Goal: Communication & Community: Answer question/provide support

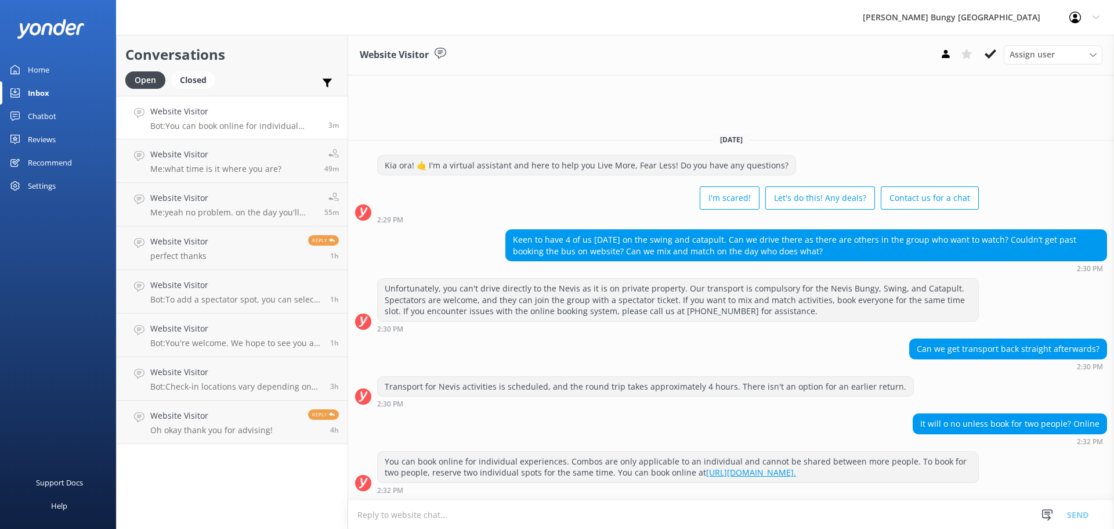
click at [892, 512] on textarea at bounding box center [731, 514] width 766 height 28
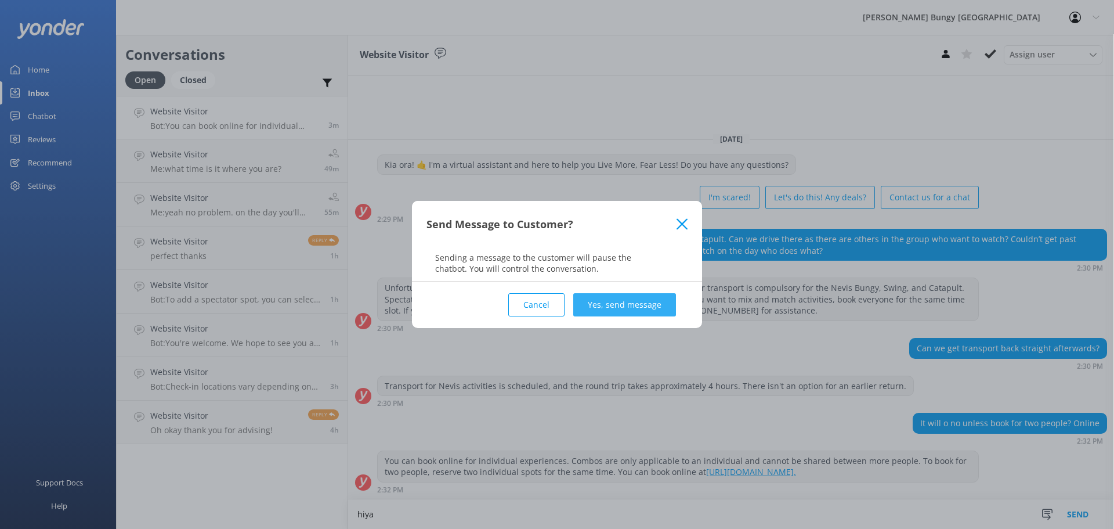
type textarea "hiya"
click at [653, 302] on button "Yes, send message" at bounding box center [624, 304] width 103 height 23
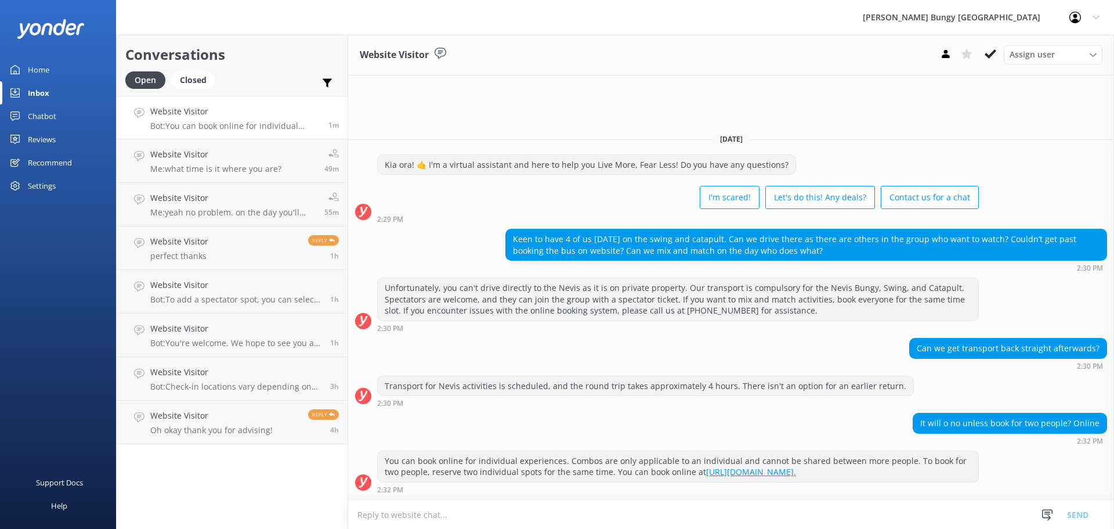
scroll to position [26, 0]
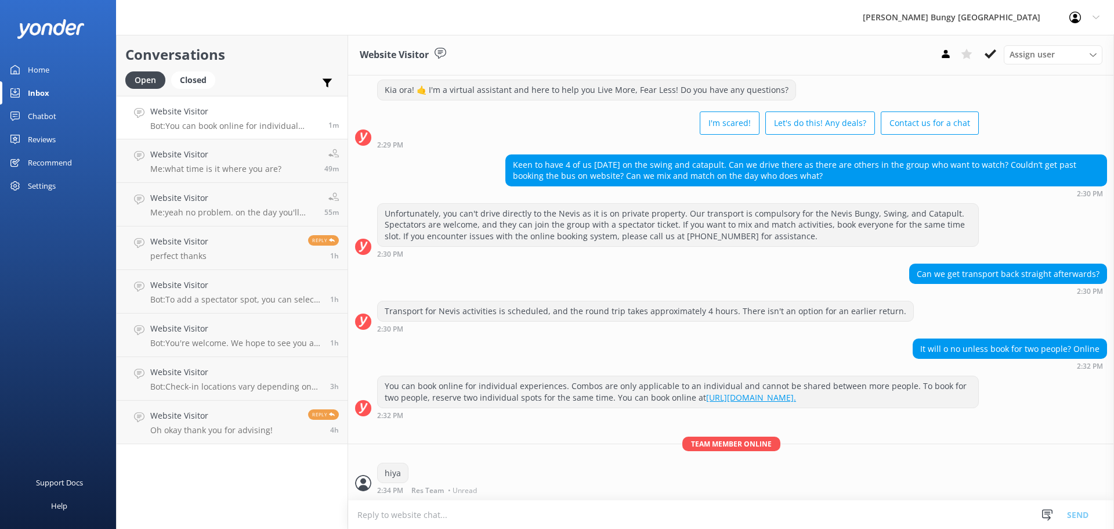
click at [639, 502] on textarea at bounding box center [731, 514] width 766 height 28
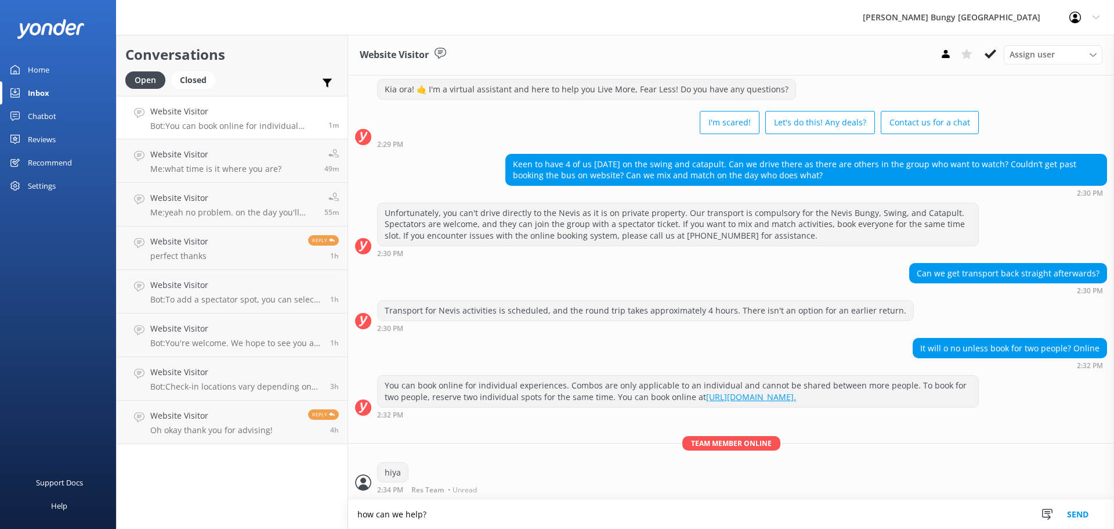
type textarea "how can we help?"
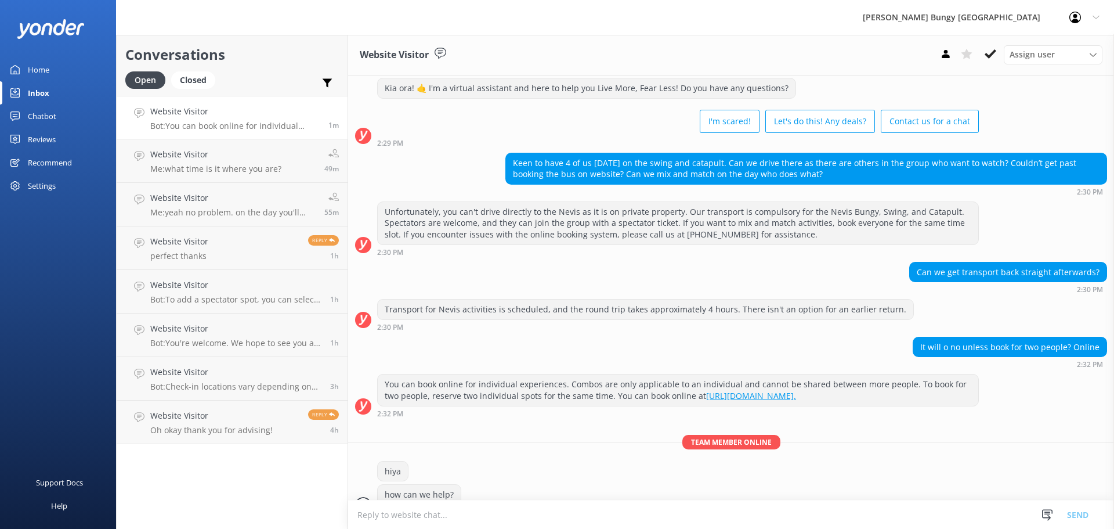
scroll to position [50, 0]
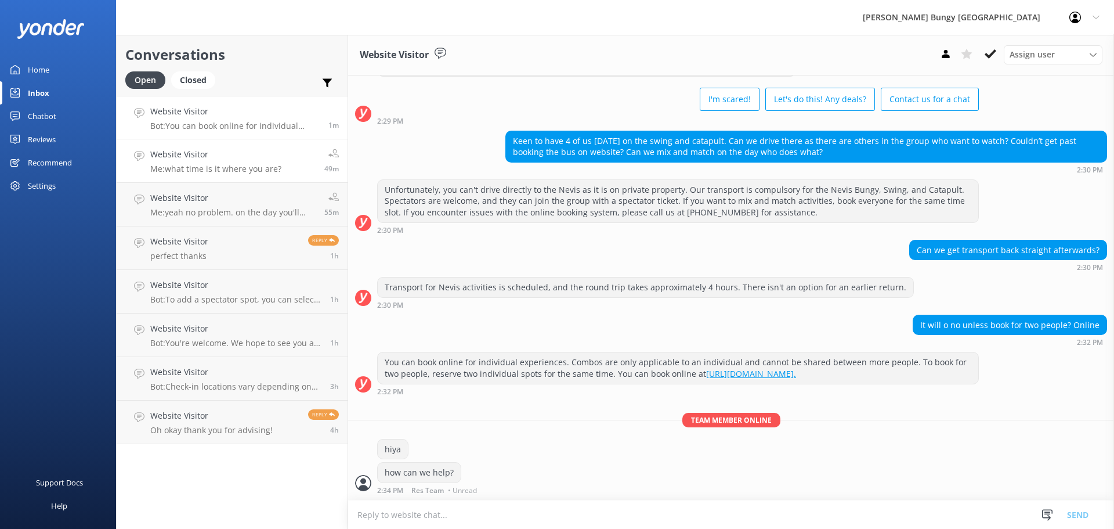
click at [309, 174] on link "Website Visitor Me: what time is it where you are? 49m" at bounding box center [232, 161] width 231 height 44
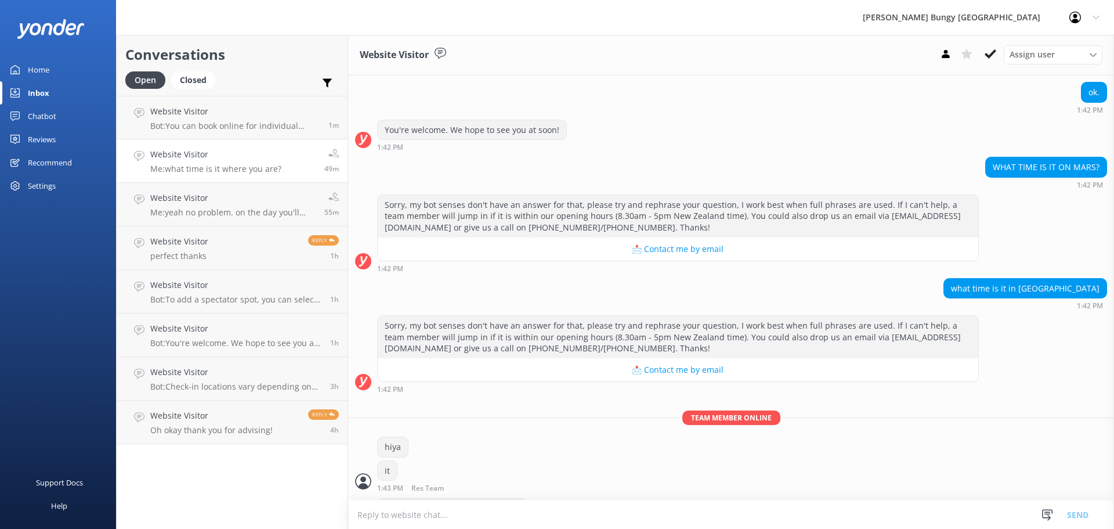
scroll to position [245, 0]
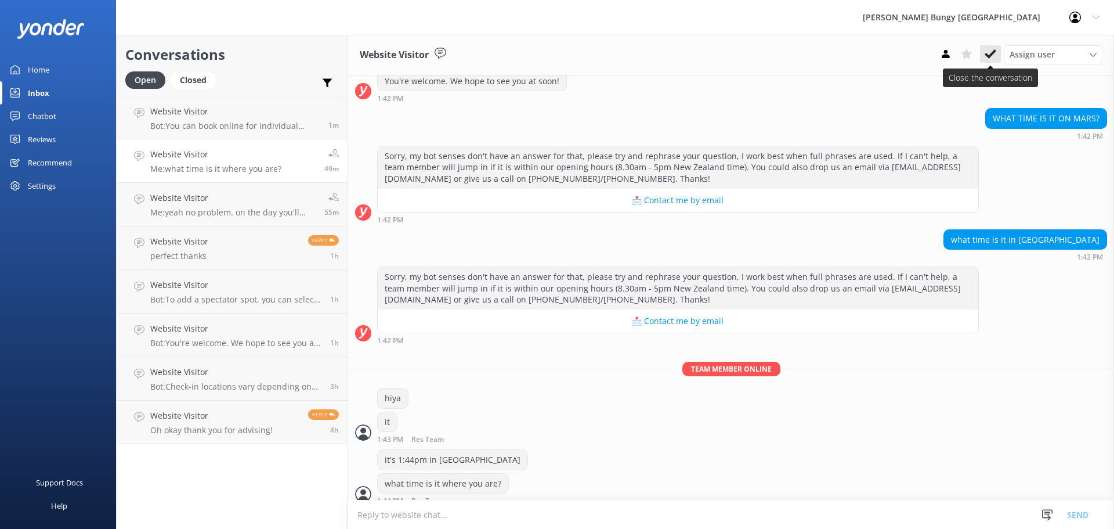
click at [982, 55] on button at bounding box center [990, 53] width 21 height 17
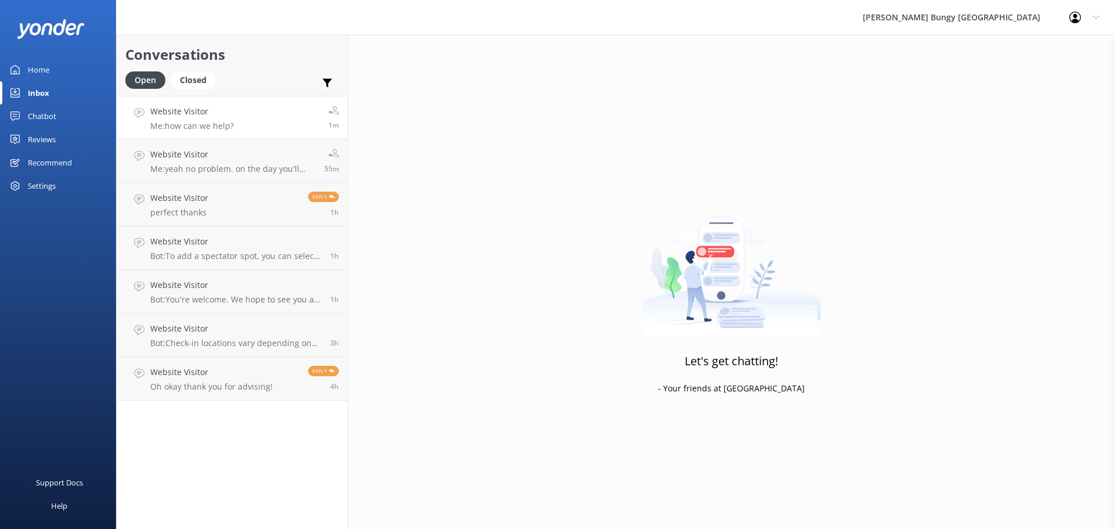
click at [228, 101] on link "Website Visitor Me: how can we help? 1m" at bounding box center [232, 118] width 231 height 44
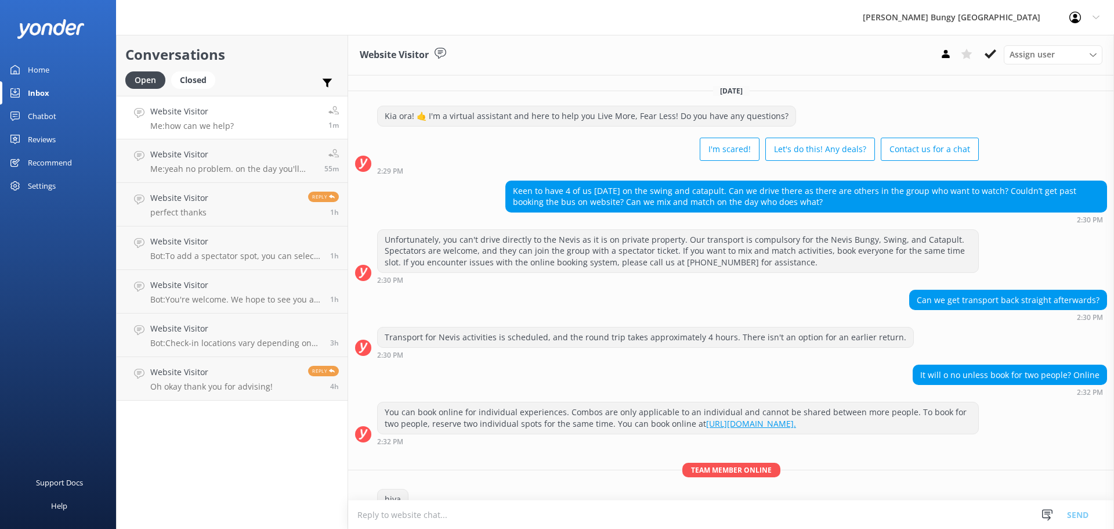
scroll to position [50, 0]
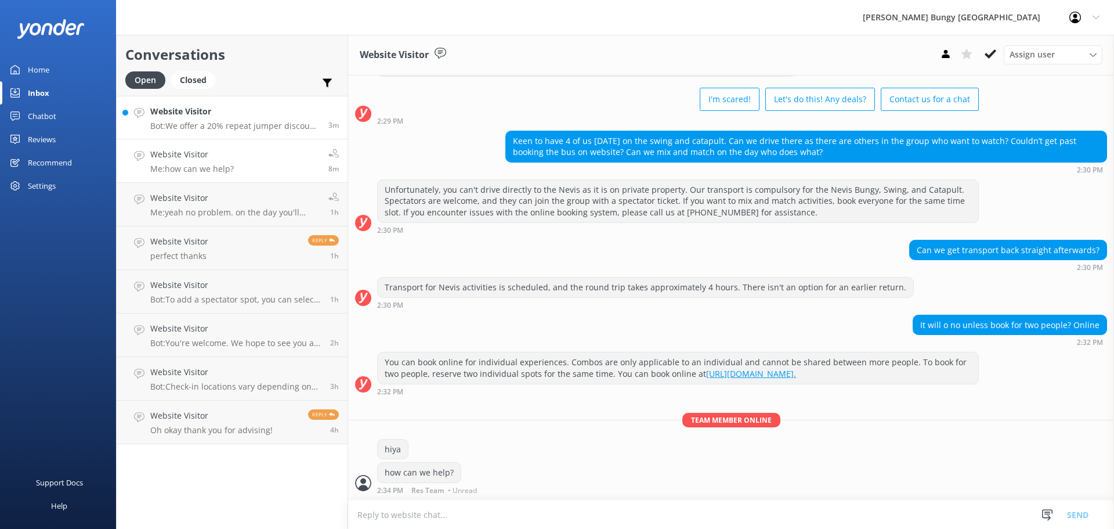
click at [254, 113] on h4 "Website Visitor" at bounding box center [234, 111] width 169 height 13
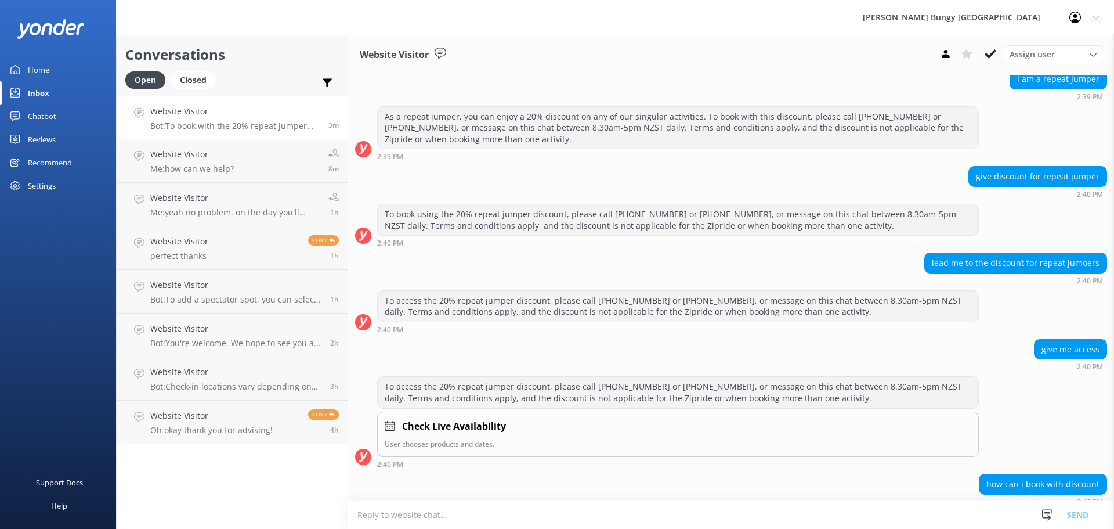
scroll to position [307, 0]
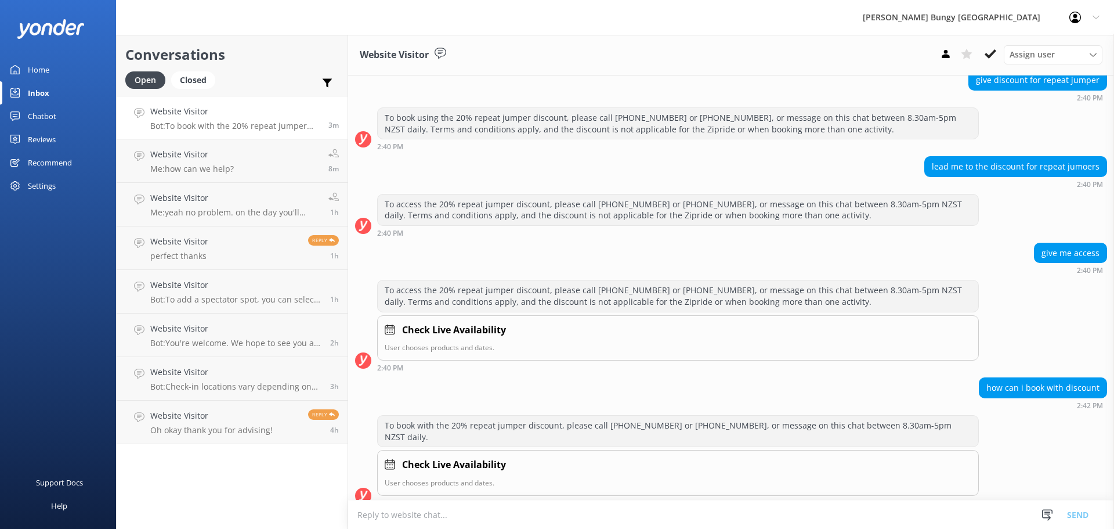
click at [485, 509] on textarea at bounding box center [731, 514] width 766 height 28
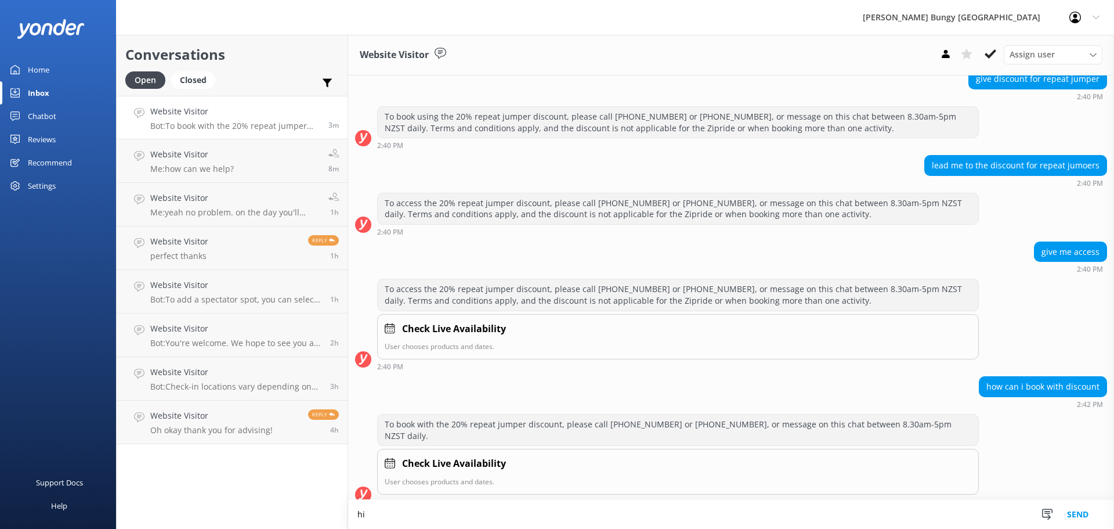
scroll to position [308, 0]
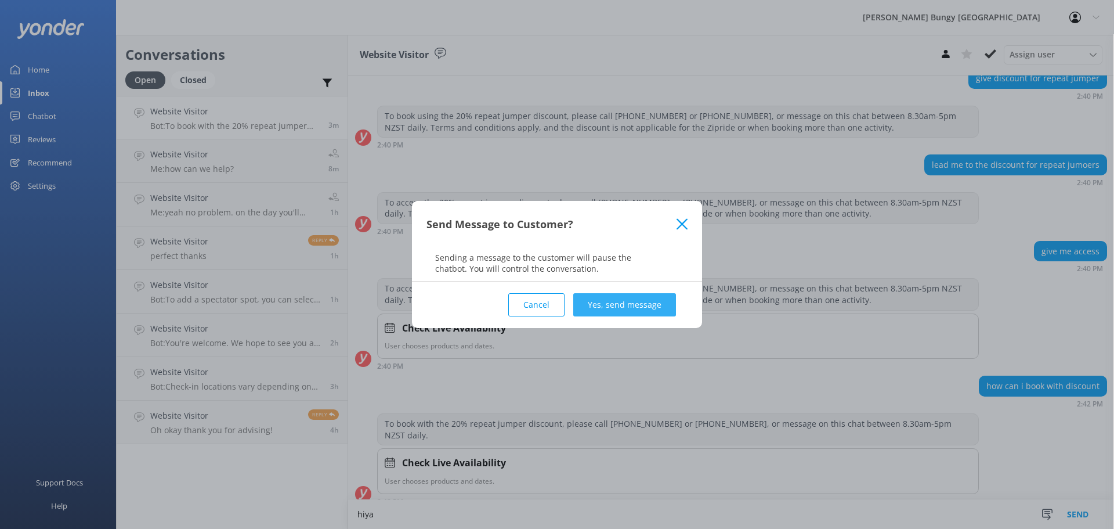
type textarea "hiya"
click at [632, 300] on button "Yes, send message" at bounding box center [624, 304] width 103 height 23
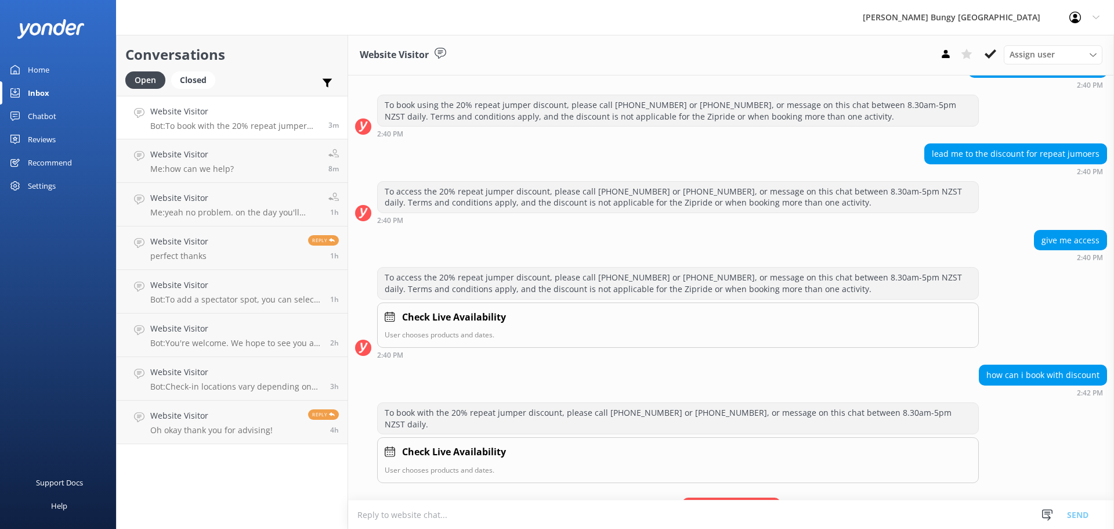
scroll to position [369, 0]
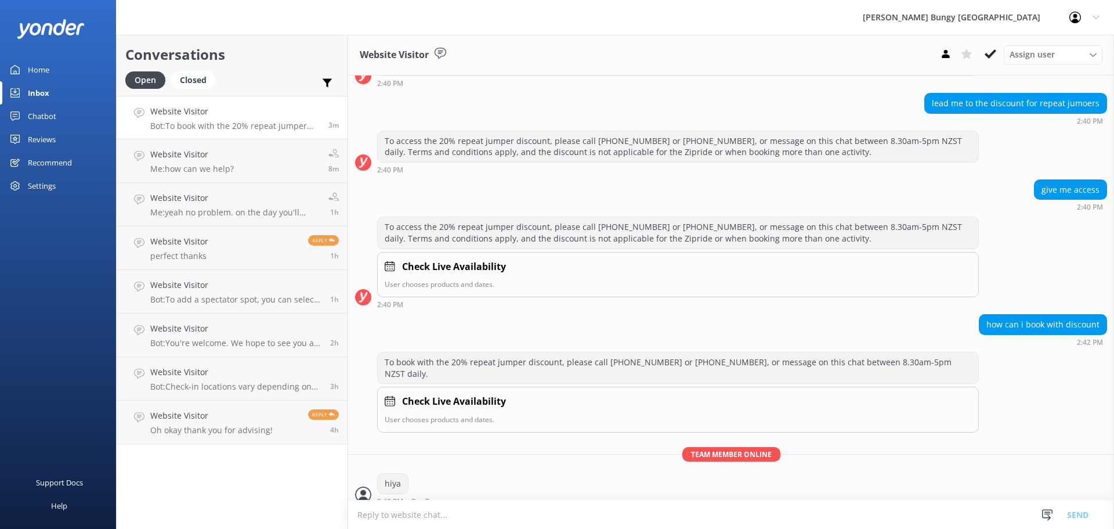
click at [549, 517] on textarea at bounding box center [731, 514] width 766 height 28
type textarea "we can book you in with the repeat jumpers"
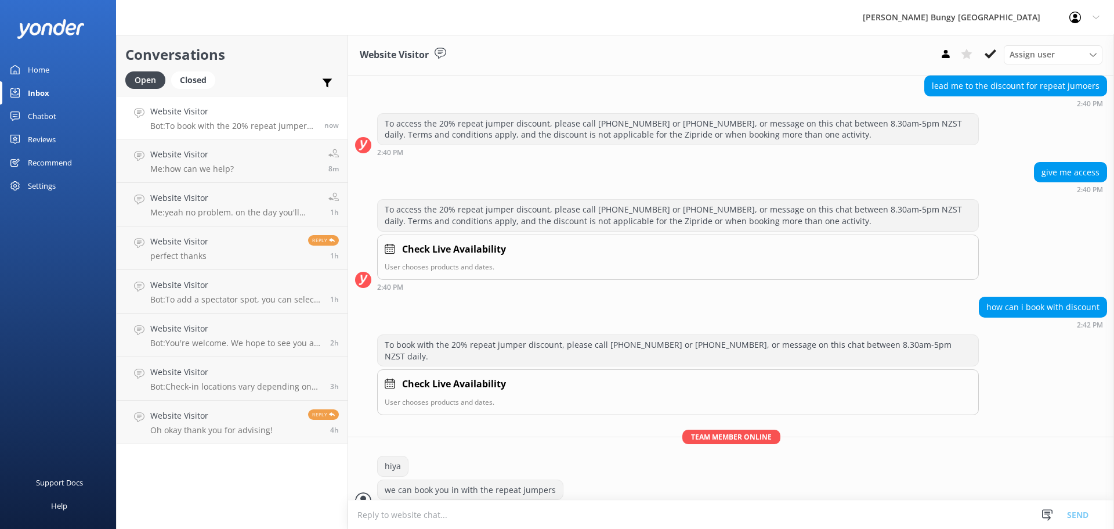
scroll to position [393, 0]
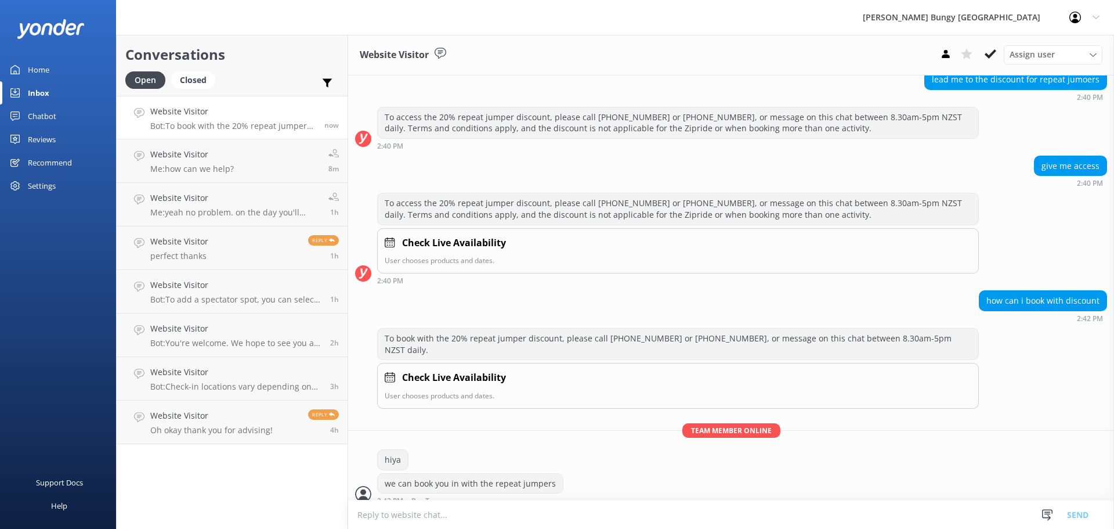
click at [530, 501] on textarea at bounding box center [731, 514] width 766 height 28
type textarea "just has to be done manually"
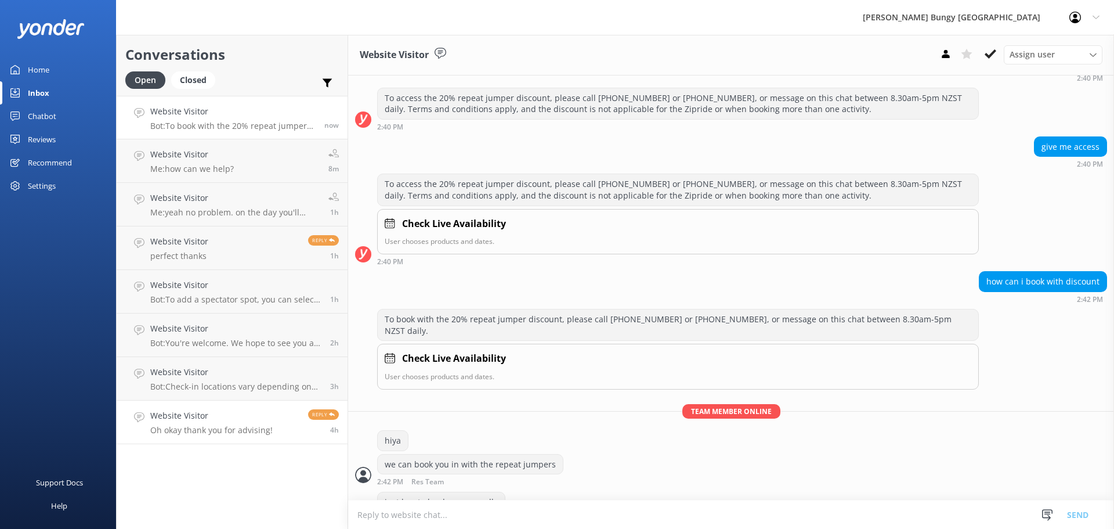
scroll to position [431, 0]
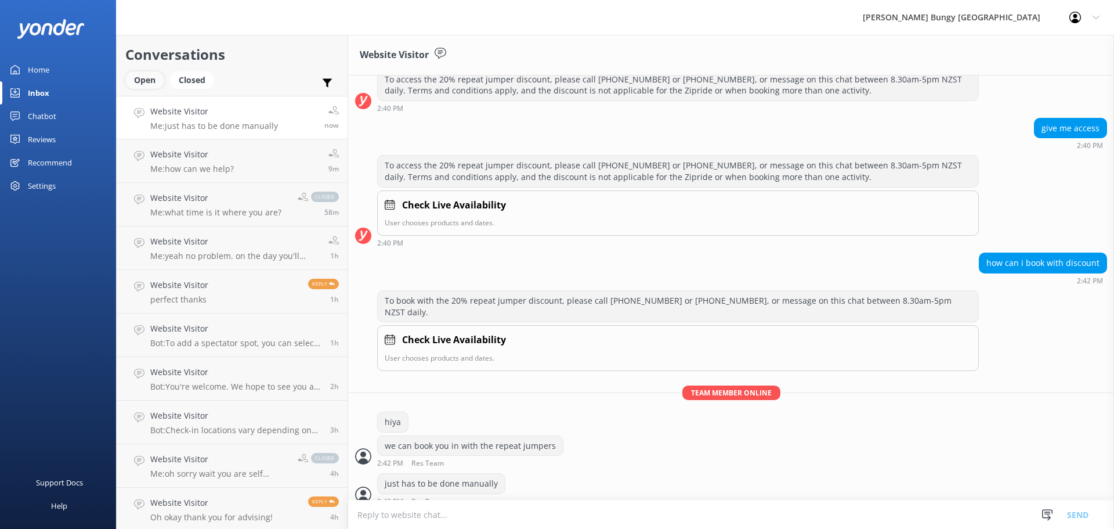
click at [145, 75] on div "Open" at bounding box center [144, 79] width 39 height 17
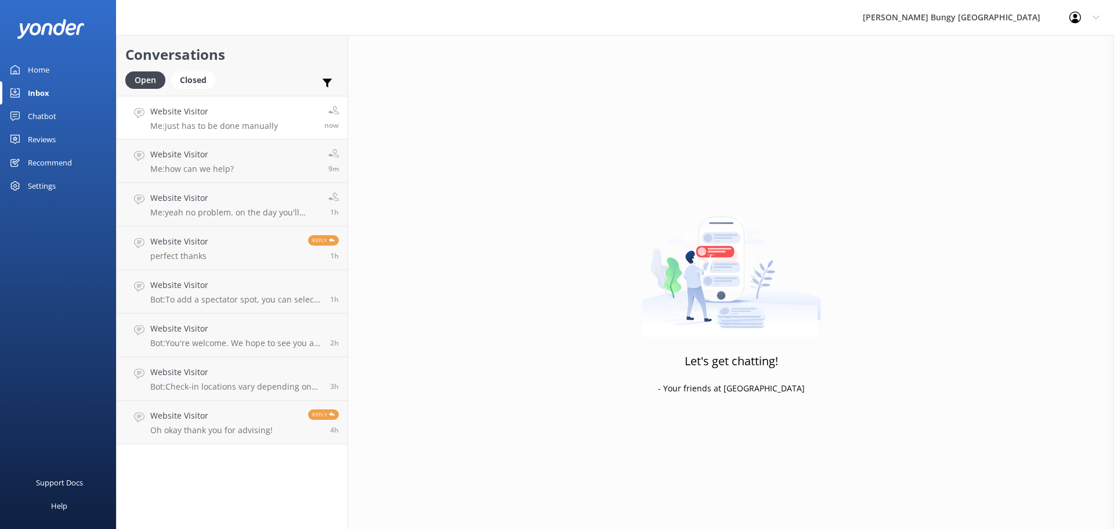
click at [194, 116] on h4 "Website Visitor" at bounding box center [214, 111] width 128 height 13
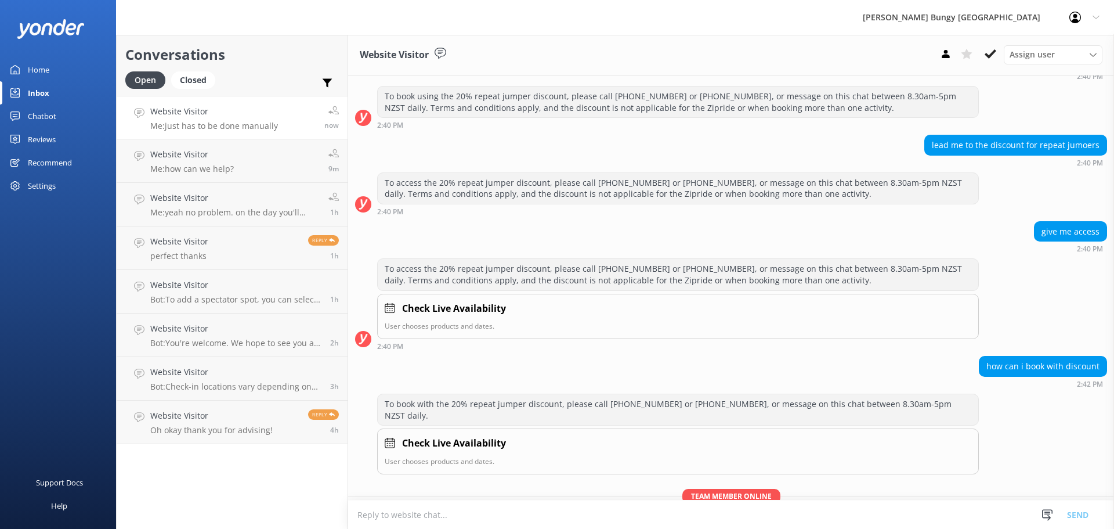
scroll to position [431, 0]
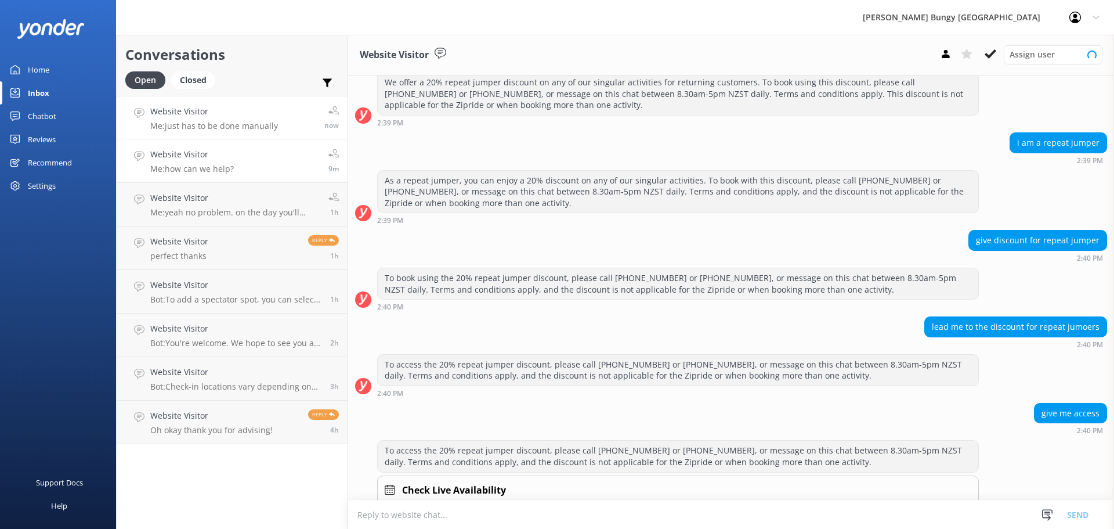
scroll to position [327, 0]
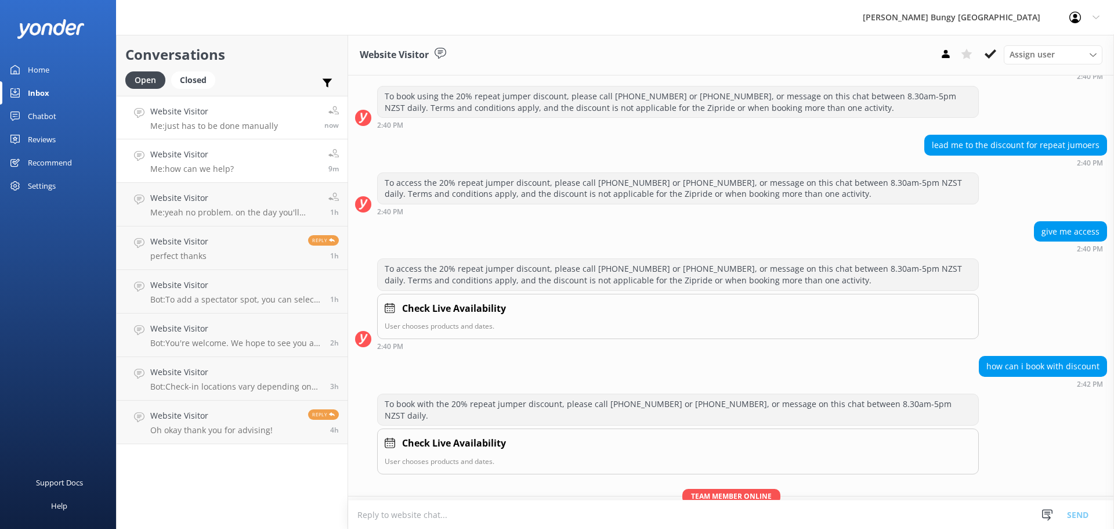
click at [189, 167] on p "Me: how can we help?" at bounding box center [192, 169] width 84 height 10
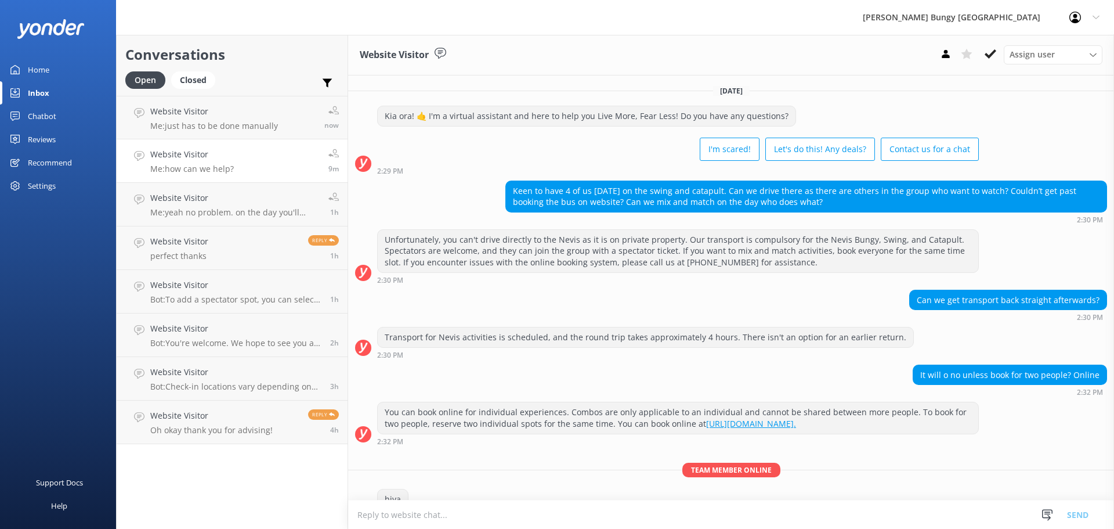
scroll to position [50, 0]
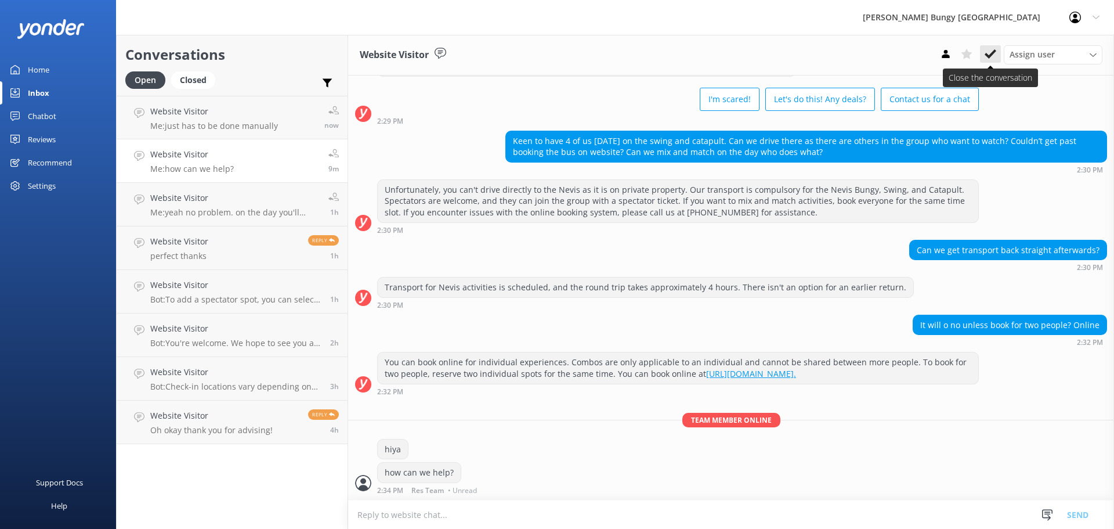
click at [990, 55] on icon at bounding box center [991, 54] width 12 height 12
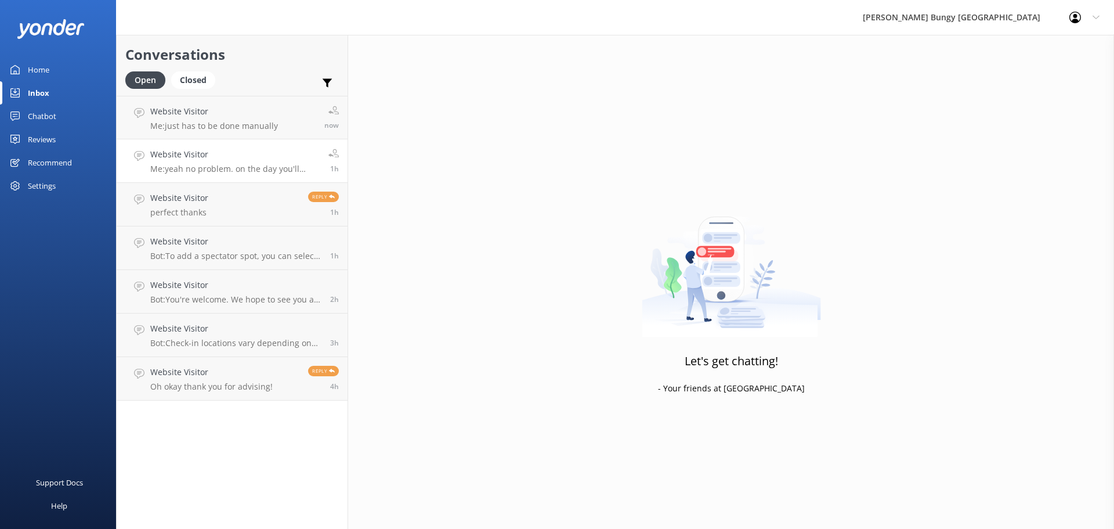
click at [269, 176] on link "Website Visitor Me: yeah no problem. on the day you'll check in at the station …" at bounding box center [232, 161] width 231 height 44
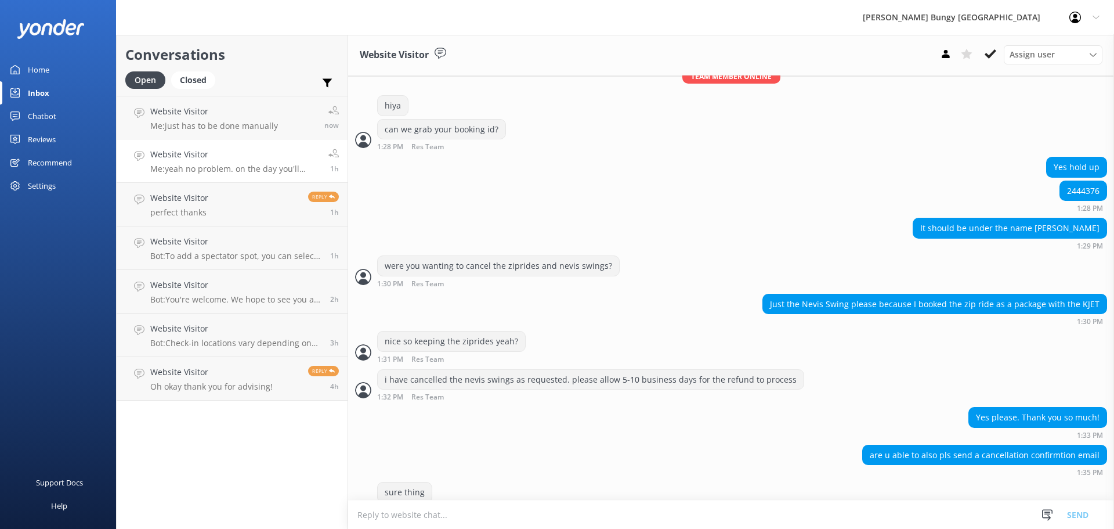
scroll to position [1311, 0]
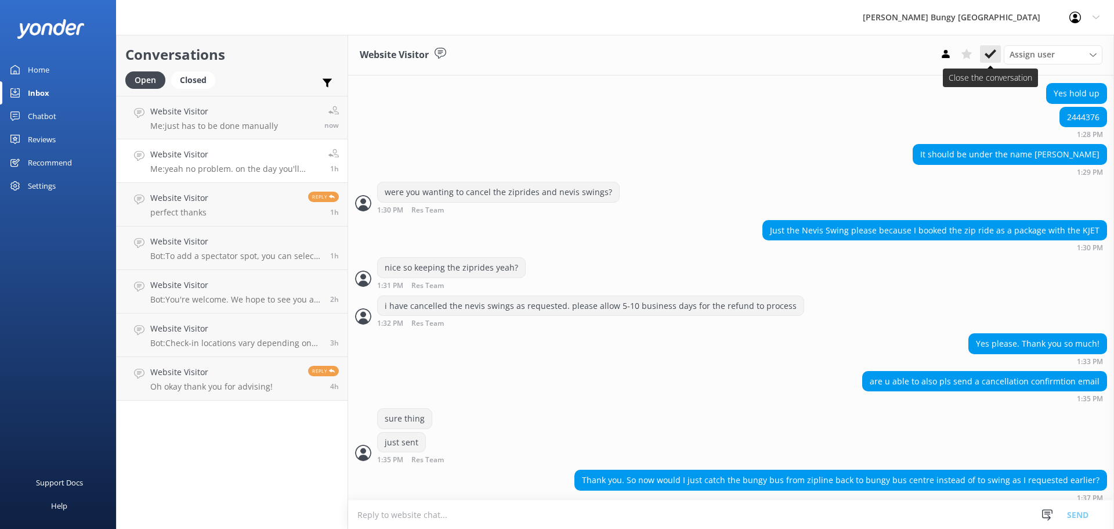
click at [987, 52] on icon at bounding box center [991, 54] width 12 height 12
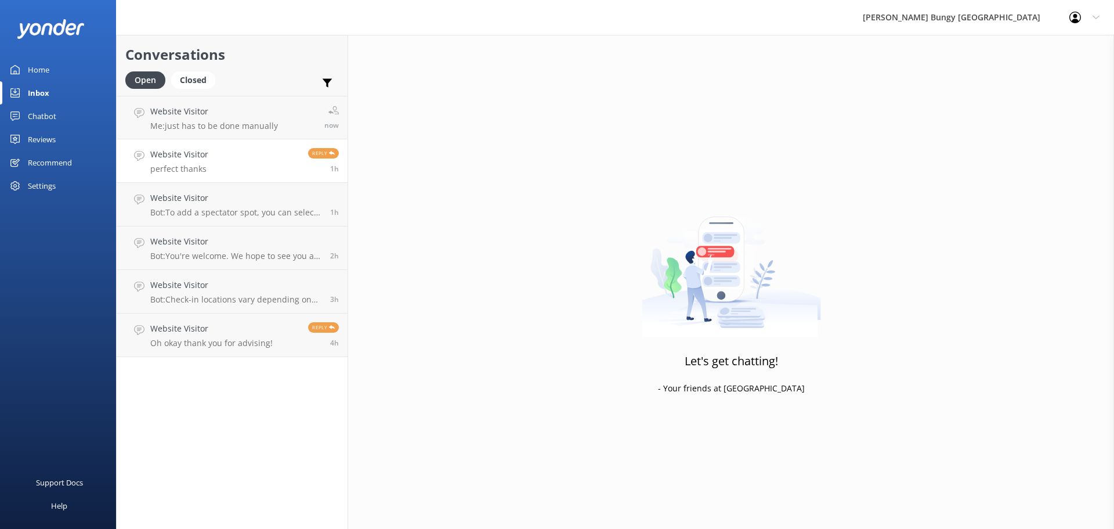
click at [218, 172] on link "Website Visitor perfect thanks Reply 1h" at bounding box center [232, 161] width 231 height 44
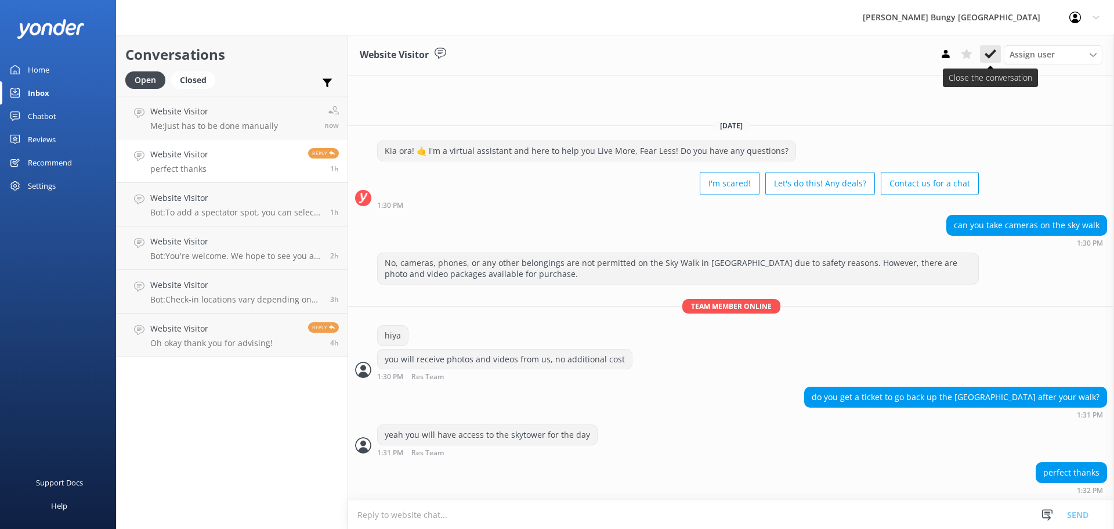
click at [986, 49] on icon at bounding box center [991, 54] width 12 height 12
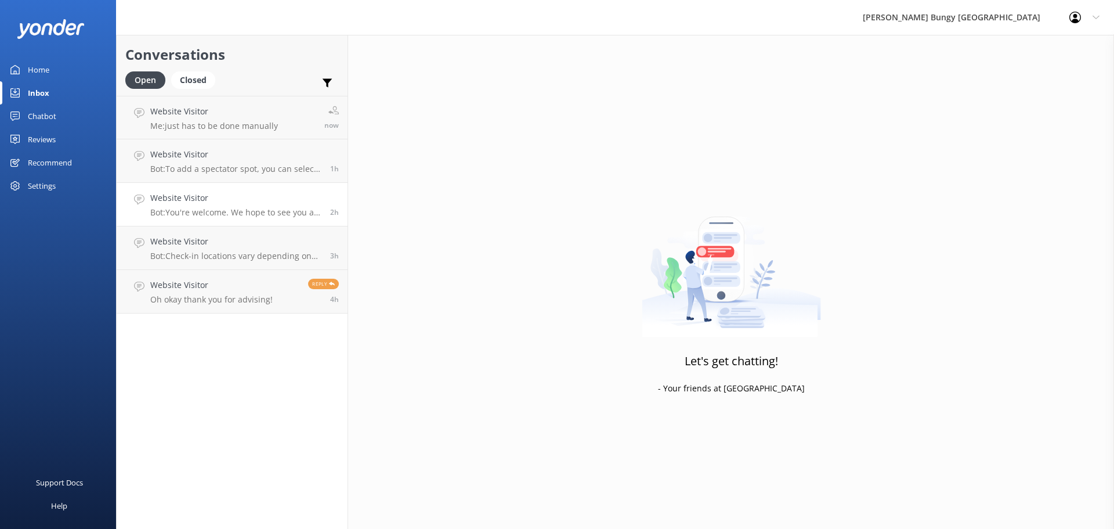
click at [286, 207] on div "Website Visitor Bot: You're welcome. We hope to see you at one of our AJ Hacket…" at bounding box center [235, 205] width 171 height 26
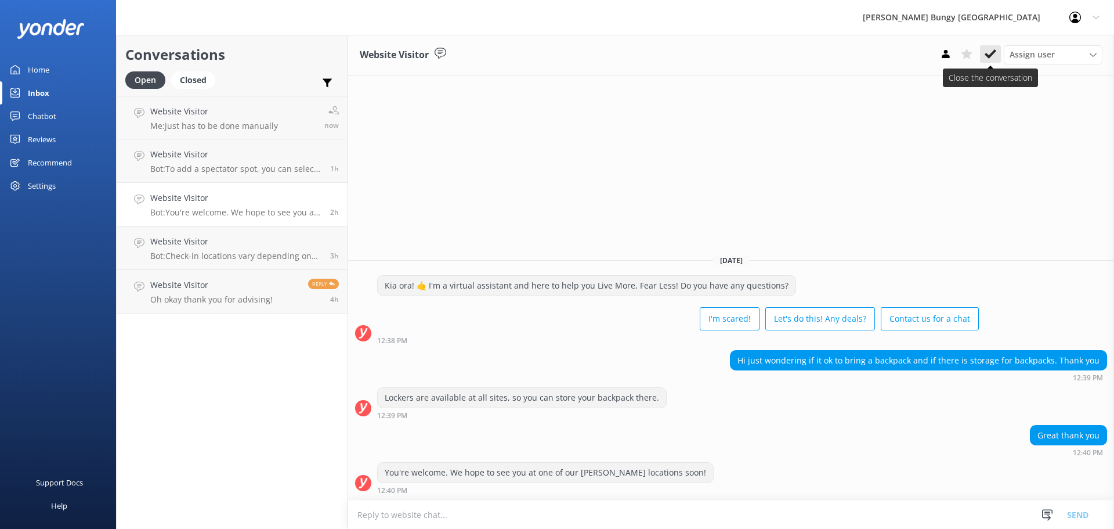
click at [995, 50] on use at bounding box center [991, 53] width 12 height 9
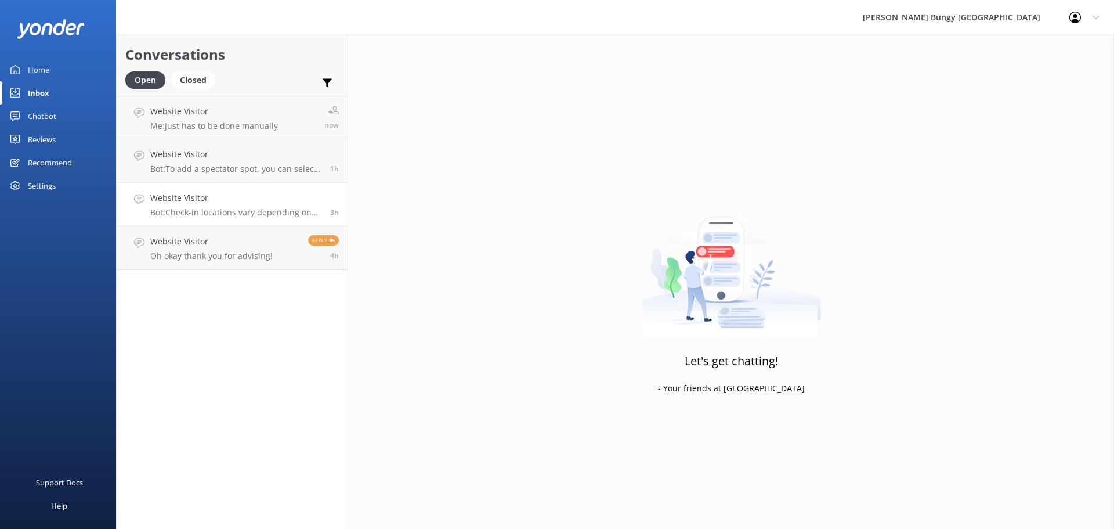
click at [217, 225] on link "Website Visitor Bot: Check-in locations vary depending on your activity: - Auck…" at bounding box center [232, 205] width 231 height 44
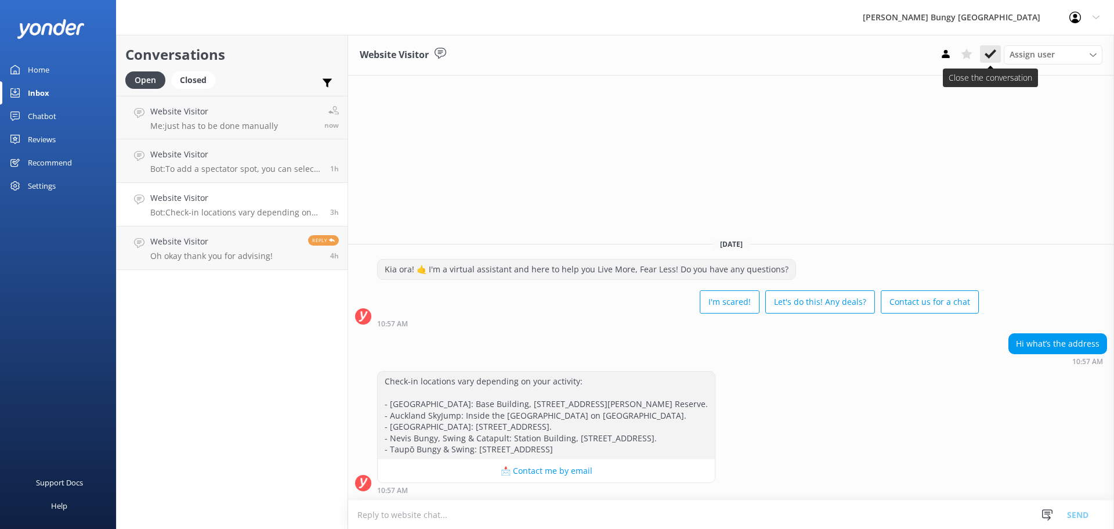
click at [1000, 55] on button at bounding box center [990, 53] width 21 height 17
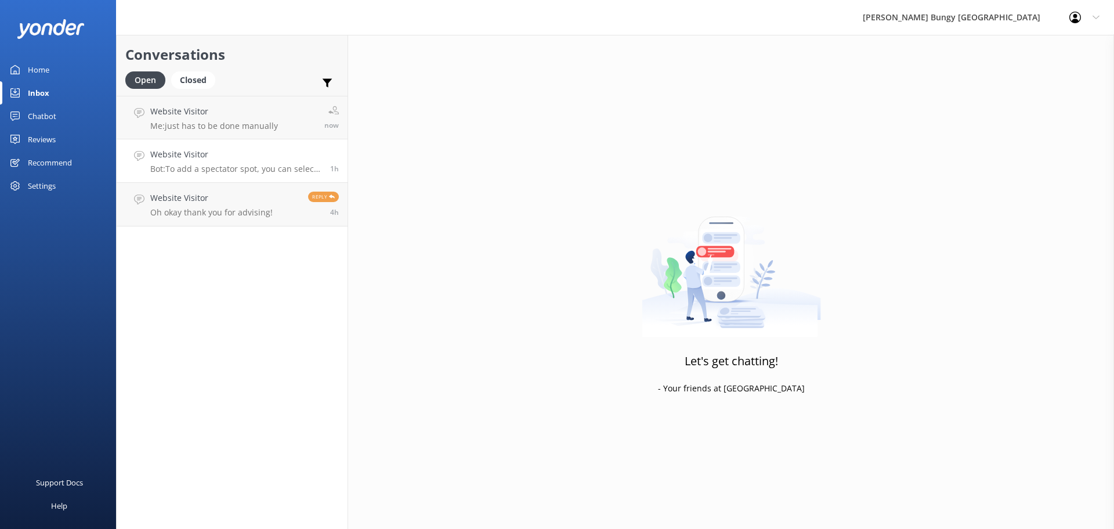
click at [197, 168] on p "Bot: To add a spectator spot, you can select it in the "add-ons" section during…" at bounding box center [235, 169] width 171 height 10
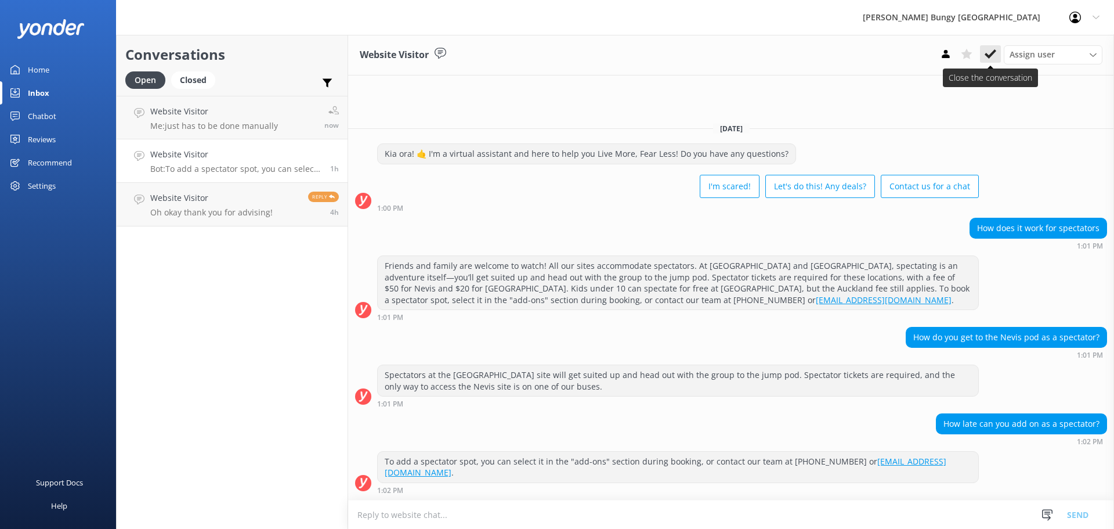
click at [993, 48] on button at bounding box center [990, 53] width 21 height 17
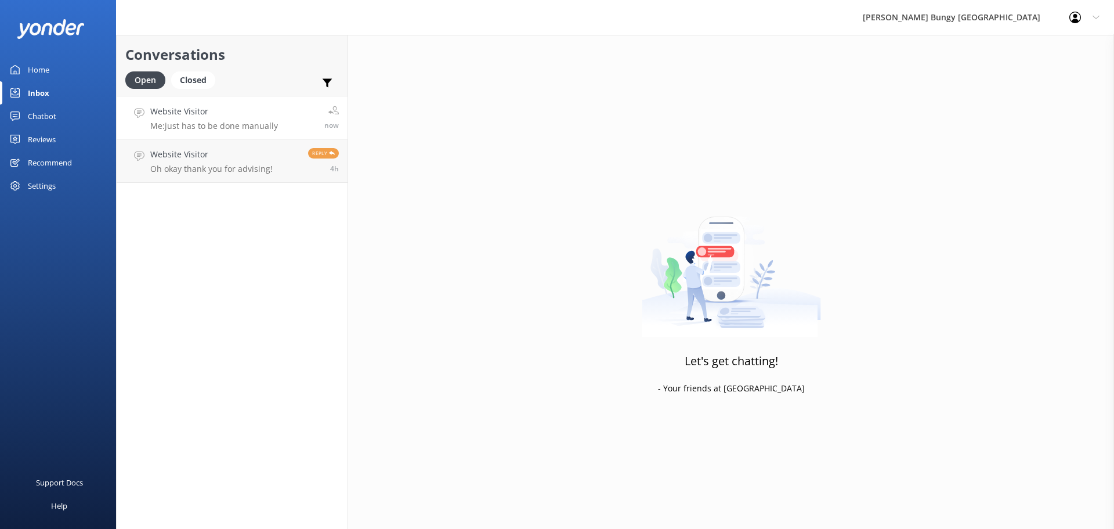
click at [253, 109] on h4 "Website Visitor" at bounding box center [214, 111] width 128 height 13
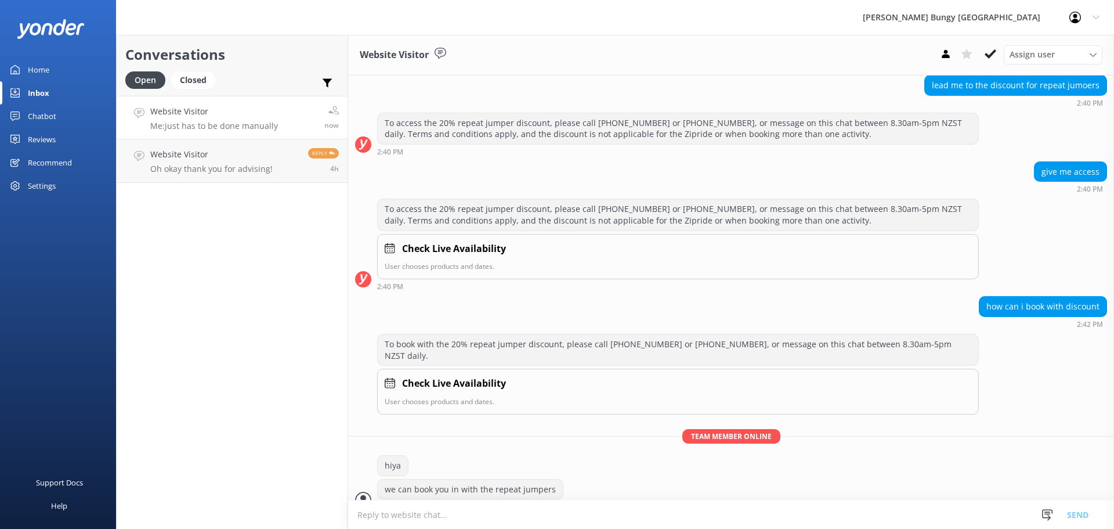
scroll to position [431, 0]
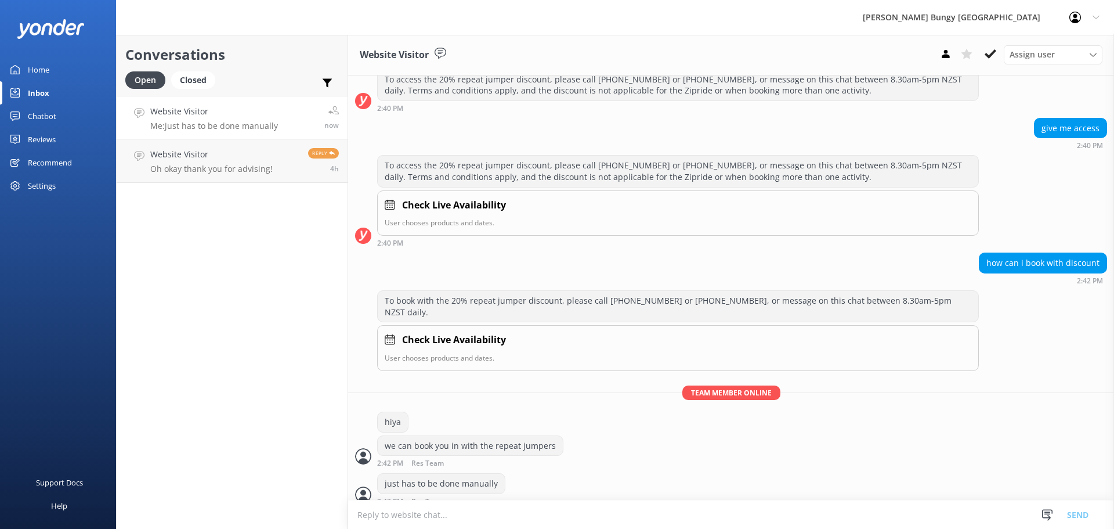
click at [734, 513] on textarea at bounding box center [731, 514] width 766 height 28
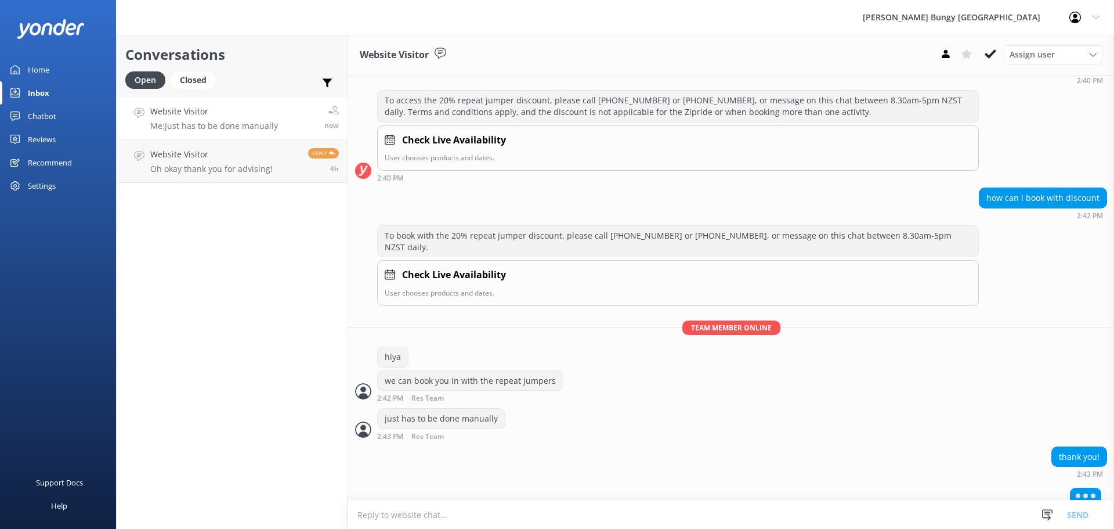
scroll to position [468, 0]
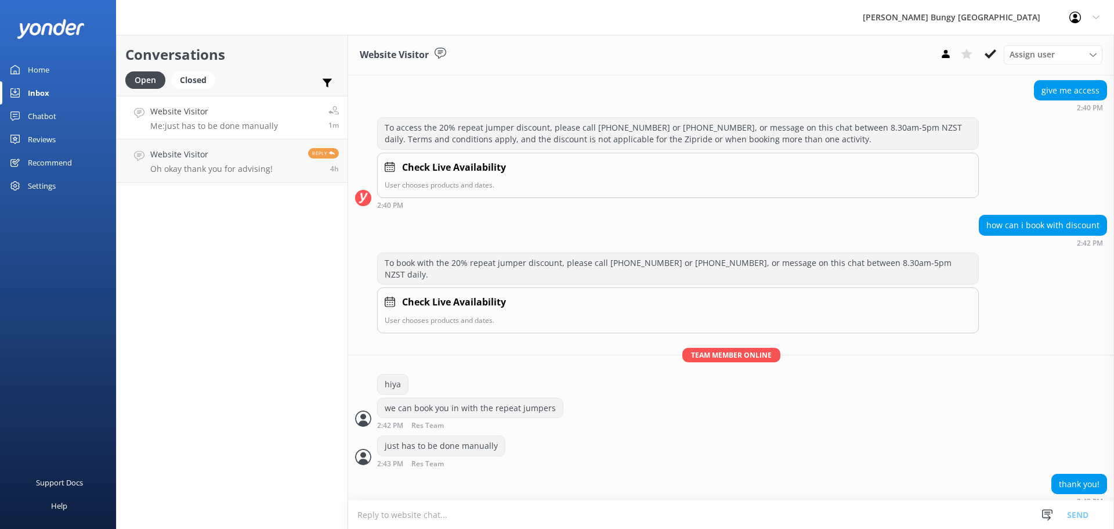
click at [885, 515] on textarea at bounding box center [731, 514] width 766 height 28
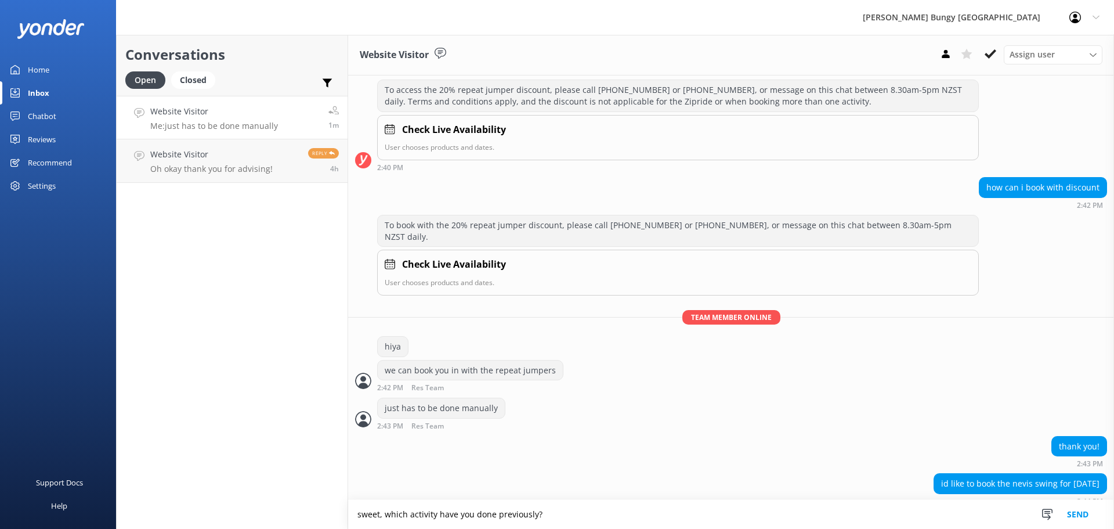
type textarea "sweet, which activity have you done previously?"
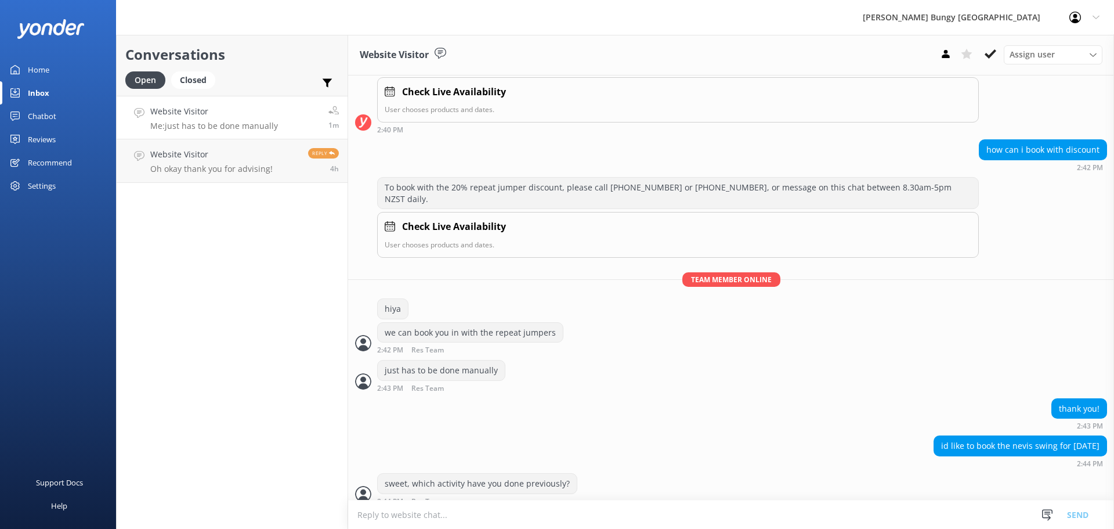
scroll to position [571, 0]
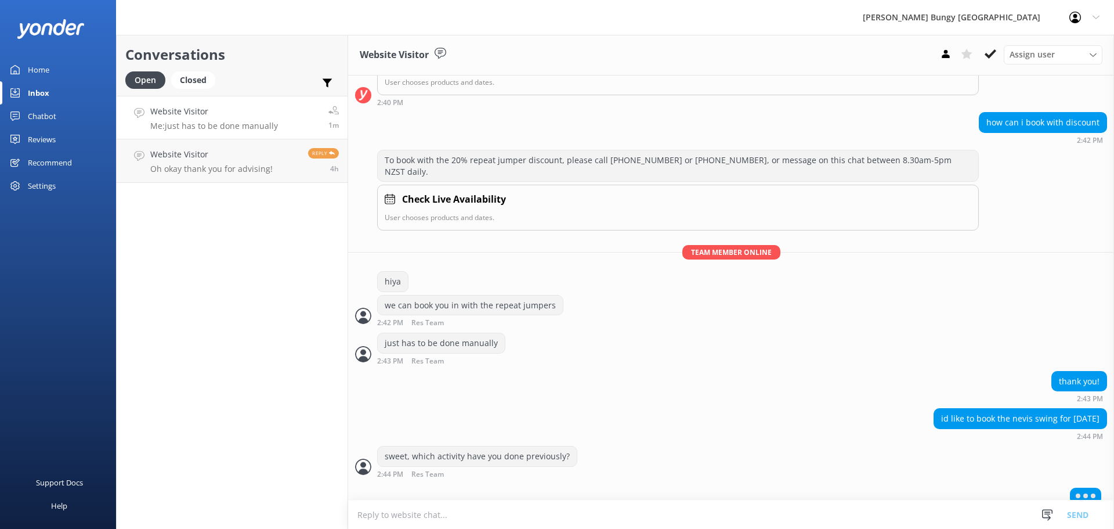
click at [767, 524] on textarea at bounding box center [731, 514] width 766 height 28
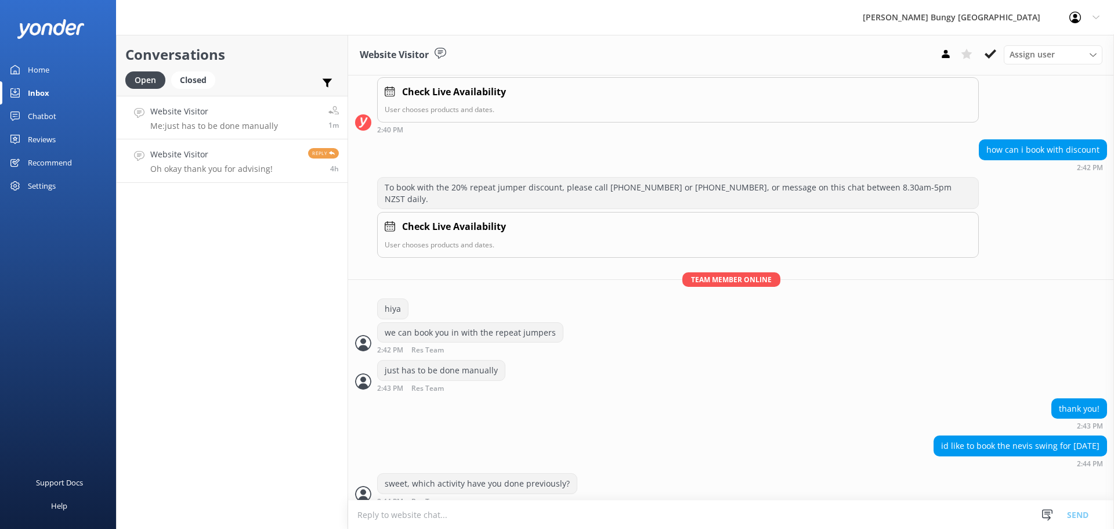
click at [221, 170] on p "Oh okay thank you for advising!" at bounding box center [211, 169] width 122 height 10
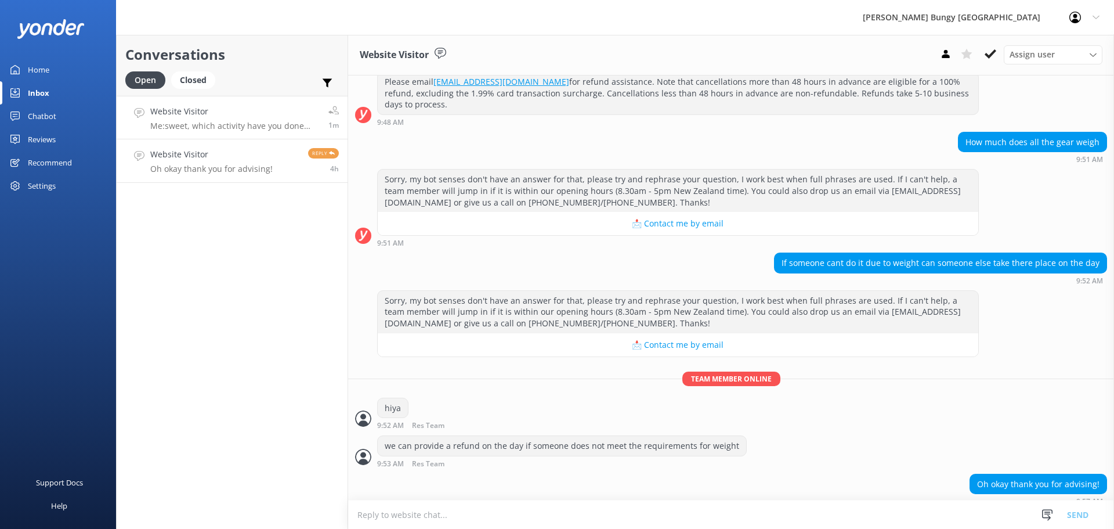
click at [243, 127] on p "Me: sweet, which activity have you done previously?" at bounding box center [234, 126] width 169 height 10
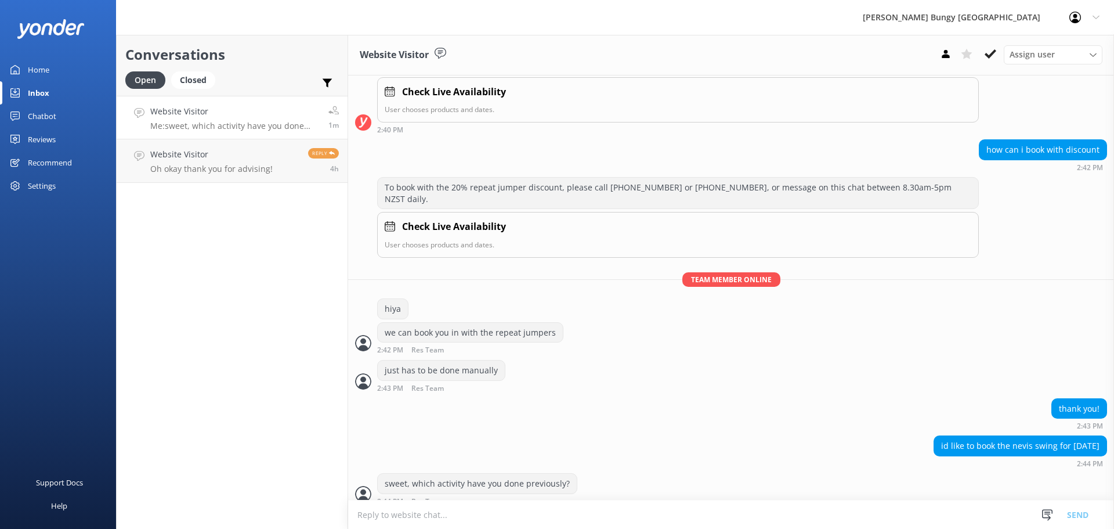
scroll to position [581, 0]
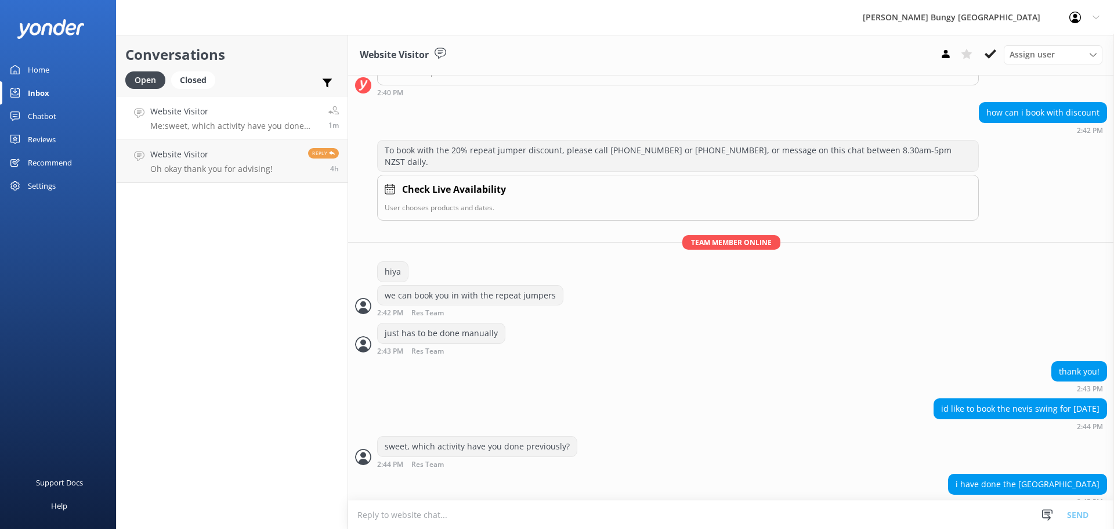
click at [869, 508] on textarea at bounding box center [731, 514] width 766 height 28
type textarea "nice, can i grab a name and email for this"
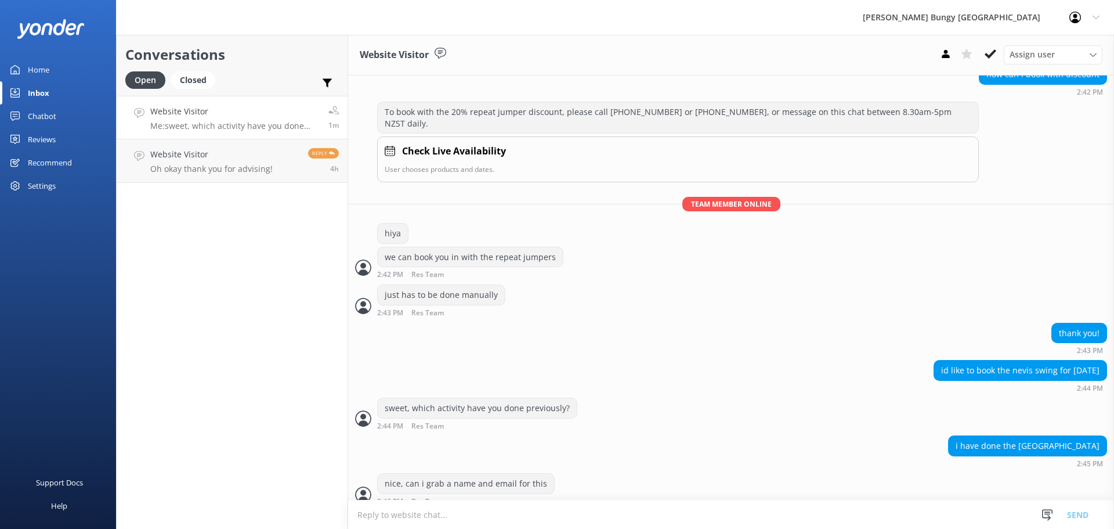
scroll to position [647, 0]
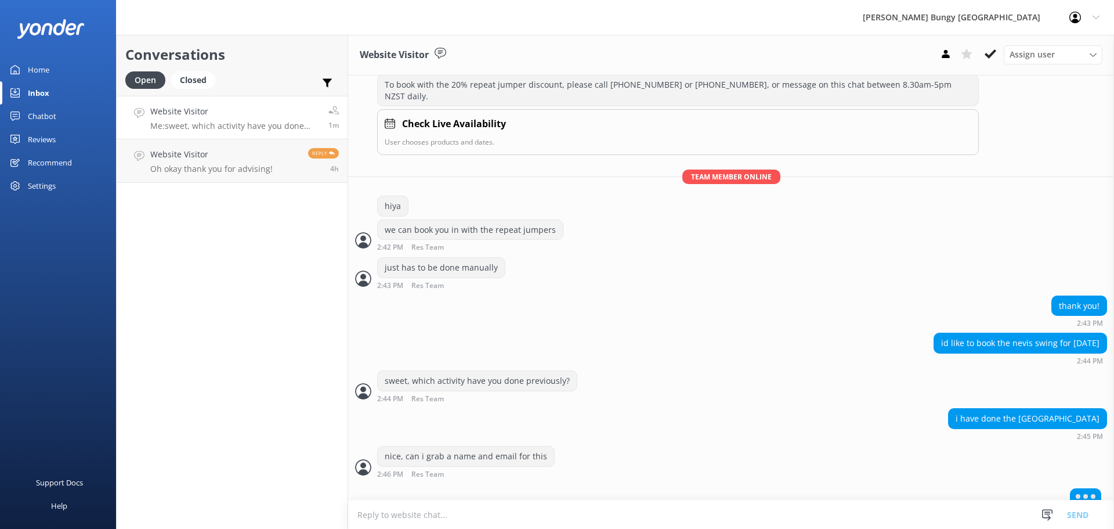
click at [540, 523] on textarea at bounding box center [731, 514] width 766 height 28
click at [351, 467] on div "nice, can i grab a name and email for this 2:46 PM Res Team Read" at bounding box center [731, 465] width 766 height 38
click at [219, 384] on div "Conversations Open Closed Important Assigned to me Unassigned Website Visitor M…" at bounding box center [232, 282] width 232 height 494
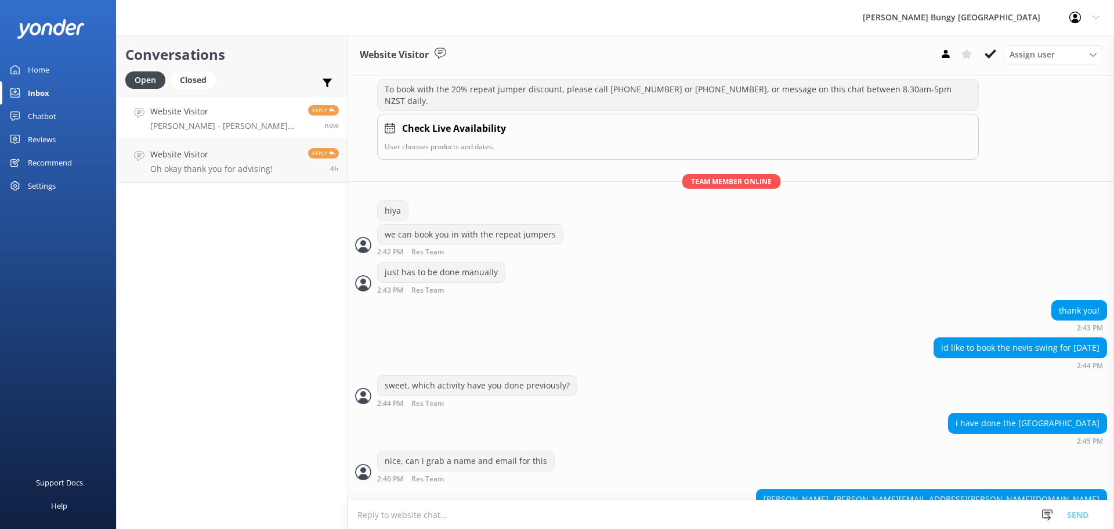
scroll to position [657, 0]
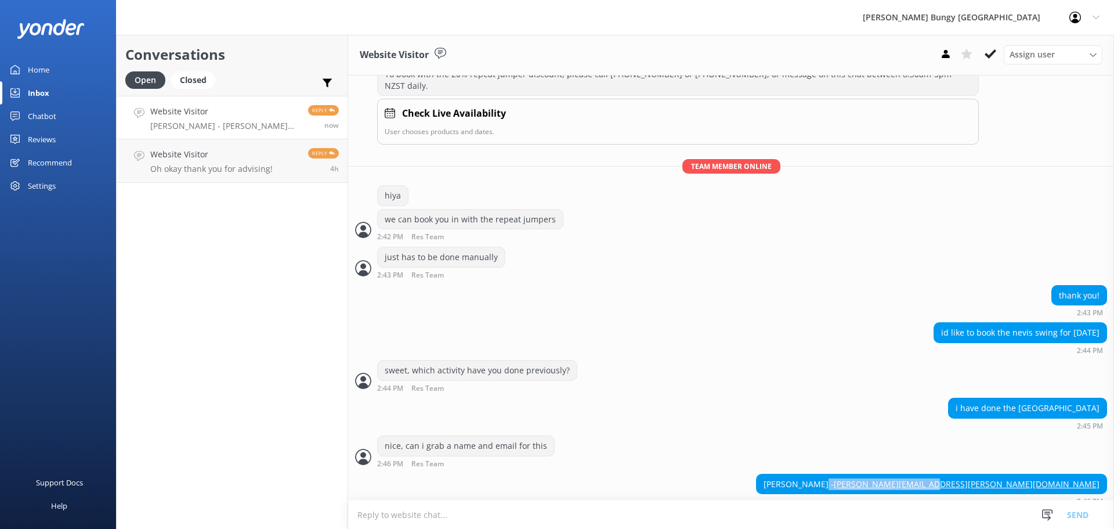
drag, startPoint x: 1093, startPoint y: 466, endPoint x: 1002, endPoint y: 462, distance: 90.6
click at [1002, 474] on div "[PERSON_NAME] - [PERSON_NAME][EMAIL_ADDRESS][PERSON_NAME][DOMAIN_NAME]" at bounding box center [932, 484] width 350 height 20
copy div "[PERSON_NAME][EMAIL_ADDRESS][PERSON_NAME][DOMAIN_NAME]"
click at [502, 510] on textarea at bounding box center [731, 514] width 766 height 28
click at [465, 511] on textarea at bounding box center [731, 514] width 766 height 28
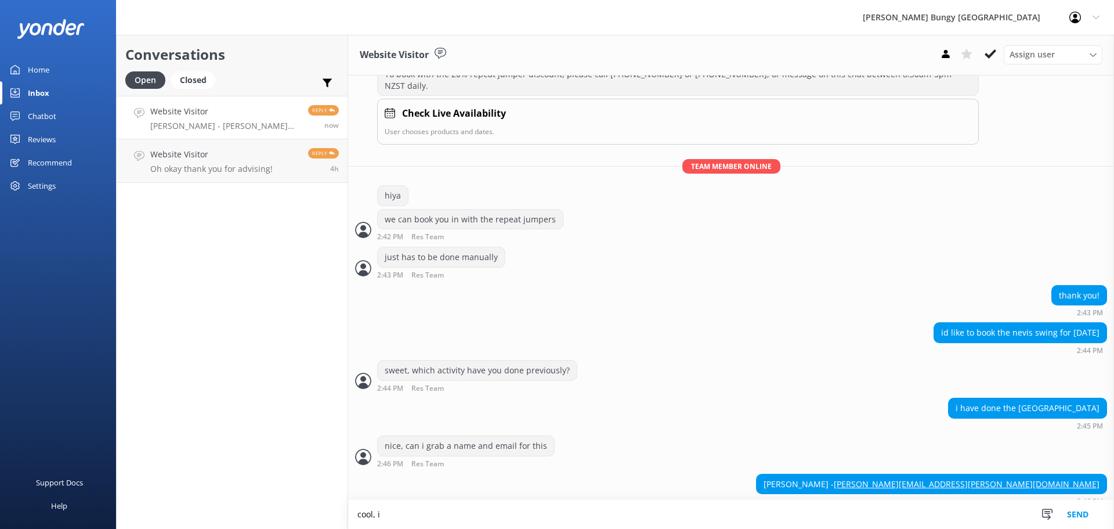
scroll to position [658, 0]
type textarea "cool, i'll just organise and take payment over chat if you like"
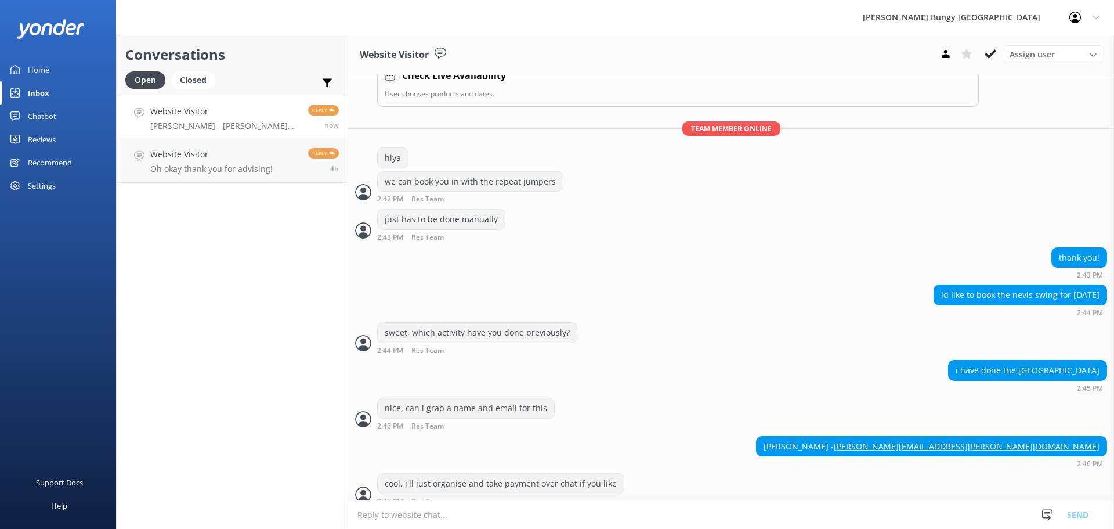
click at [420, 514] on textarea at bounding box center [731, 514] width 766 height 28
type textarea "any preference for time?"
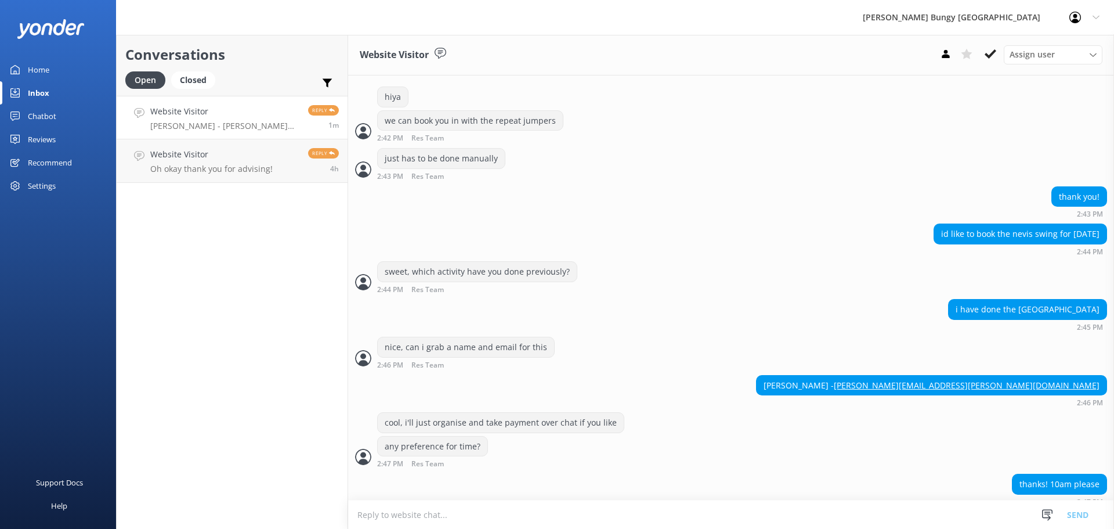
scroll to position [780, 0]
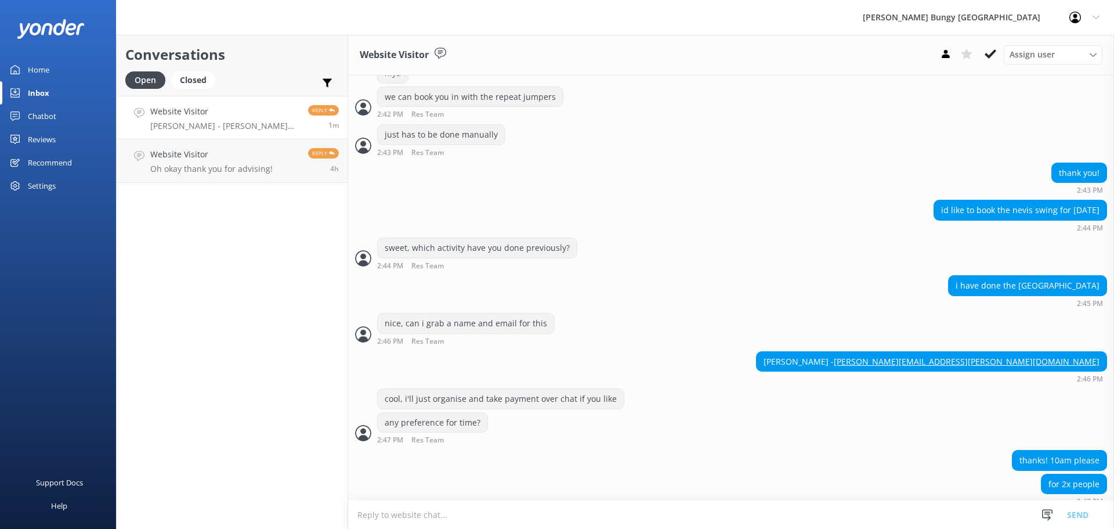
click at [578, 521] on textarea at bounding box center [731, 514] width 766 height 28
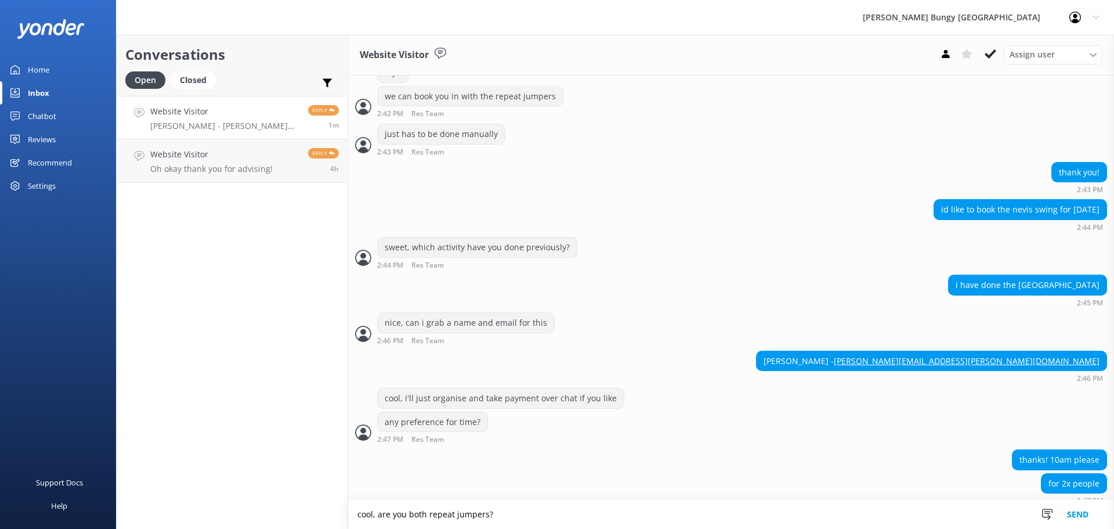
type textarea "cool, are you both repeat jumpers?"
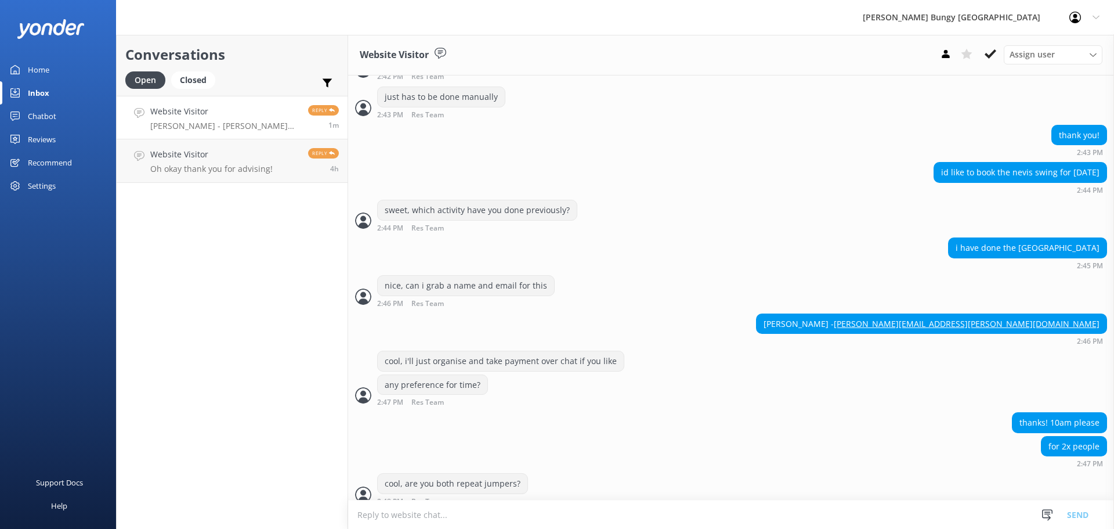
scroll to position [855, 0]
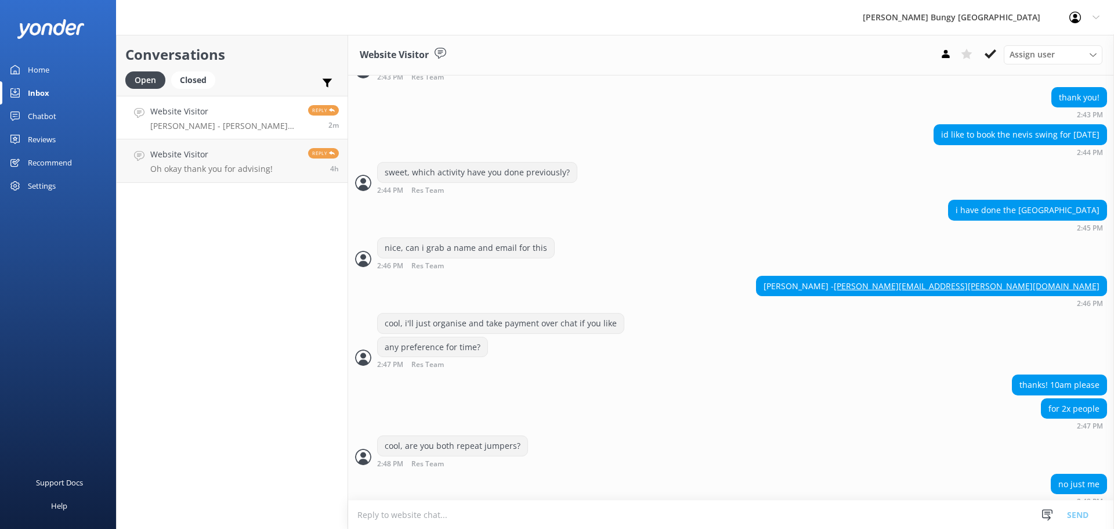
click at [389, 508] on textarea at bounding box center [731, 514] width 766 height 28
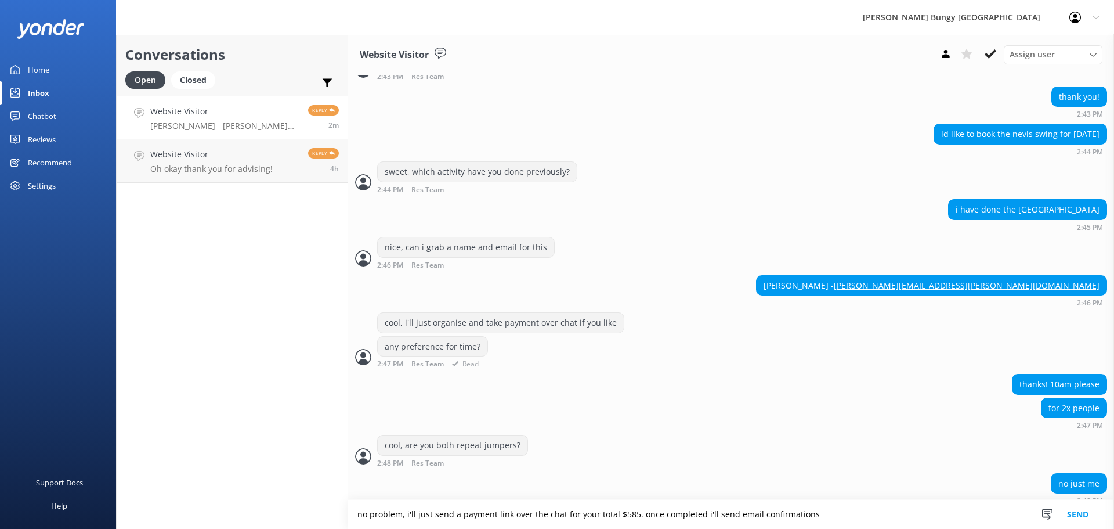
type textarea "no problem, i'll just send a payment link over the chat for your total $585. on…"
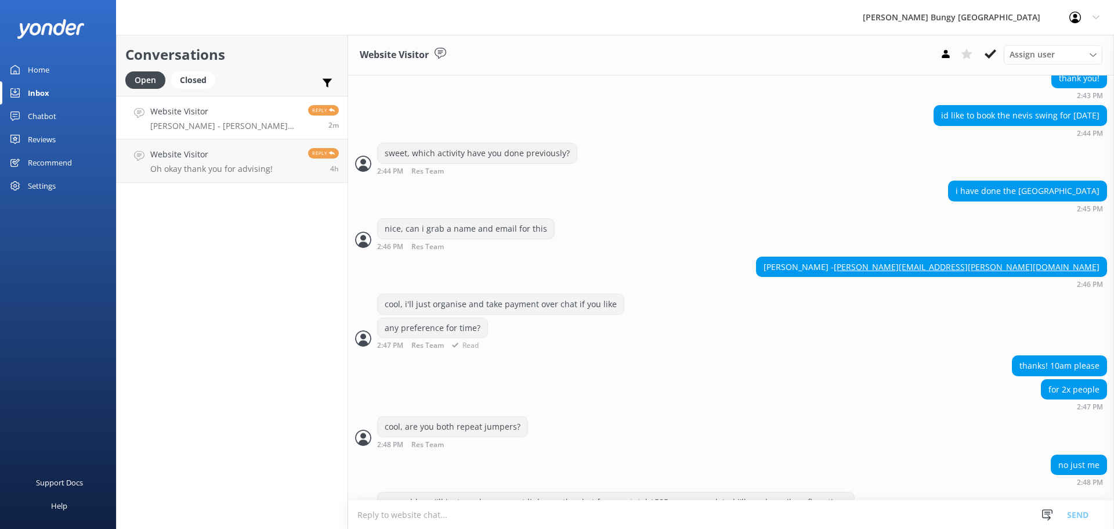
scroll to position [893, 0]
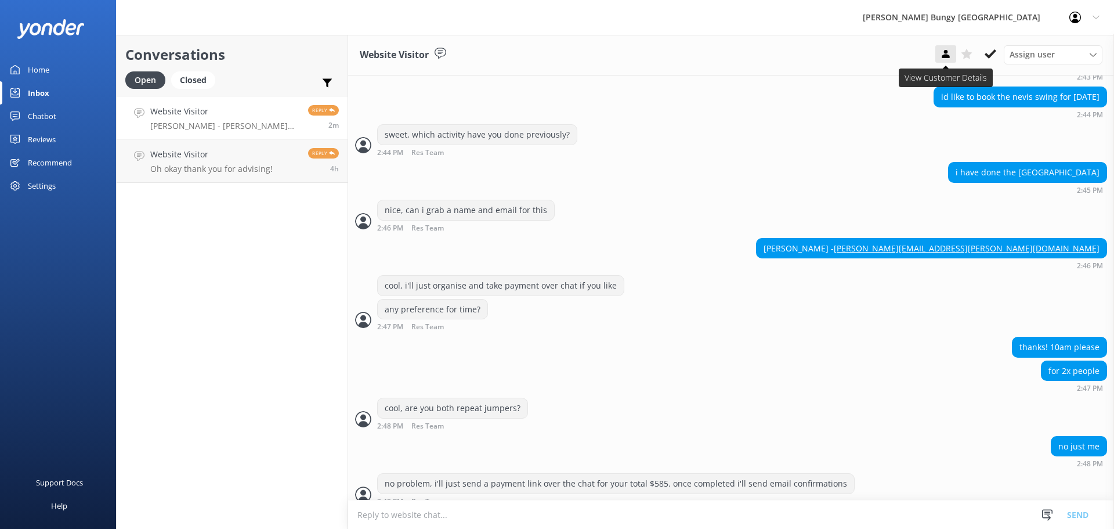
click at [941, 46] on button at bounding box center [946, 53] width 21 height 17
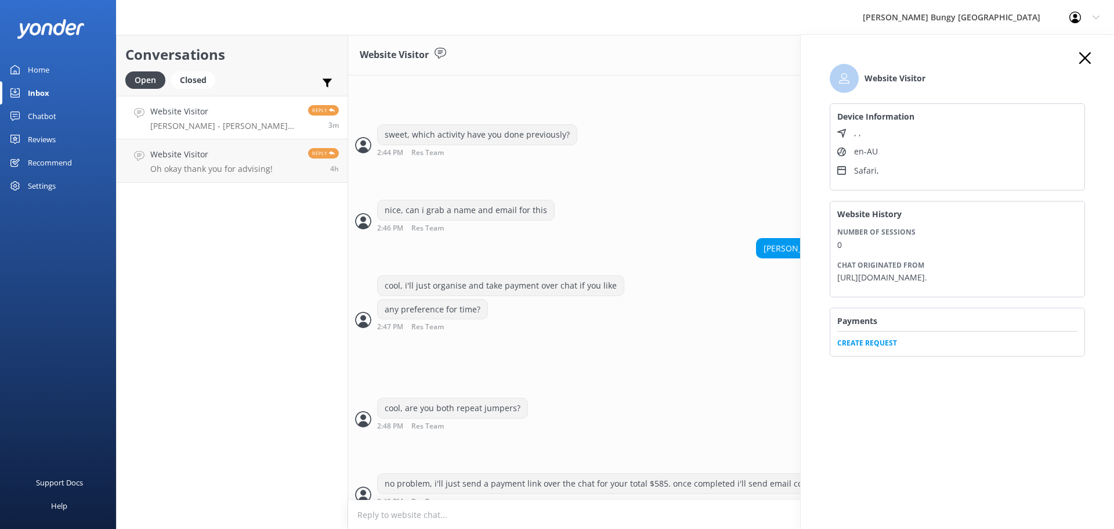
click at [881, 356] on div "Payments Create Request" at bounding box center [957, 332] width 255 height 48
click at [883, 348] on span "Create Request" at bounding box center [958, 339] width 240 height 17
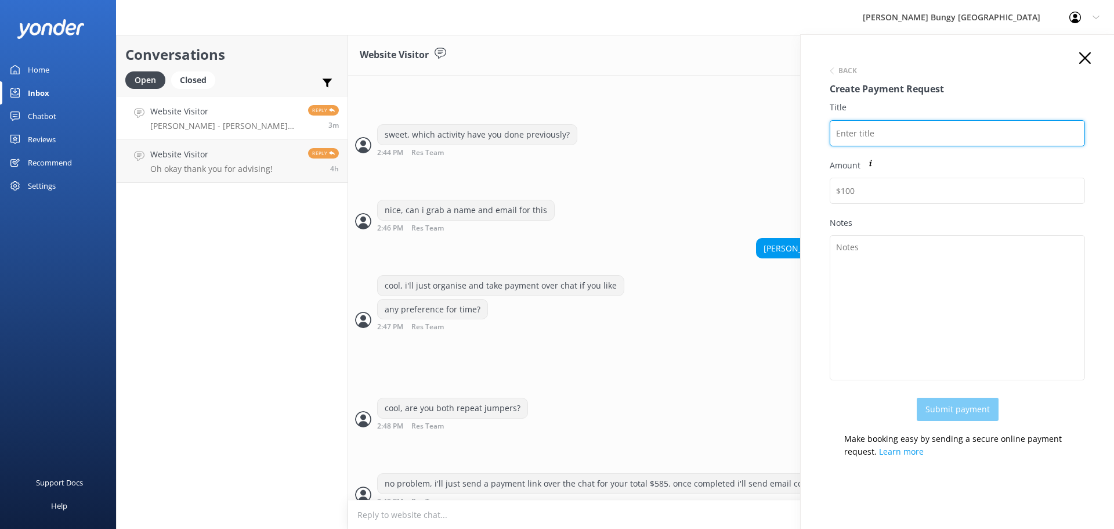
drag, startPoint x: 850, startPoint y: 137, endPoint x: 839, endPoint y: 143, distance: 13.2
click at [850, 137] on input "Title" at bounding box center [957, 133] width 255 height 26
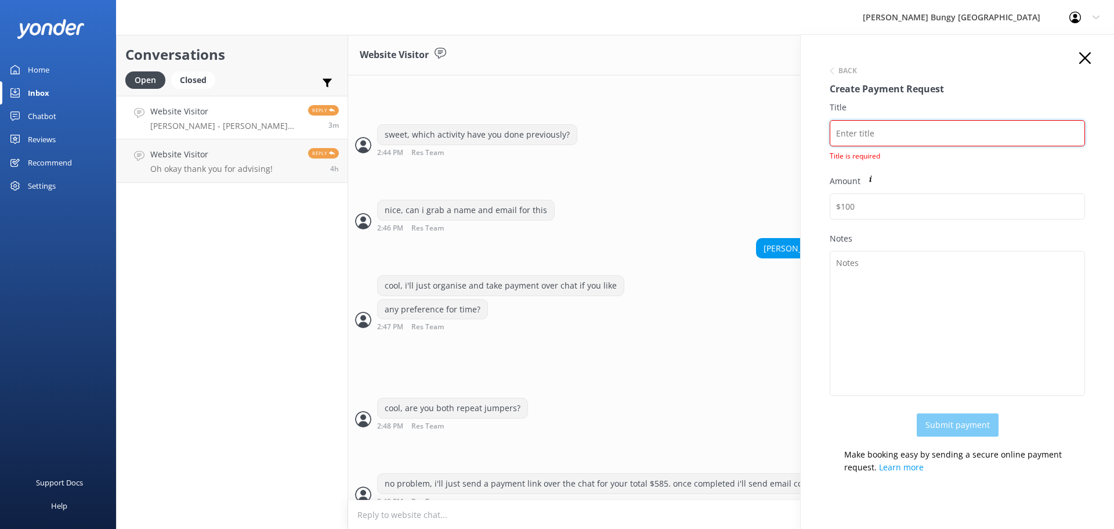
click at [901, 135] on input "Title" at bounding box center [957, 133] width 255 height 26
paste input "JESS COLLEY"
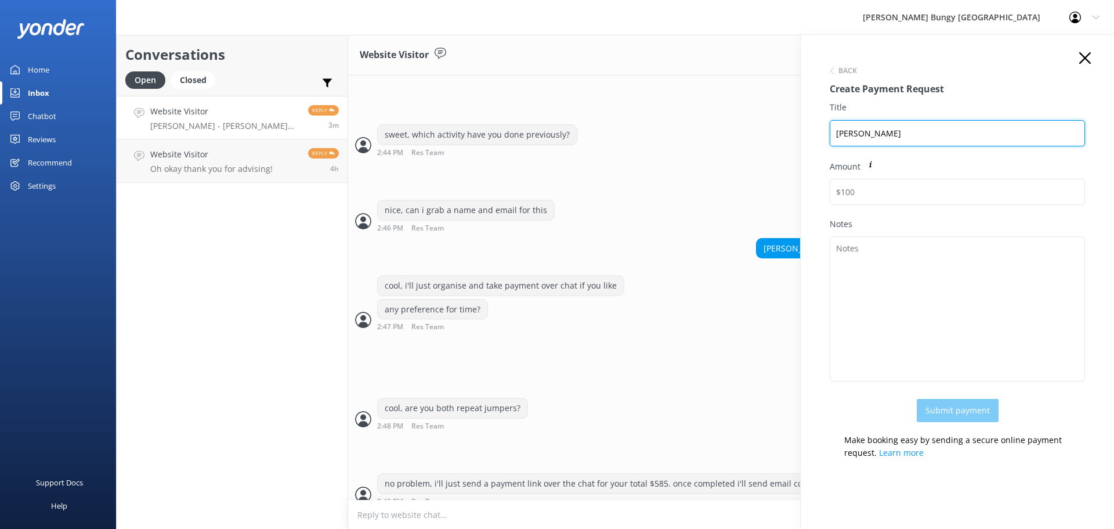
drag, startPoint x: 835, startPoint y: 136, endPoint x: 842, endPoint y: 136, distance: 7.0
click at [835, 136] on input "JESS COLLEY" at bounding box center [957, 133] width 255 height 26
paste input "2448884"
drag, startPoint x: 951, startPoint y: 124, endPoint x: 680, endPoint y: 119, distance: 271.1
click at [680, 119] on div "Conversations Open Closed Important Assigned to me Unassigned Website Visitor j…" at bounding box center [615, 282] width 998 height 494
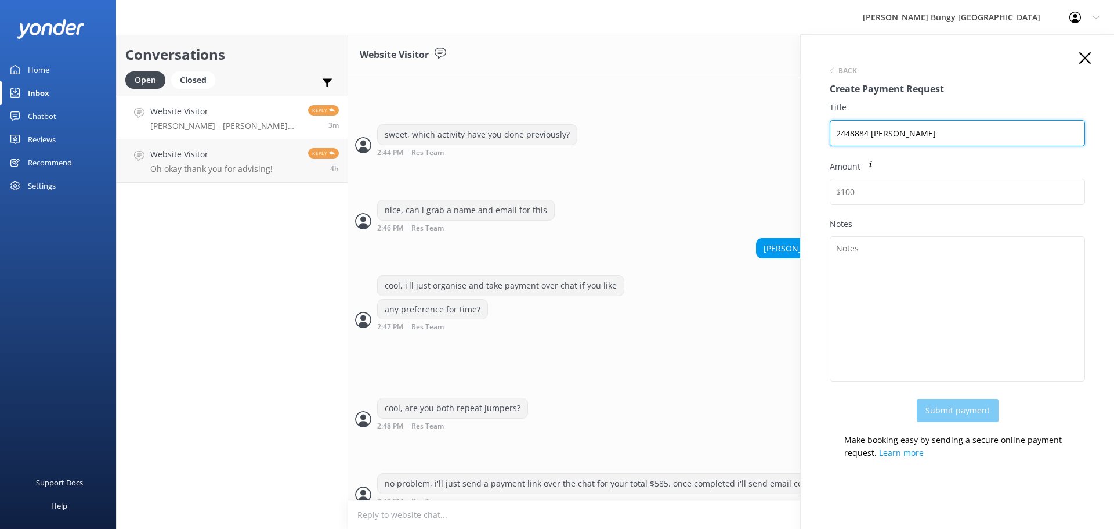
type input "2448884 JESS COLLEY"
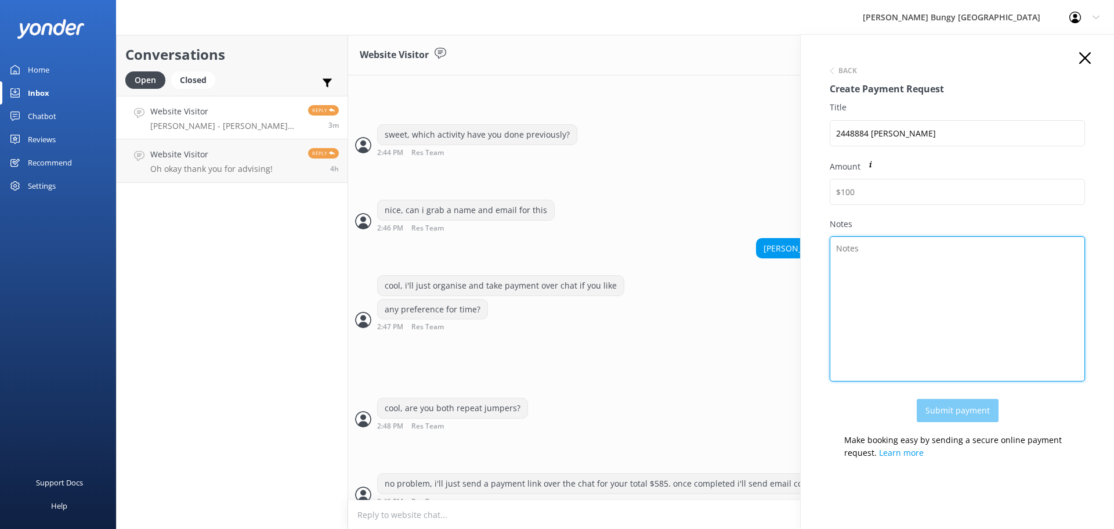
click at [974, 312] on textarea "Notes" at bounding box center [957, 308] width 255 height 145
paste textarea "2448884 JESS COLLEY"
type textarea "2448884 JESS COLLEY"
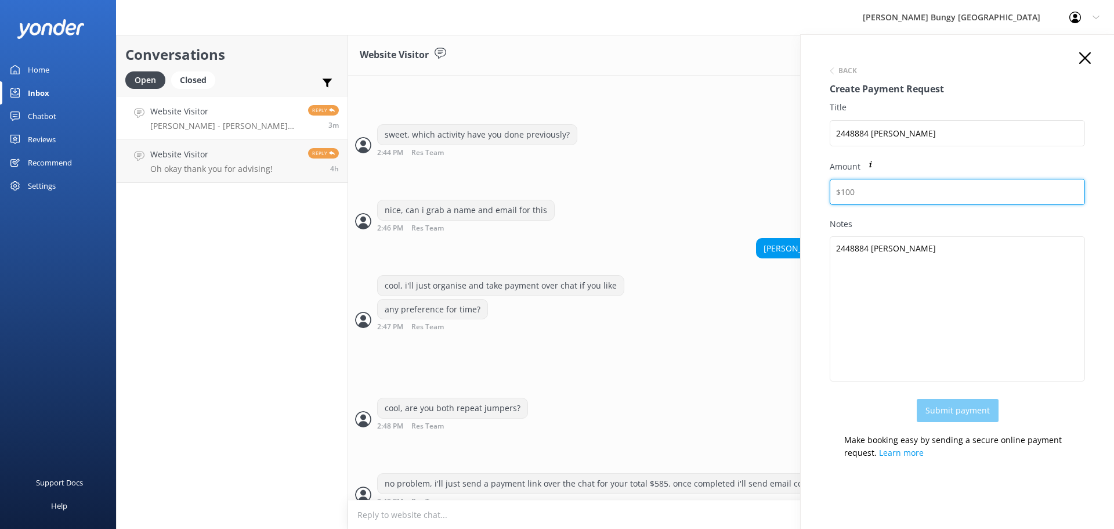
click at [859, 185] on input "Amount" at bounding box center [957, 192] width 255 height 26
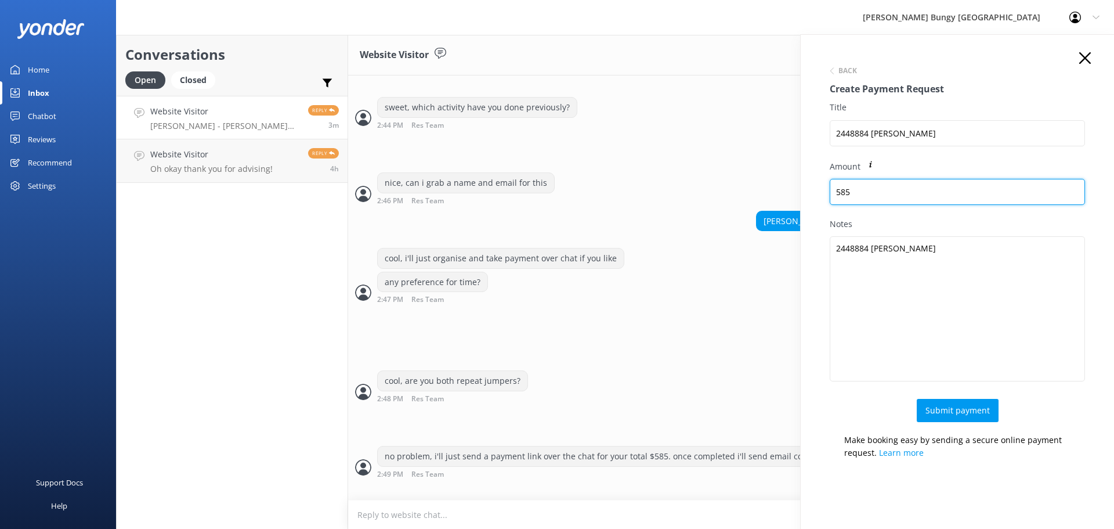
type input "585"
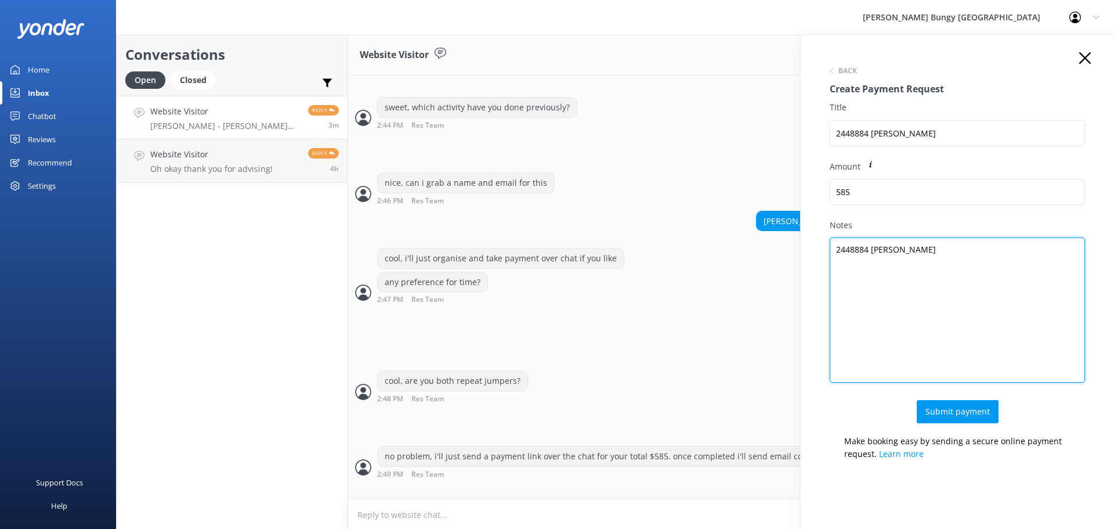
click at [1041, 321] on textarea "2448884 JESS COLLEY" at bounding box center [957, 309] width 255 height 145
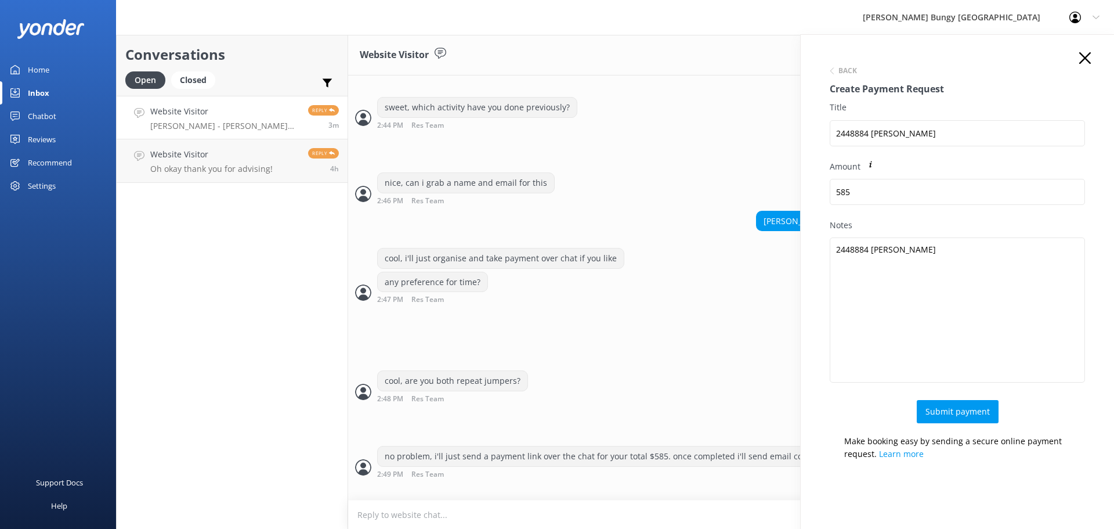
click at [1025, 215] on div "Amount 585" at bounding box center [957, 189] width 255 height 59
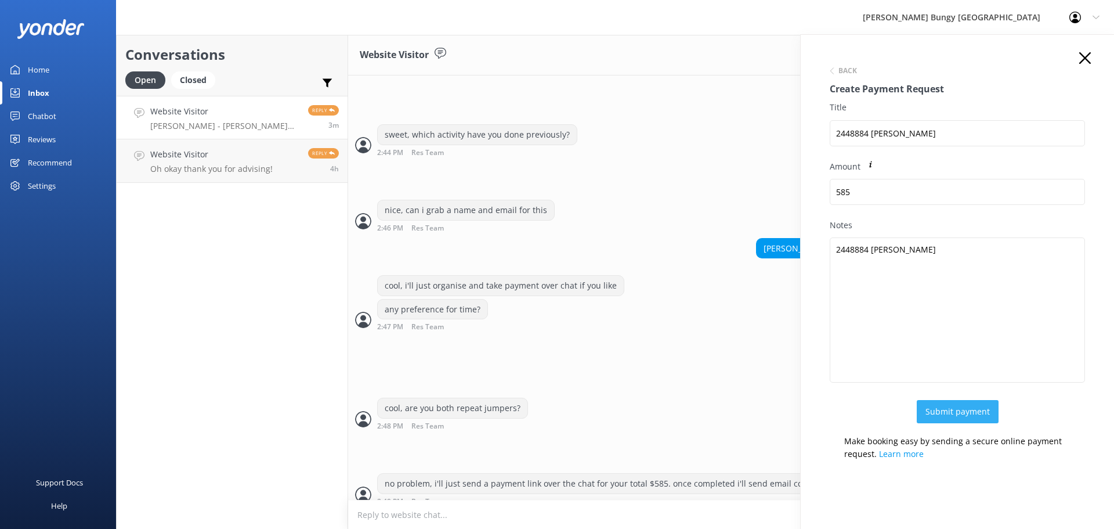
scroll to position [930, 0]
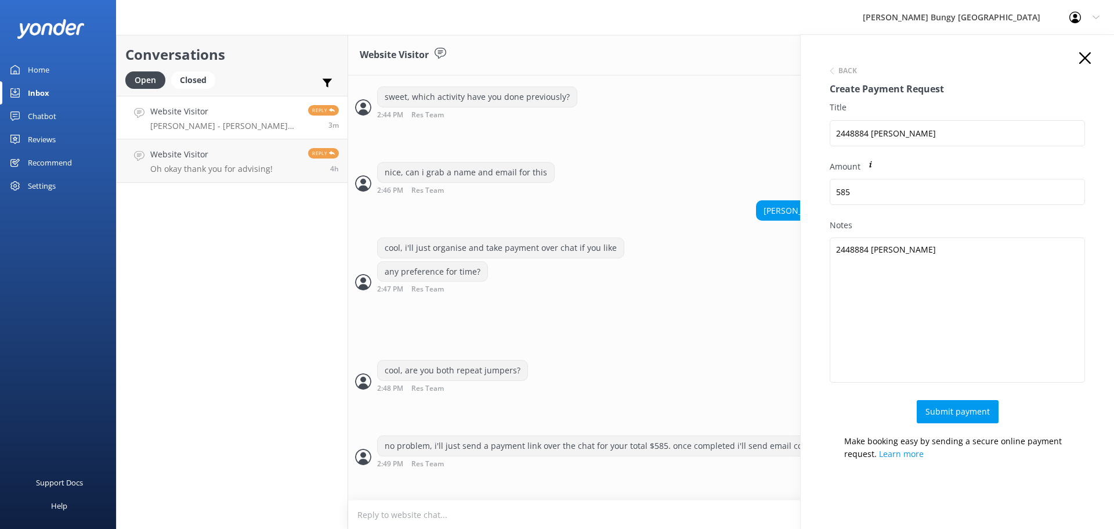
click at [1075, 50] on div "Back Create Payment Request Title 2448884 JESS COLLEY Amount 585 Notes 2448884 …" at bounding box center [957, 299] width 313 height 529
click at [1080, 57] on use at bounding box center [1086, 58] width 12 height 12
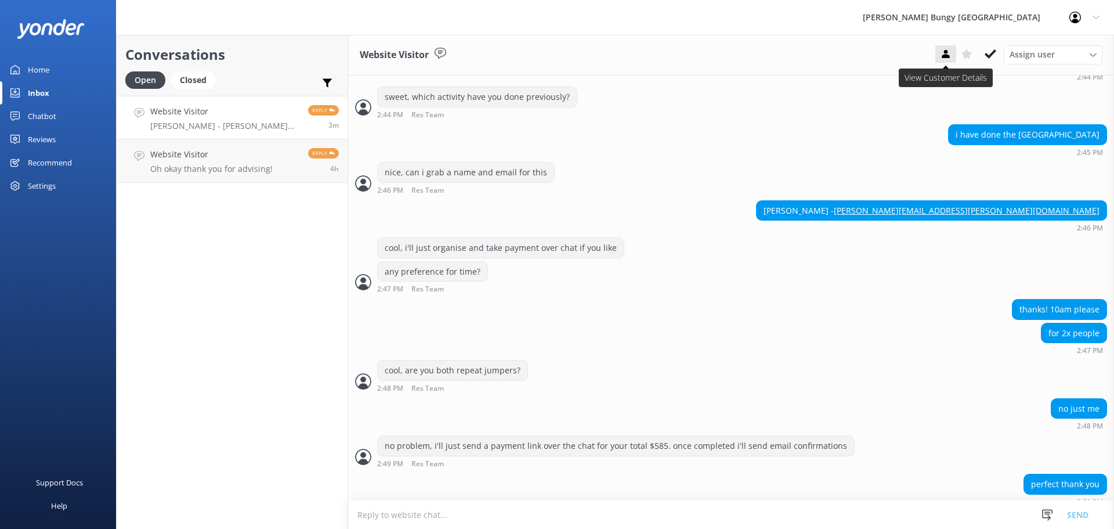
click at [937, 56] on button at bounding box center [946, 53] width 21 height 17
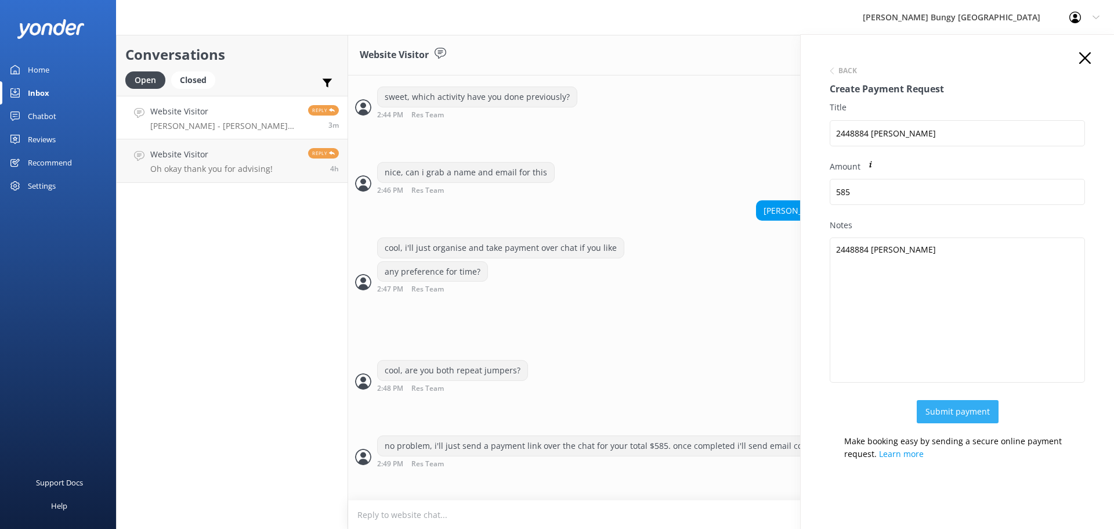
click at [935, 406] on button "Submit payment" at bounding box center [958, 411] width 82 height 23
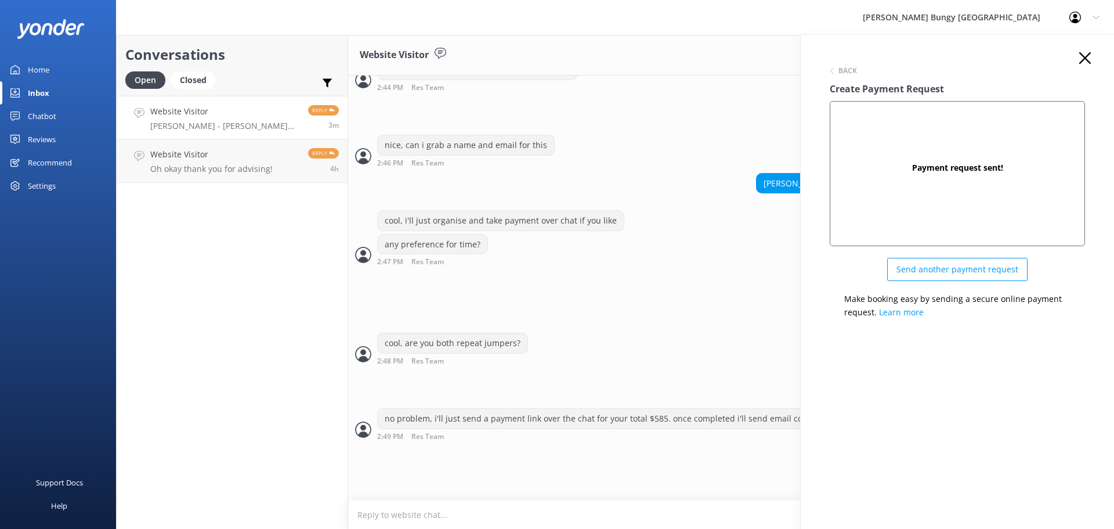
click at [576, 519] on textarea at bounding box center [731, 514] width 766 height 28
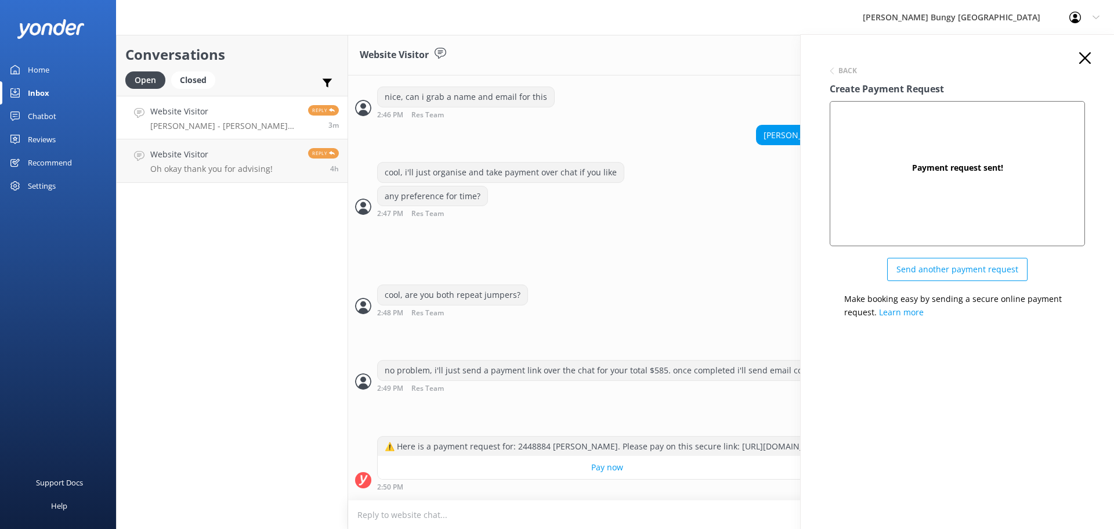
scroll to position [1019, 0]
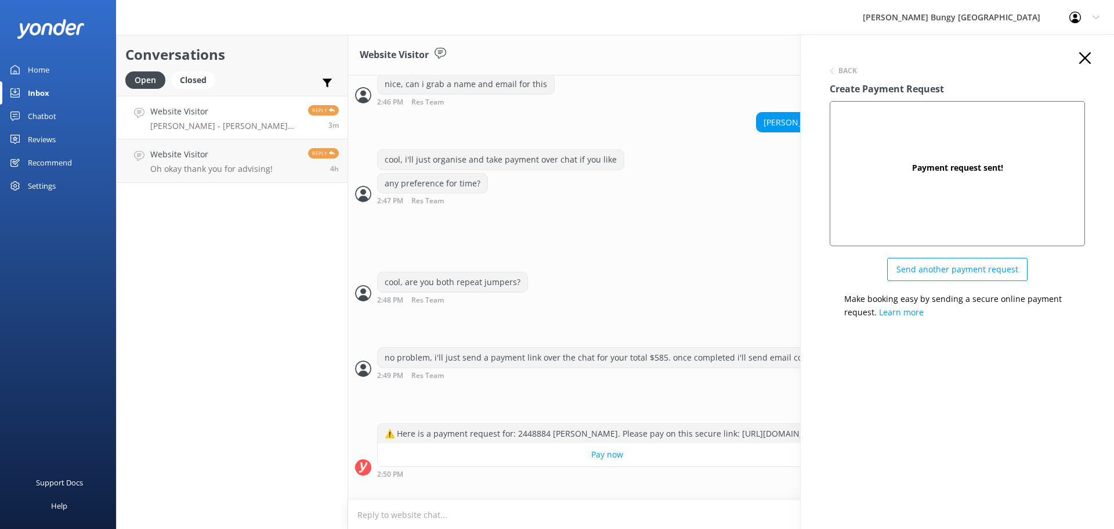
click at [1078, 53] on div "Back Create Payment Request Payment request sent! Send another payment request …" at bounding box center [957, 189] width 279 height 275
click at [1090, 54] on use at bounding box center [1086, 58] width 12 height 12
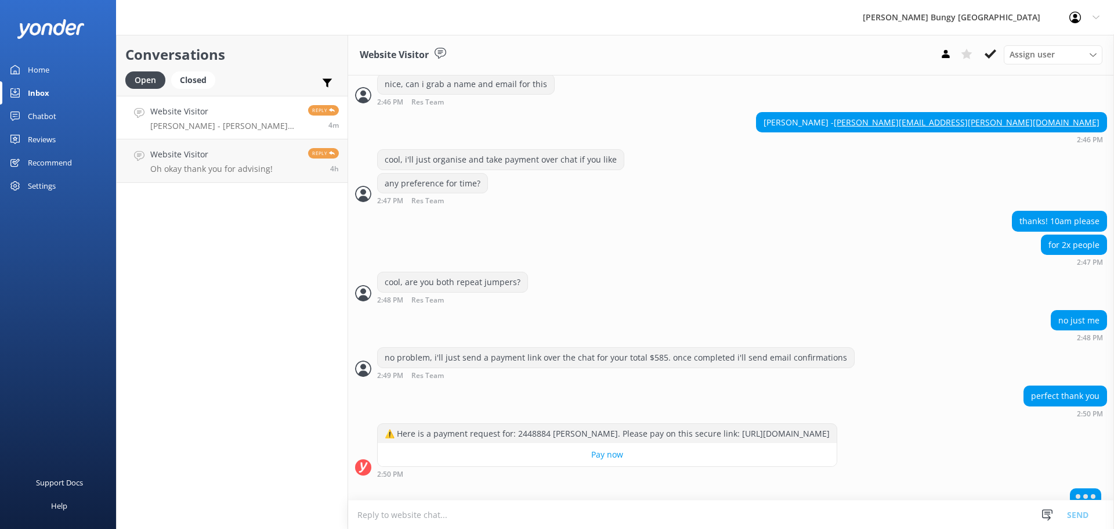
click at [822, 511] on textarea at bounding box center [731, 514] width 766 height 28
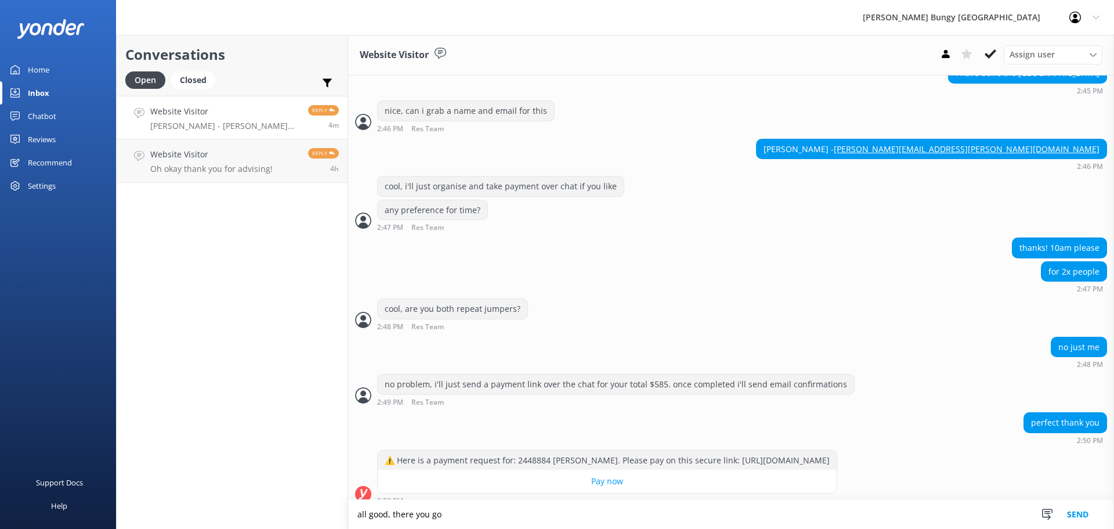
type textarea "all good, there you go"
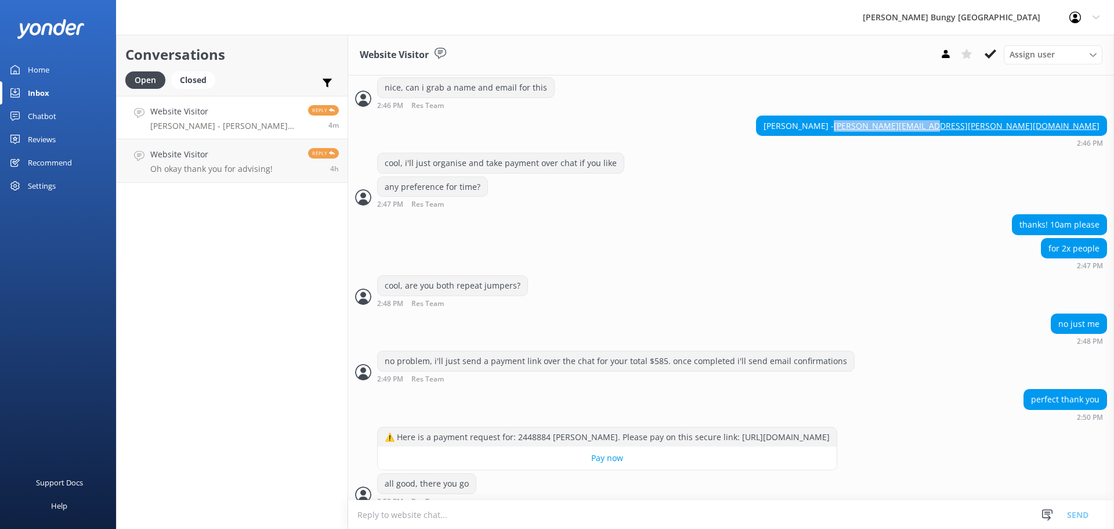
drag, startPoint x: 1096, startPoint y: 113, endPoint x: 1005, endPoint y: 118, distance: 91.8
click at [1005, 118] on div "jess colley - jess.colley@icloud.com" at bounding box center [932, 126] width 350 height 20
copy link "jess.colley@icloud.com"
click at [201, 275] on div "Conversations Open Closed Important Assigned to me Unassigned Website Visitor j…" at bounding box center [232, 282] width 232 height 494
click at [551, 510] on textarea at bounding box center [731, 514] width 766 height 28
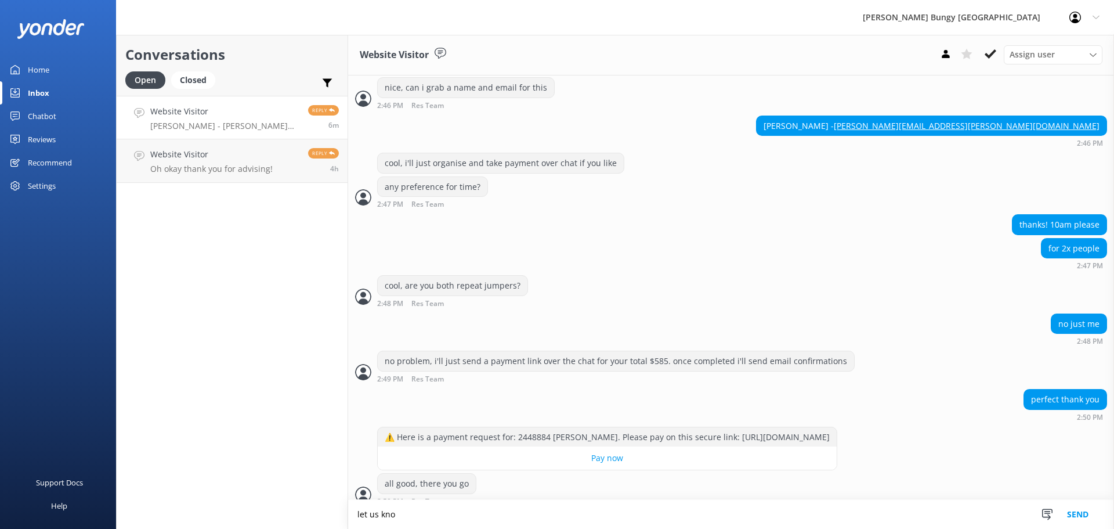
scroll to position [1016, 0]
type textarea "let us know if you have any queries too"
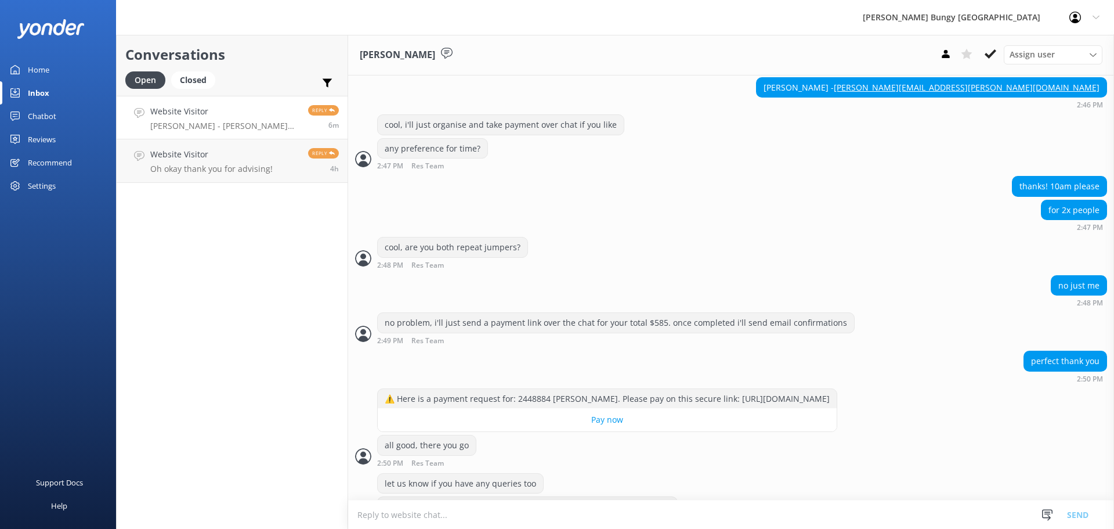
scroll to position [1077, 0]
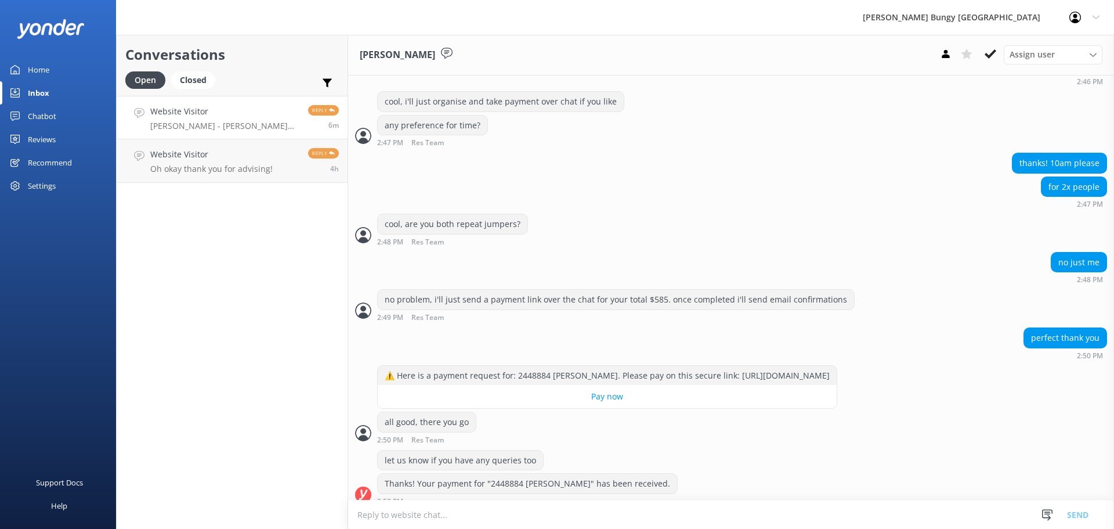
click at [506, 505] on textarea at bounding box center [731, 514] width 766 height 28
type textarea "all done and sent out :)"
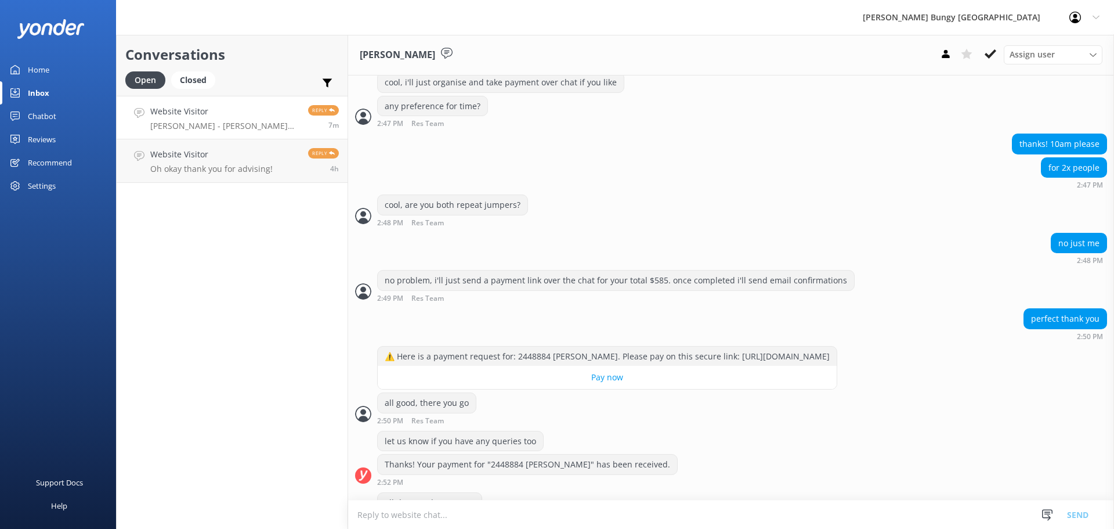
scroll to position [1115, 0]
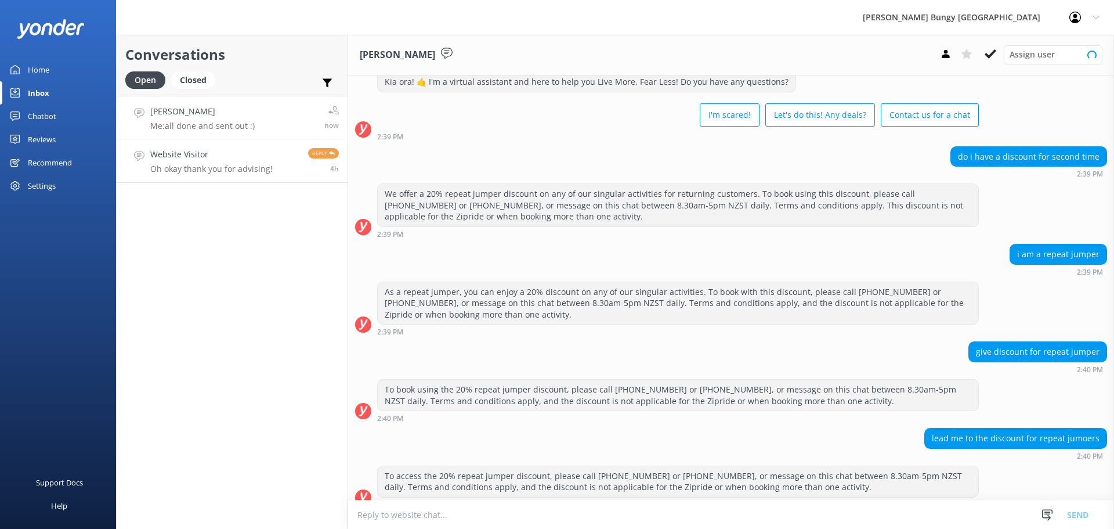
click at [282, 170] on link "Website Visitor Oh okay thank you for advising! Reply 4h" at bounding box center [232, 161] width 231 height 44
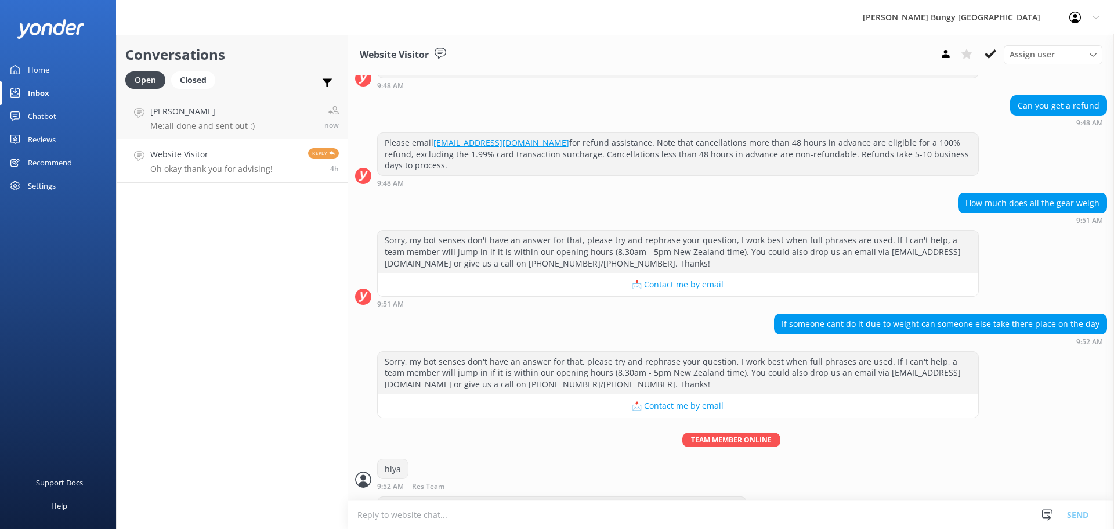
scroll to position [1088, 0]
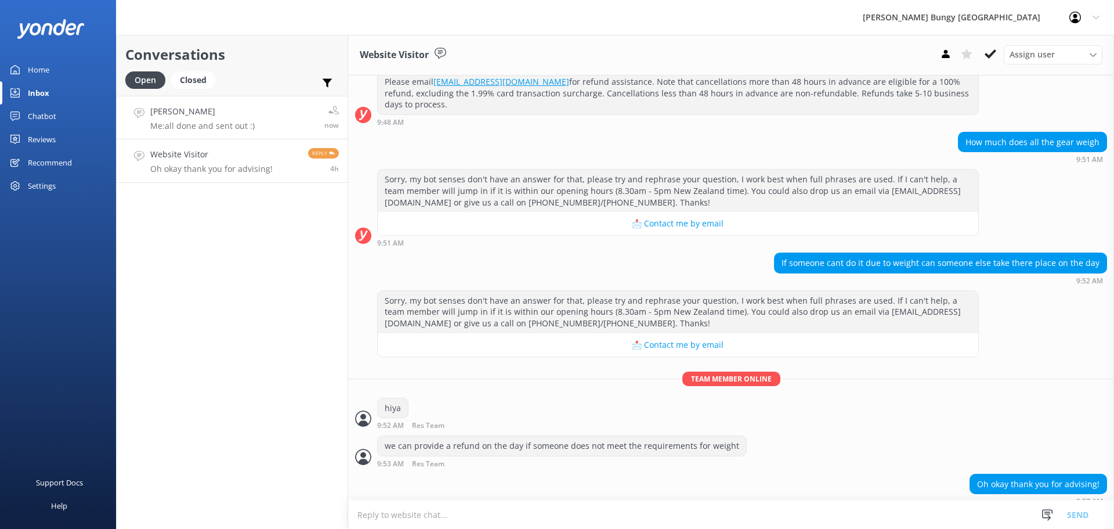
click at [267, 135] on link "Jess Colley Me: all done and sent out :) now" at bounding box center [232, 118] width 231 height 44
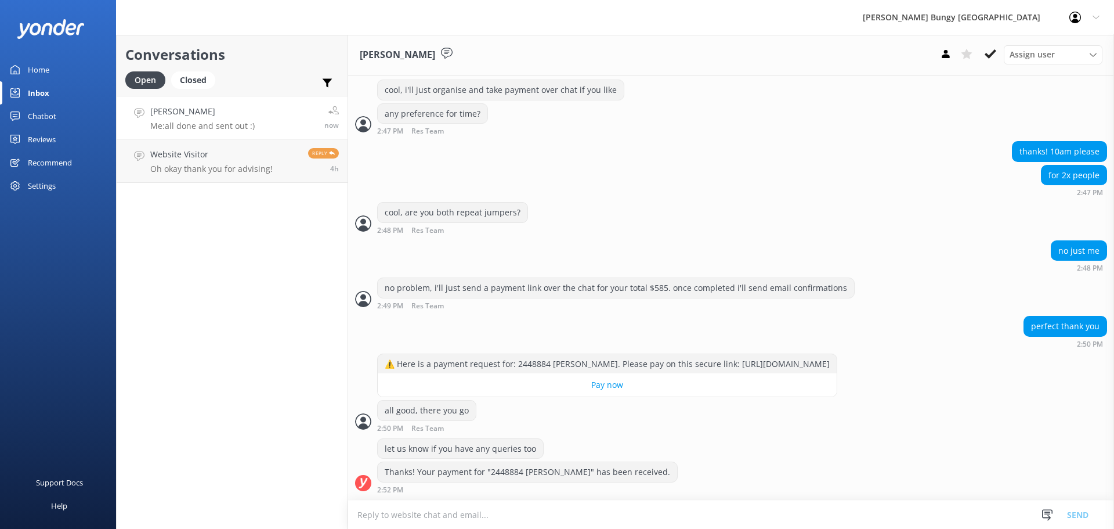
scroll to position [1115, 0]
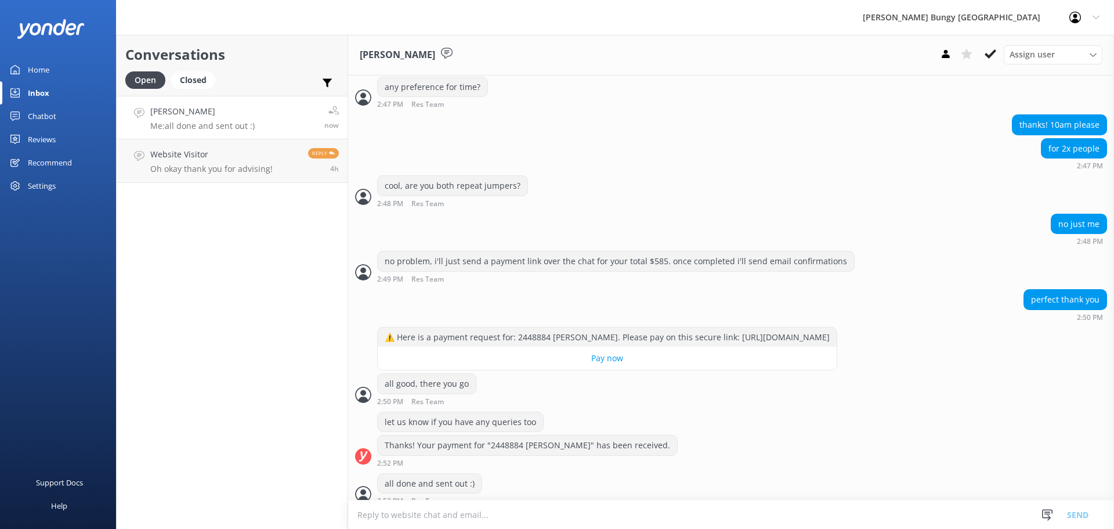
click at [169, 420] on div "Conversations Open Closed Important Assigned to me Unassigned Jess Colley Me: a…" at bounding box center [232, 282] width 232 height 494
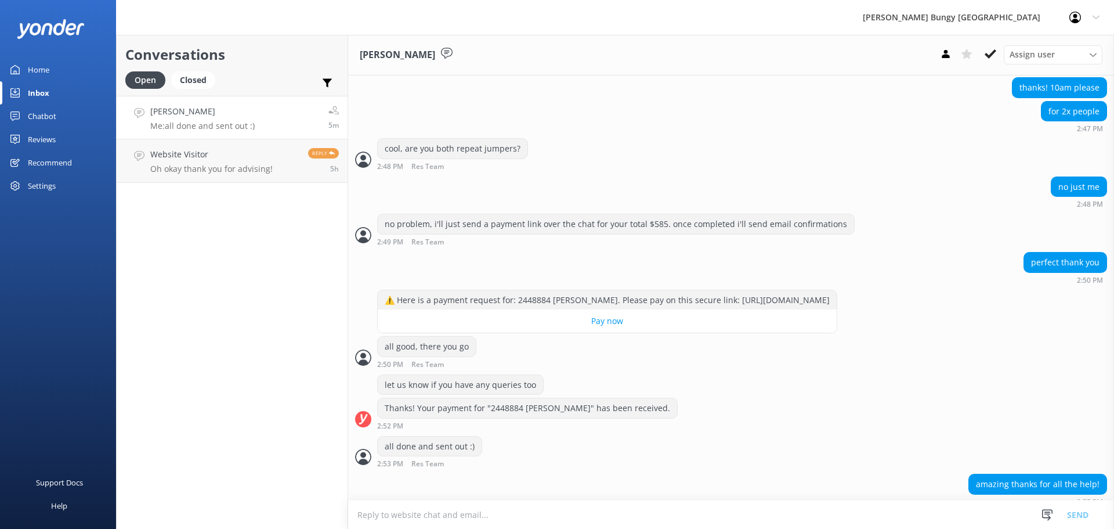
click at [258, 30] on div "AJ Hackett Bungy New Zealand Profile Settings Logout" at bounding box center [557, 17] width 1114 height 35
click at [247, 159] on h4 "Website Visitor" at bounding box center [211, 154] width 122 height 13
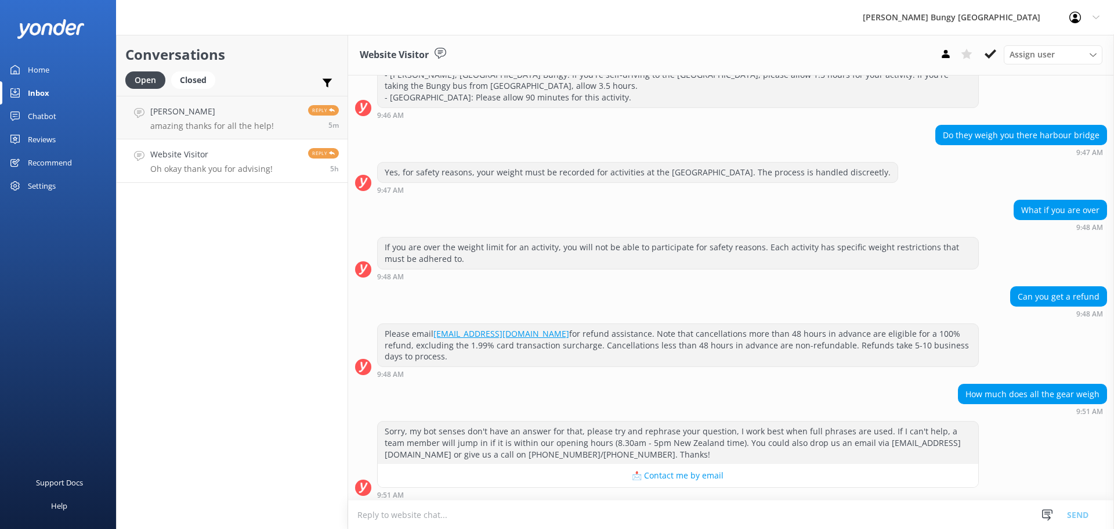
scroll to position [1088, 0]
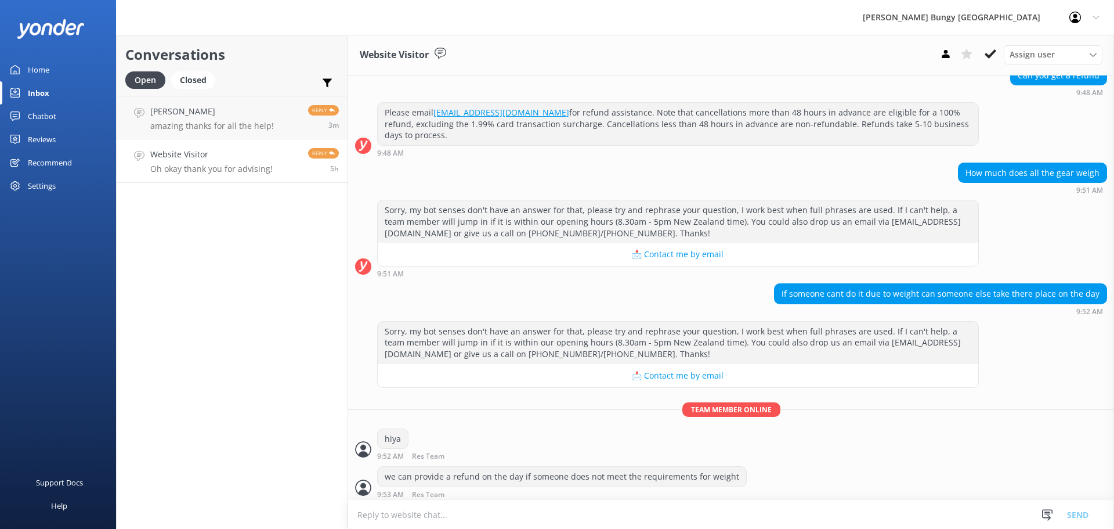
scroll to position [1088, 0]
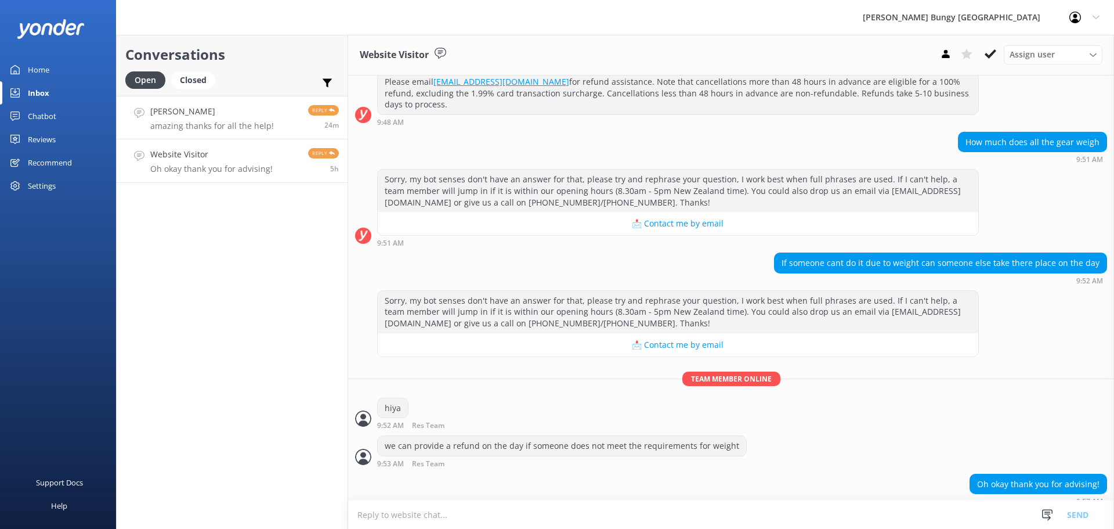
click at [186, 132] on link "Jess Colley amazing thanks for all the help! Reply 24m" at bounding box center [232, 118] width 231 height 44
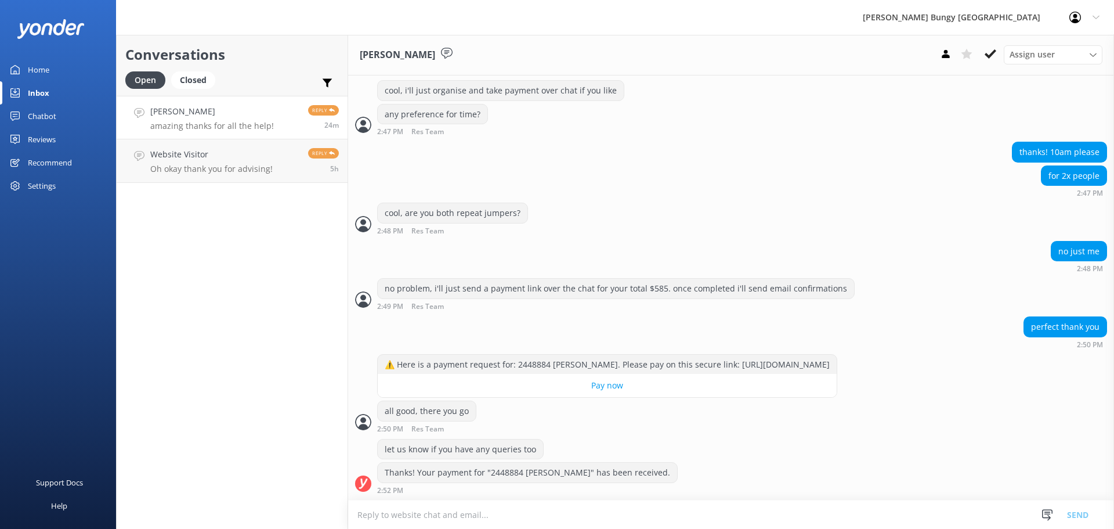
scroll to position [1152, 0]
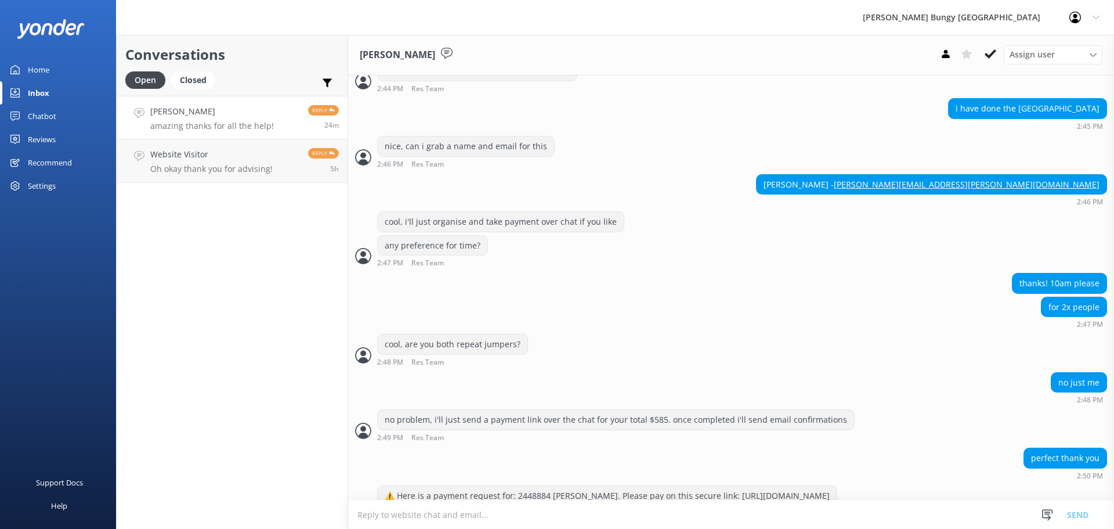
scroll to position [1152, 0]
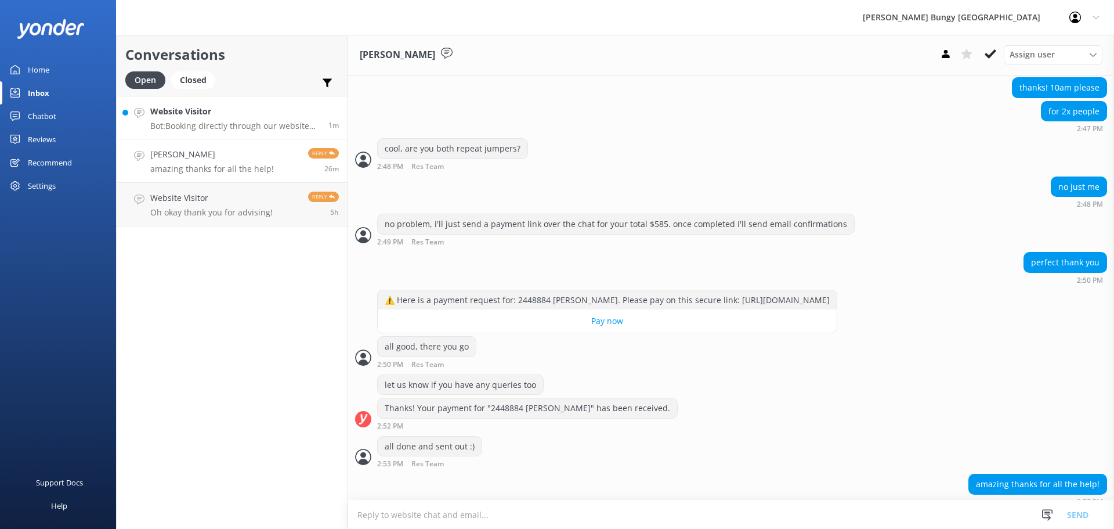
click at [210, 99] on link "Website Visitor Bot: Booking directly through our website always offers the bes…" at bounding box center [232, 118] width 231 height 44
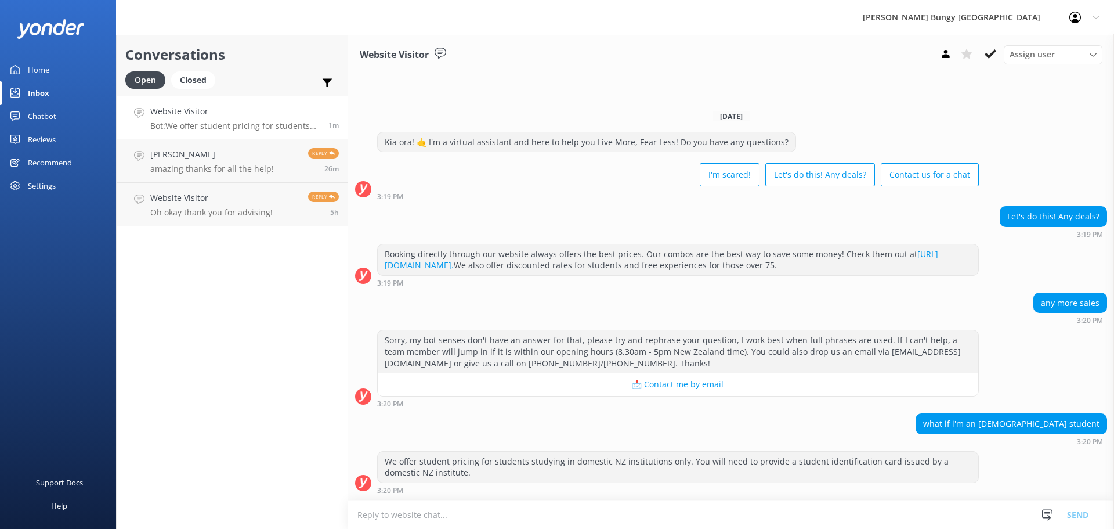
click at [846, 516] on textarea at bounding box center [731, 514] width 766 height 28
click at [255, 210] on p "Oh okay thank you for advising!" at bounding box center [211, 212] width 122 height 10
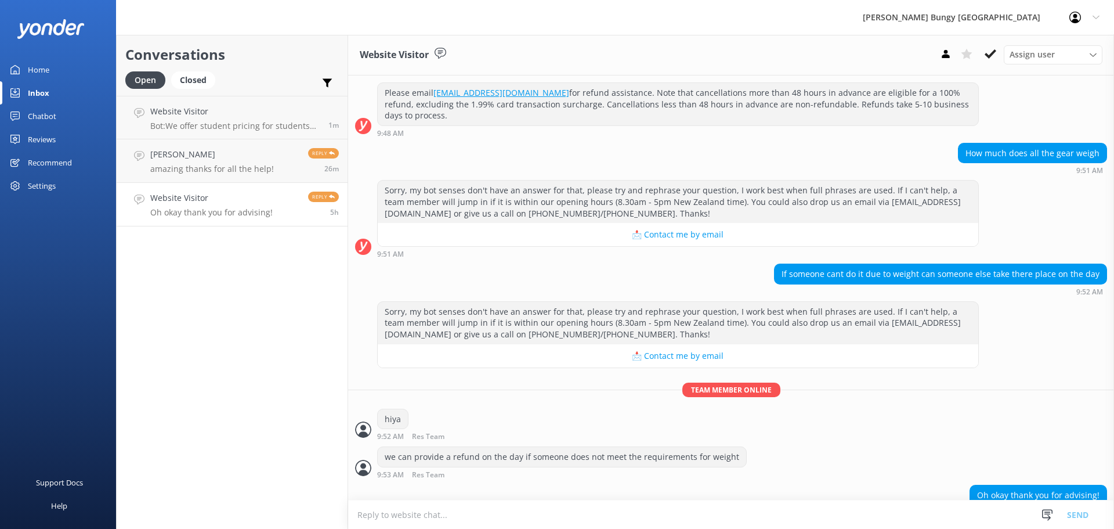
scroll to position [1088, 0]
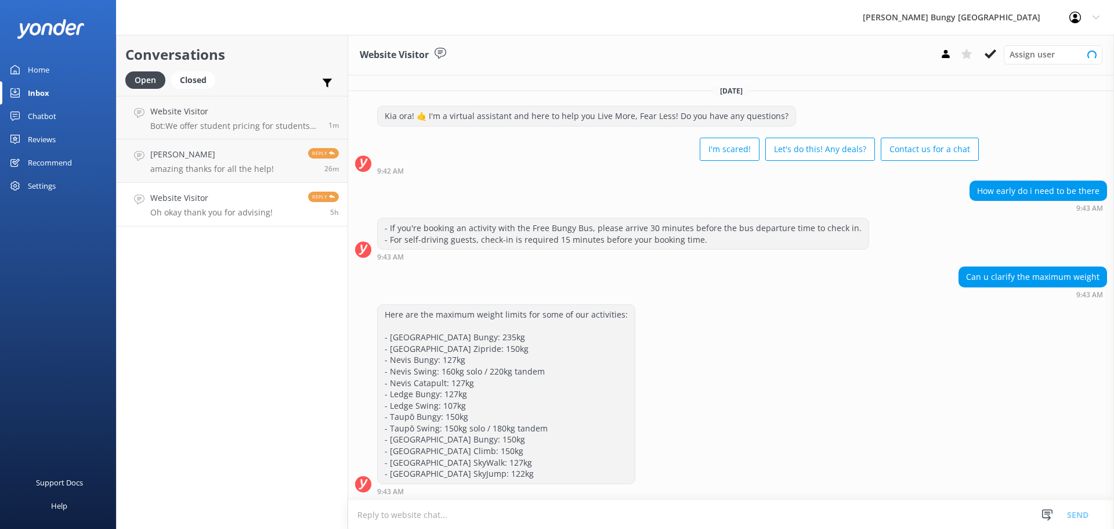
scroll to position [252, 0]
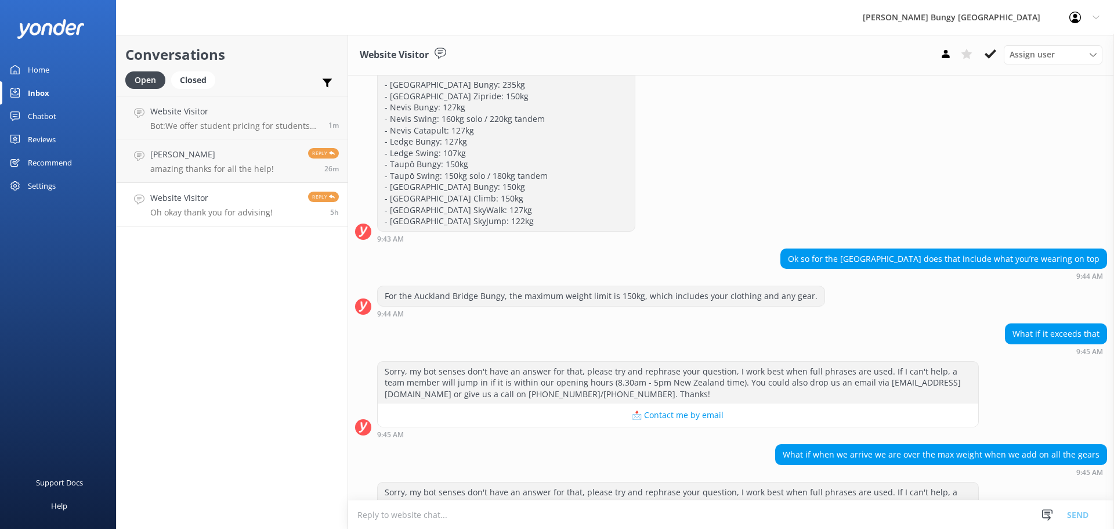
click at [264, 111] on h4 "Website Visitor" at bounding box center [234, 111] width 169 height 13
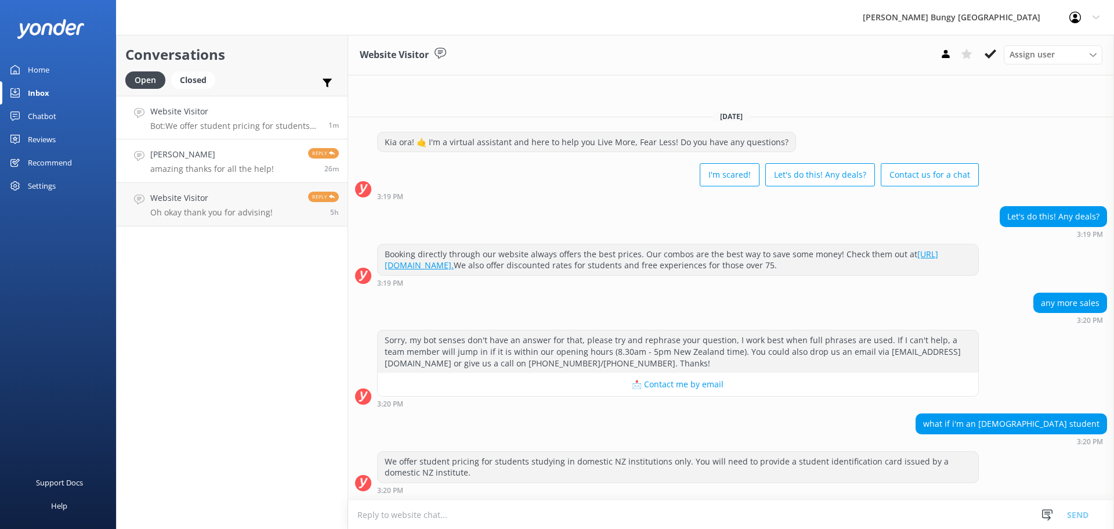
click at [251, 155] on h4 "[PERSON_NAME]" at bounding box center [212, 154] width 124 height 13
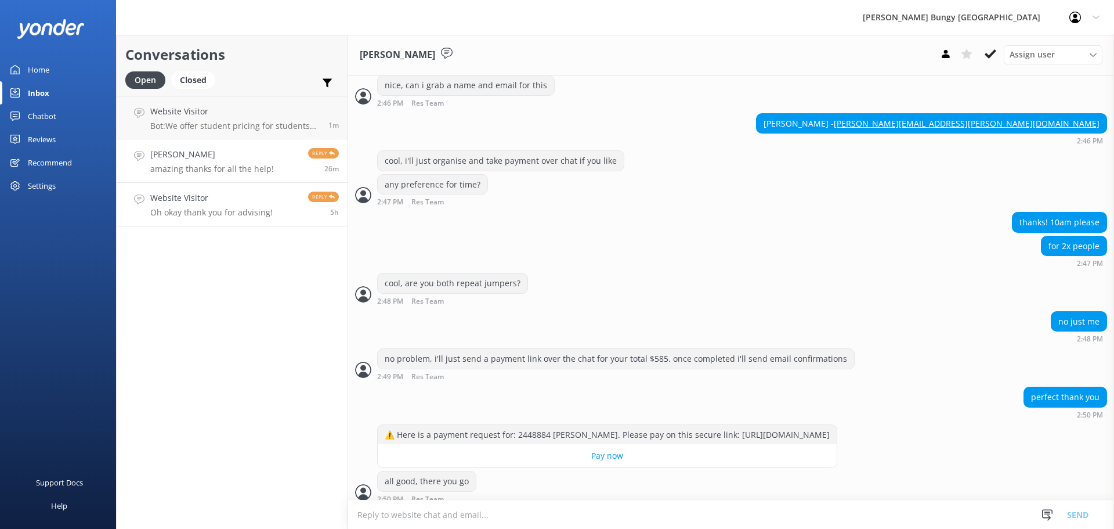
click at [286, 192] on link "Website Visitor Oh okay thank you for advising! Reply 5h" at bounding box center [232, 205] width 231 height 44
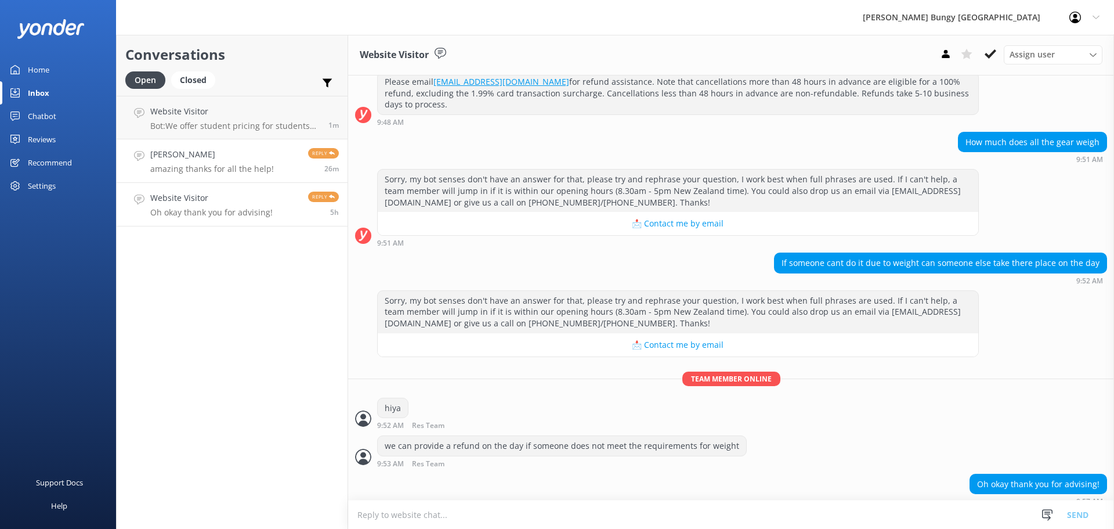
click at [145, 162] on link "[PERSON_NAME] amazing thanks for all the help! Reply 26m" at bounding box center [232, 161] width 231 height 44
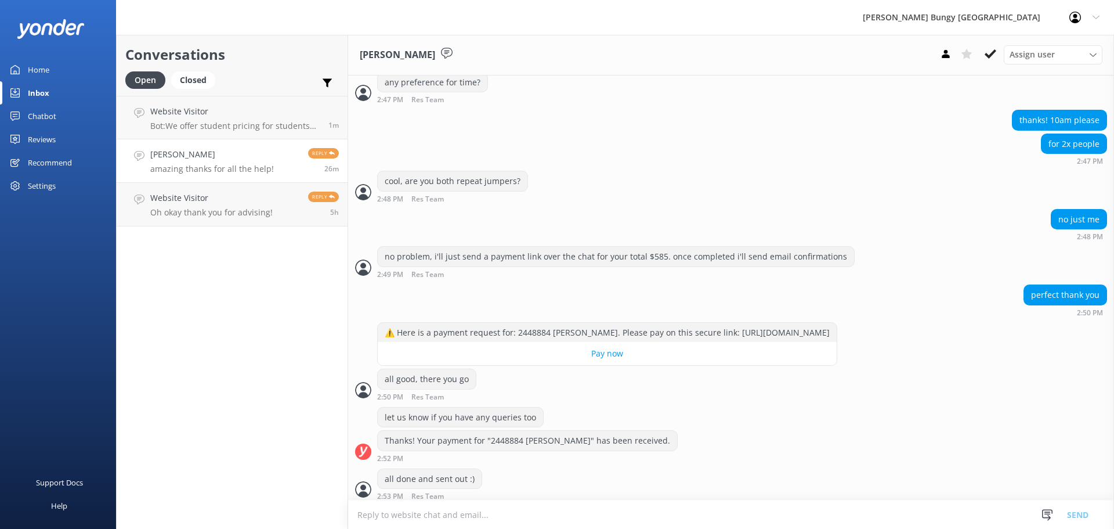
scroll to position [1152, 0]
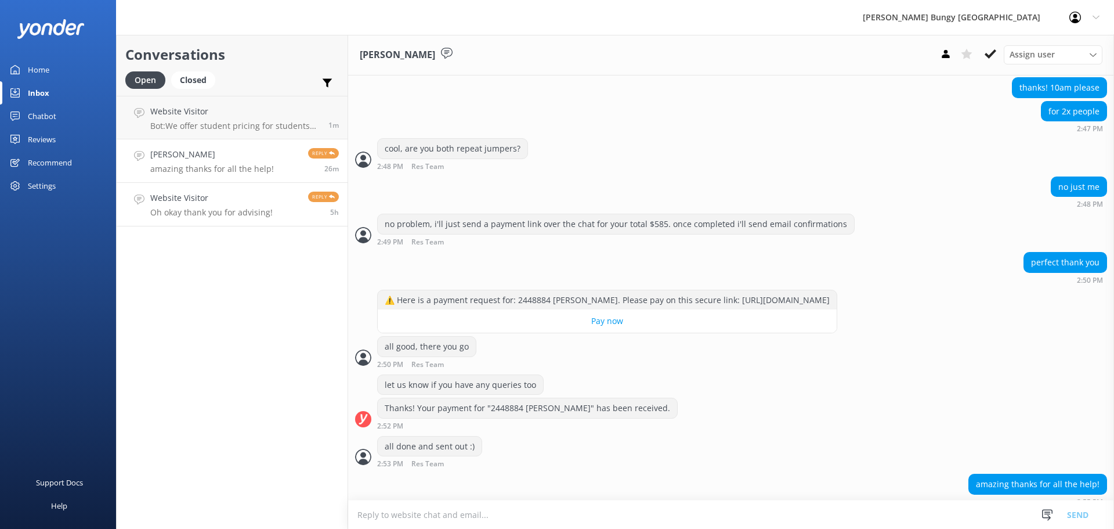
click at [187, 194] on h4 "Website Visitor" at bounding box center [211, 198] width 122 height 13
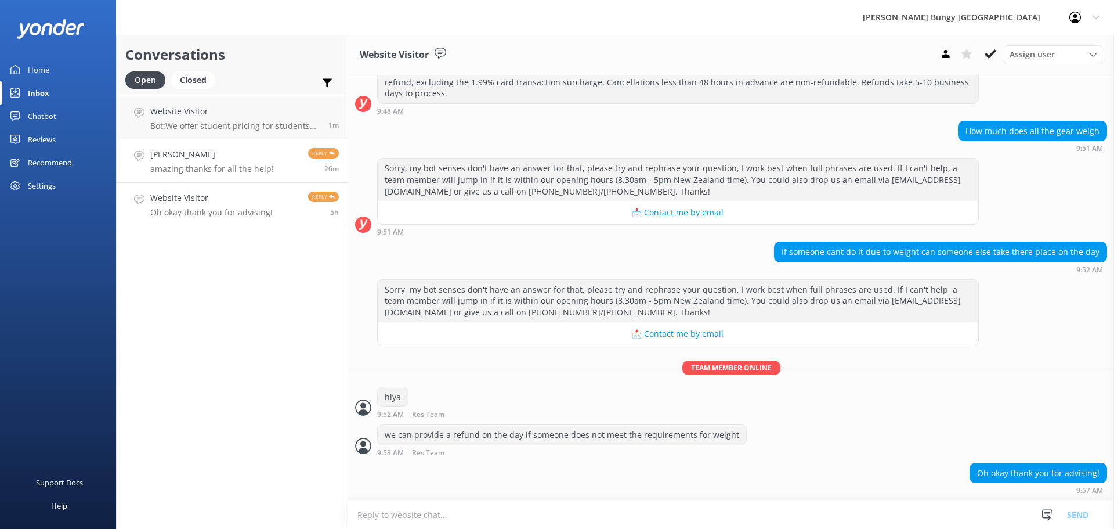
scroll to position [1088, 0]
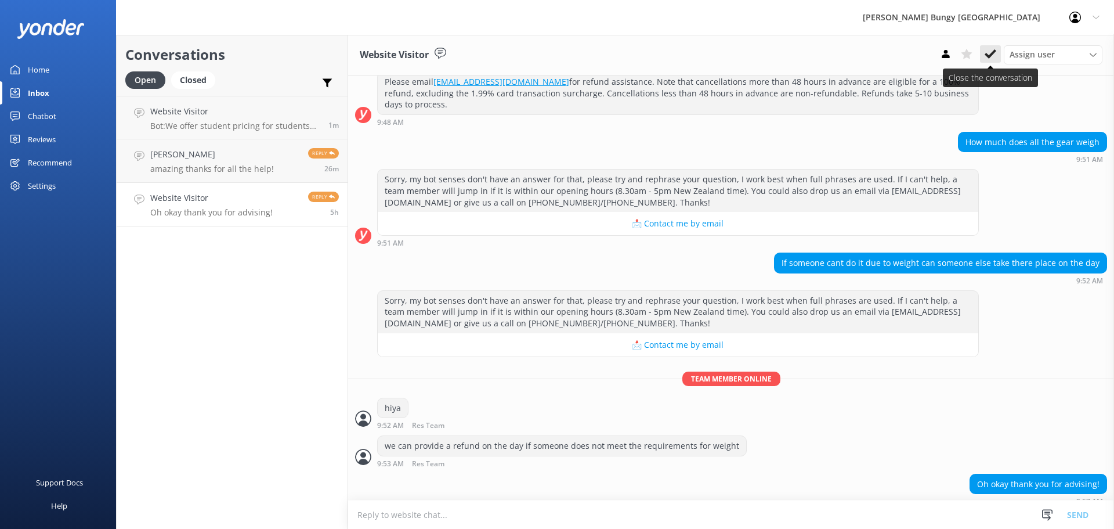
click at [984, 54] on button at bounding box center [990, 53] width 21 height 17
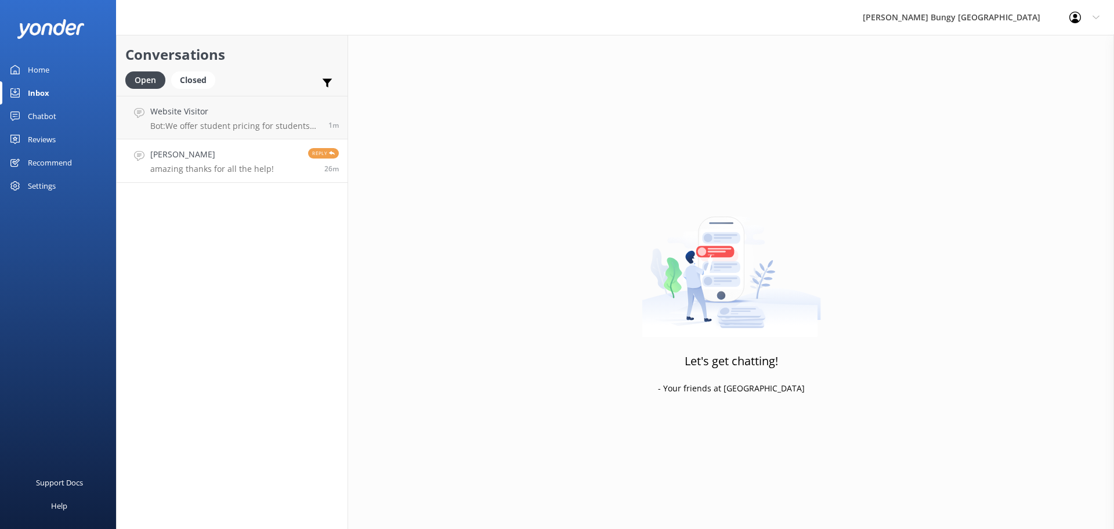
click at [261, 153] on h4 "[PERSON_NAME]" at bounding box center [212, 154] width 124 height 13
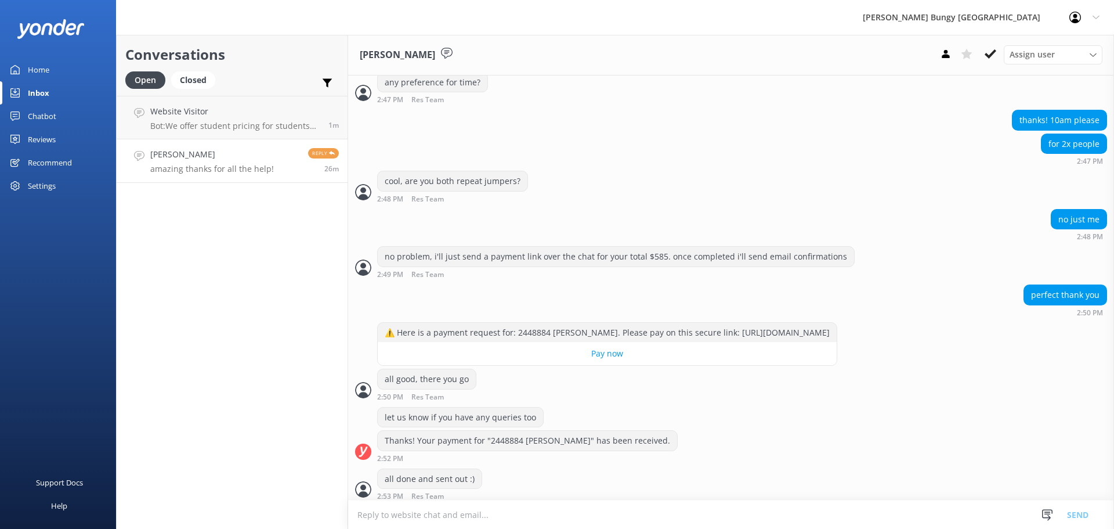
scroll to position [1152, 0]
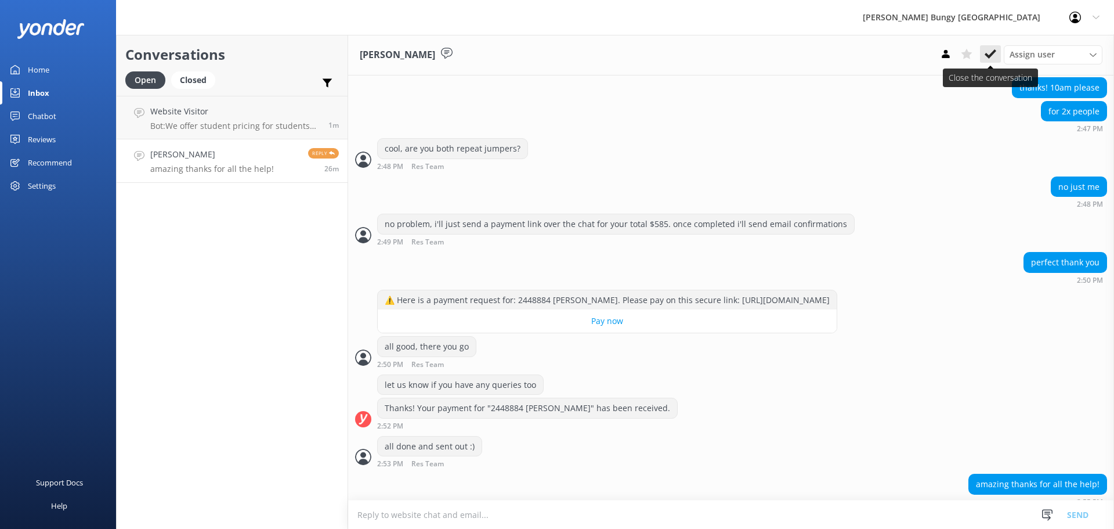
click at [991, 56] on use at bounding box center [991, 53] width 12 height 9
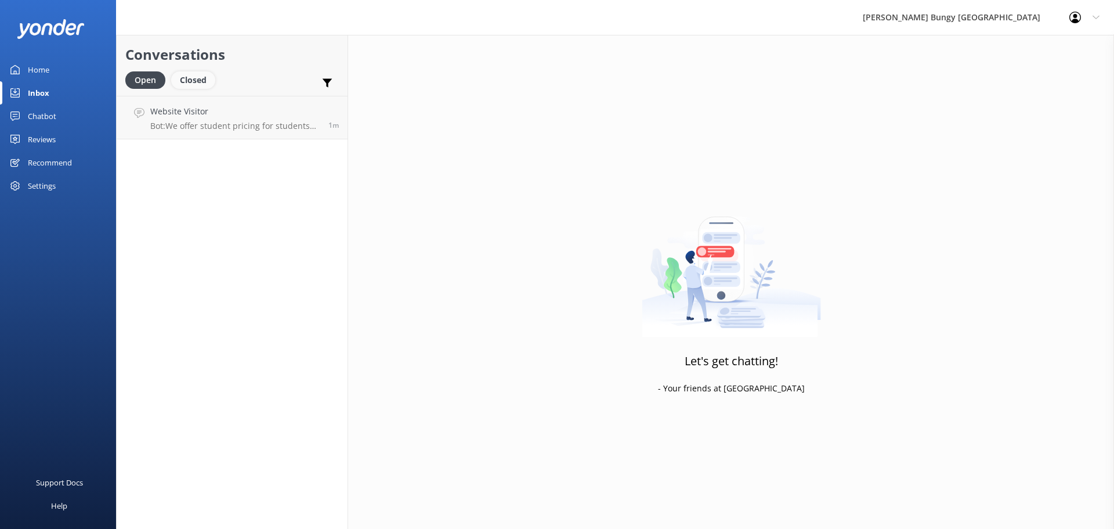
click at [178, 75] on div "Closed" at bounding box center [193, 79] width 44 height 17
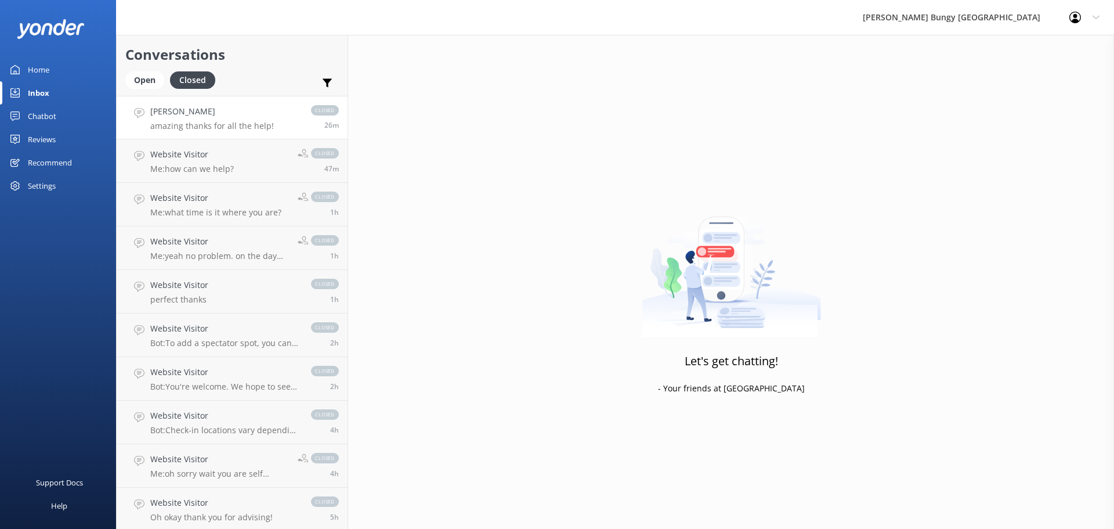
click at [207, 136] on link "[PERSON_NAME] amazing thanks for all the help! closed 26m" at bounding box center [232, 118] width 231 height 44
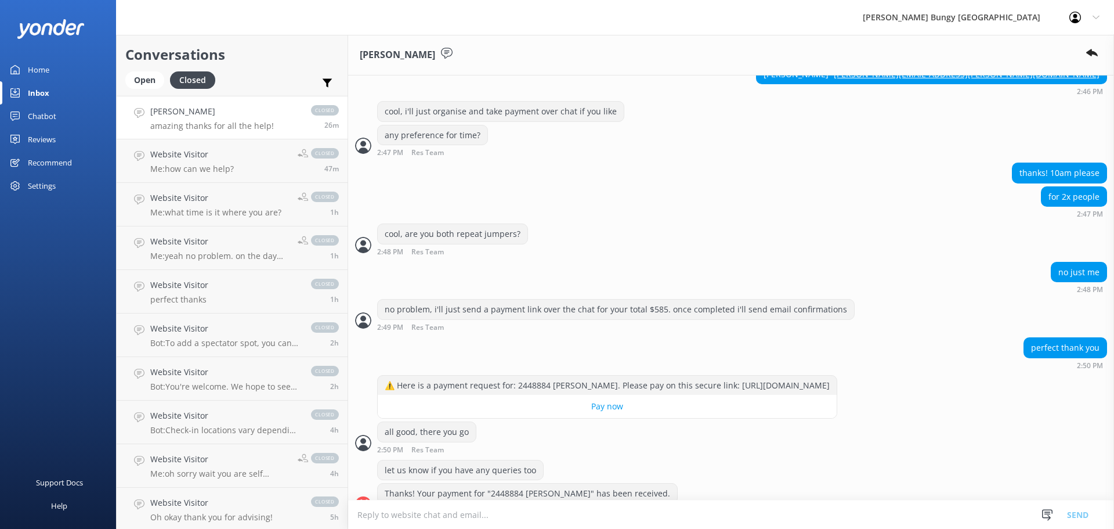
scroll to position [1178, 0]
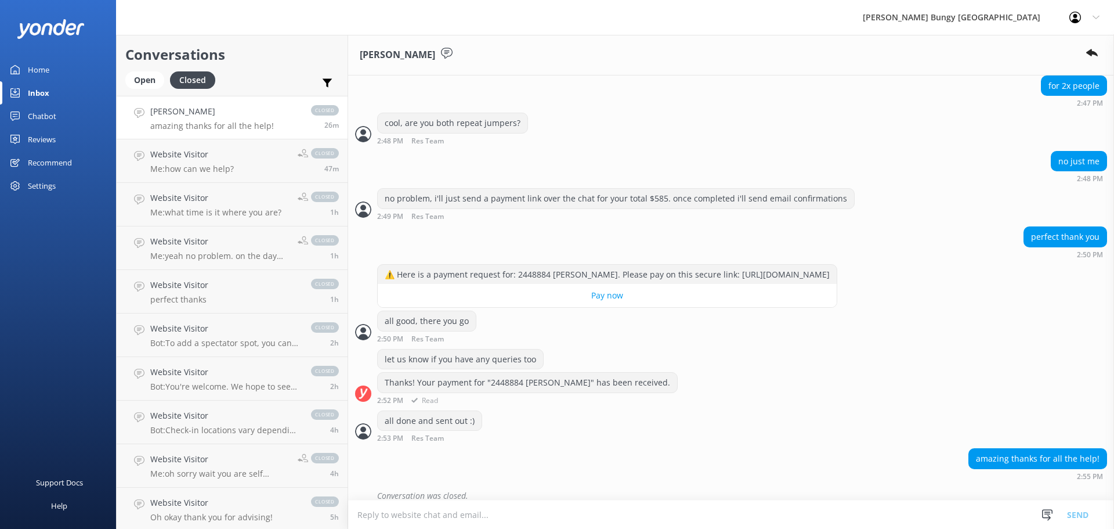
click at [515, 374] on div "Thanks! Your payment for "2448884 [PERSON_NAME]" has been received." at bounding box center [528, 383] width 300 height 20
click at [515, 374] on div "Thanks! Your payment for "2448884 JESS COLLEY" has been received." at bounding box center [528, 383] width 300 height 20
copy div "2448884"
click at [131, 73] on div "Open" at bounding box center [144, 79] width 39 height 17
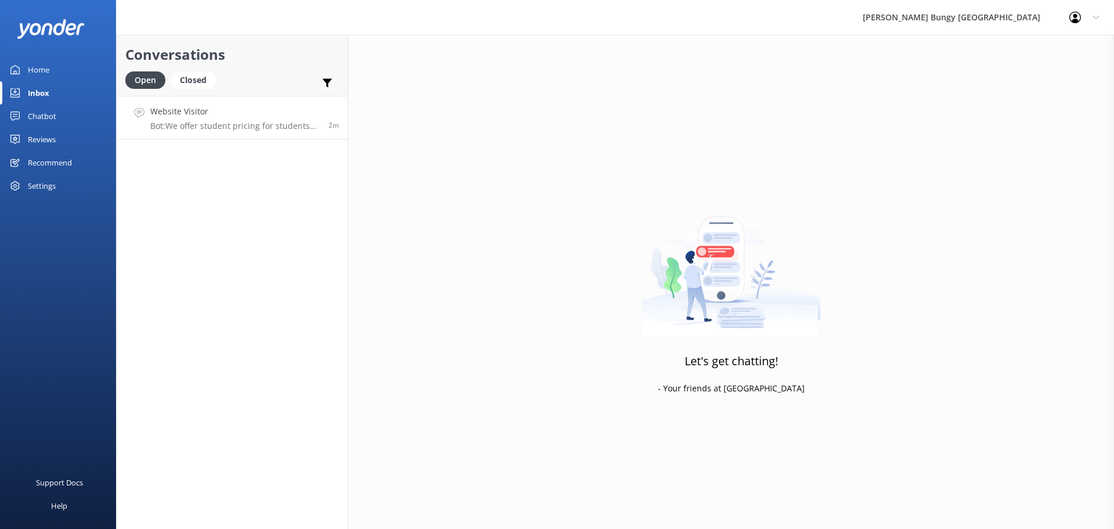
click at [180, 103] on link "Website Visitor Bot: We offer student pricing for students studying in domestic…" at bounding box center [232, 118] width 231 height 44
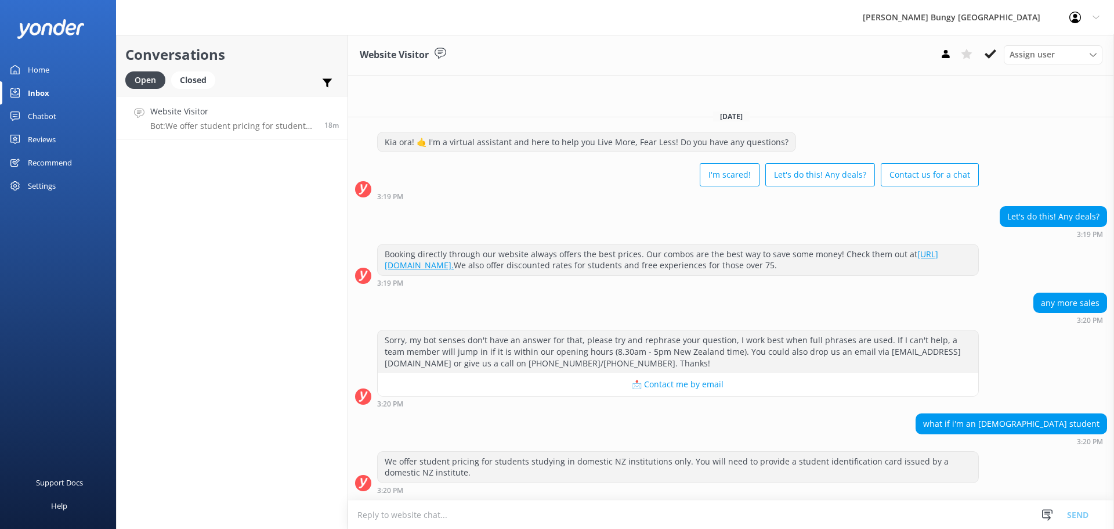
click at [265, 182] on div "Conversations Open Closed Important Assigned to me Unassigned Website Visitor B…" at bounding box center [232, 282] width 232 height 494
click at [294, 139] on link "Website Visitor Bot: We offer student pricing for students studying in domestic…" at bounding box center [232, 118] width 231 height 44
click at [261, 181] on div "Conversations Open Closed Important Assigned to me Unassigned Website Visitor B…" at bounding box center [232, 282] width 232 height 494
click at [184, 89] on div "Open Closed" at bounding box center [173, 85] width 96 height 28
click at [201, 127] on p "Bot: We do not have a child combo rate. Please email info@bungy.co.nz for more …" at bounding box center [232, 126] width 165 height 10
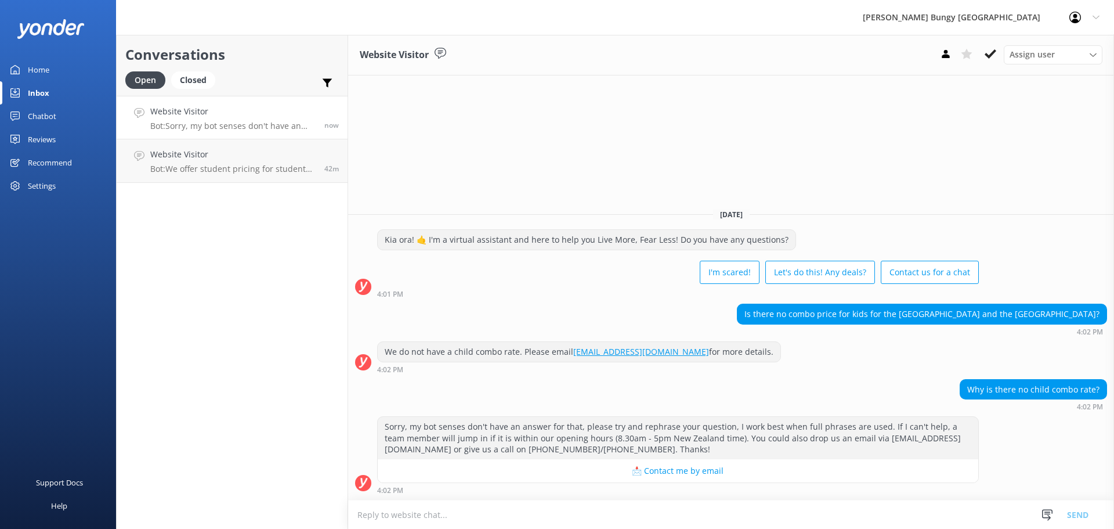
click at [810, 513] on textarea at bounding box center [731, 514] width 766 height 28
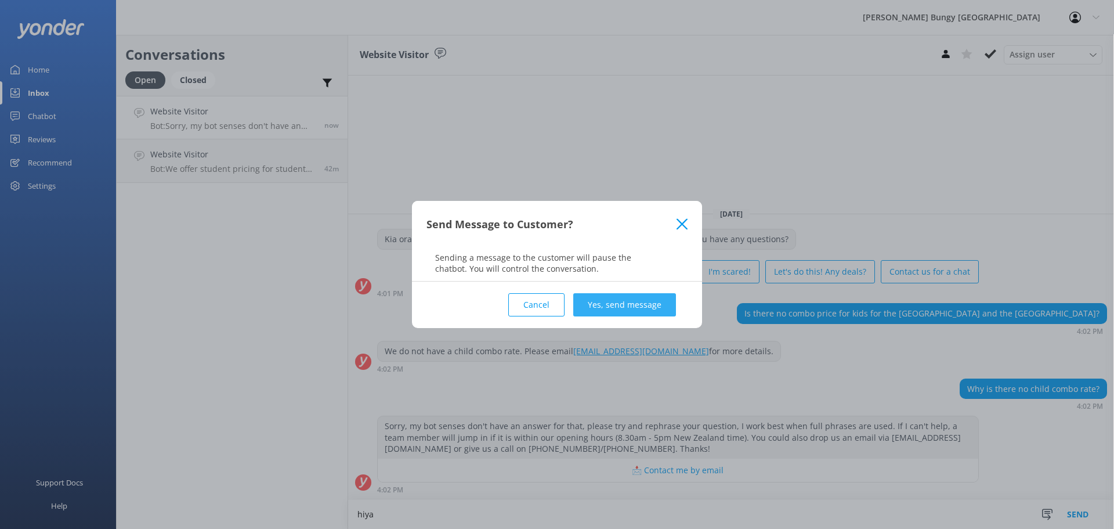
type textarea "hiya"
click at [632, 315] on button "Yes, send message" at bounding box center [624, 304] width 103 height 23
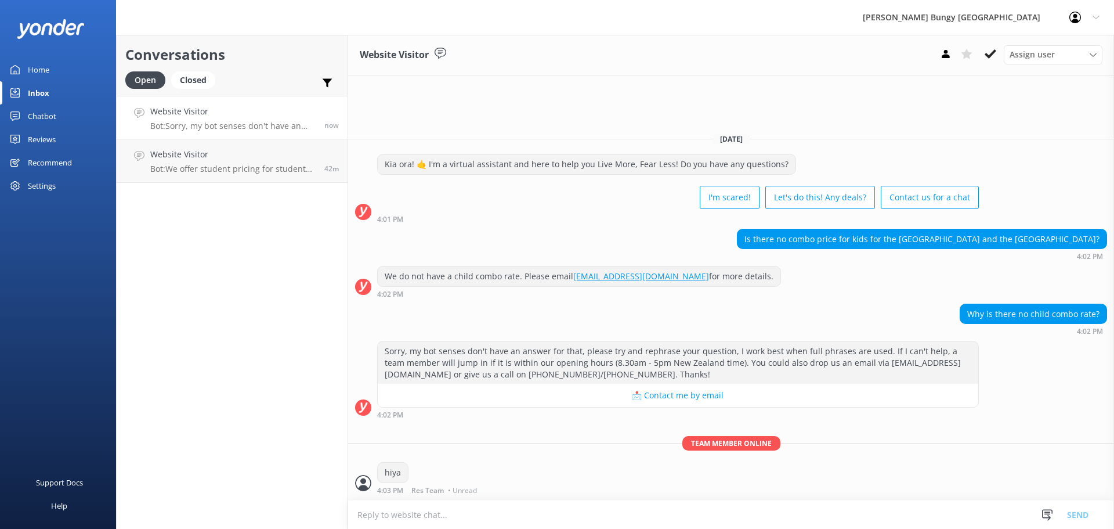
click at [681, 505] on textarea at bounding box center [731, 514] width 766 height 28
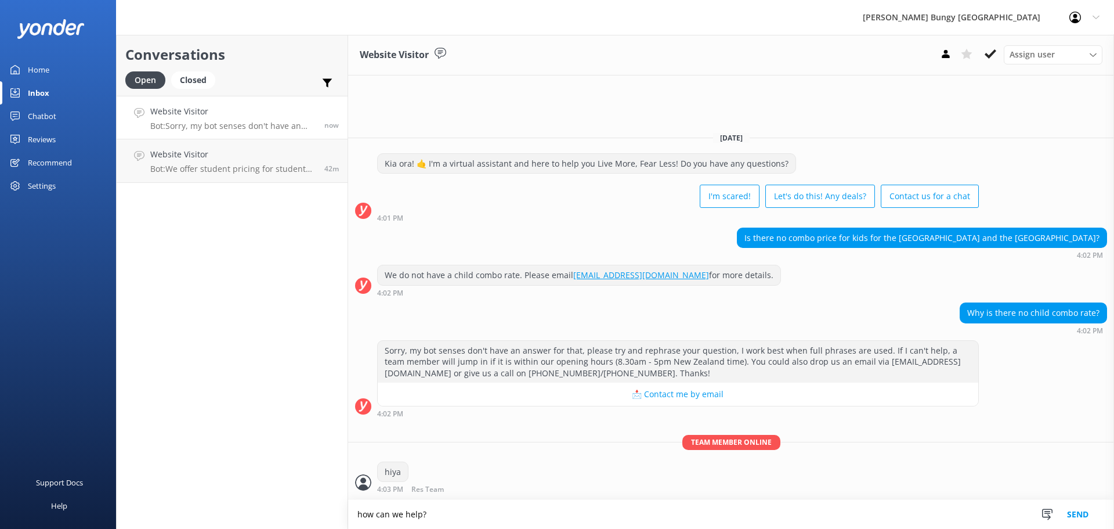
type textarea "how can we help?"
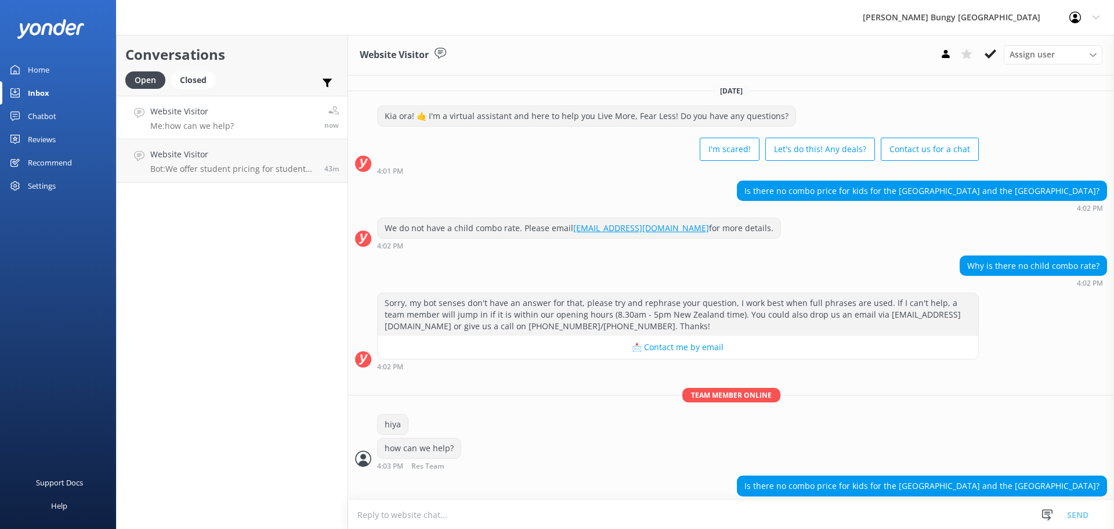
scroll to position [13, 0]
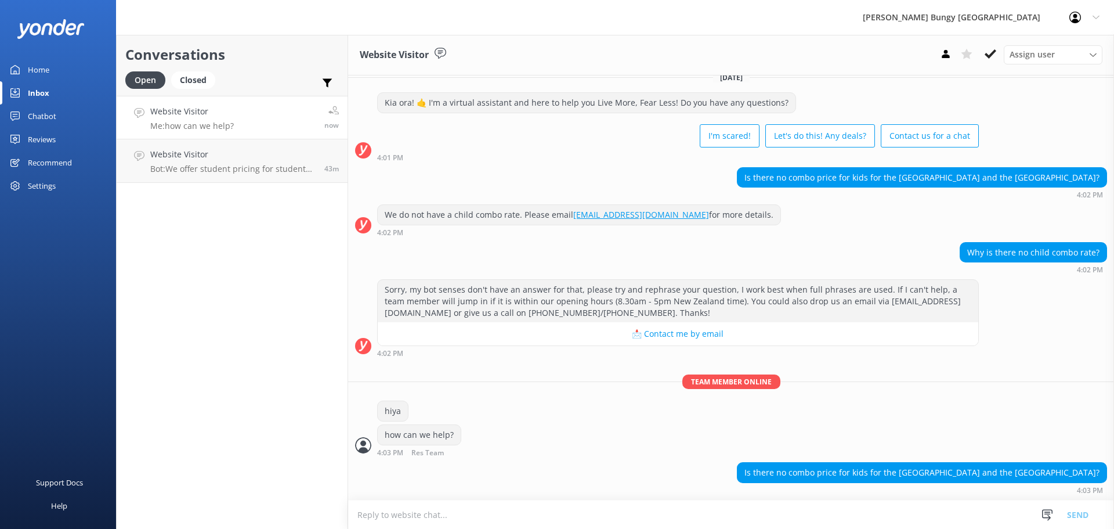
click at [969, 518] on textarea at bounding box center [731, 514] width 766 height 28
type textarea "unfortunately no"
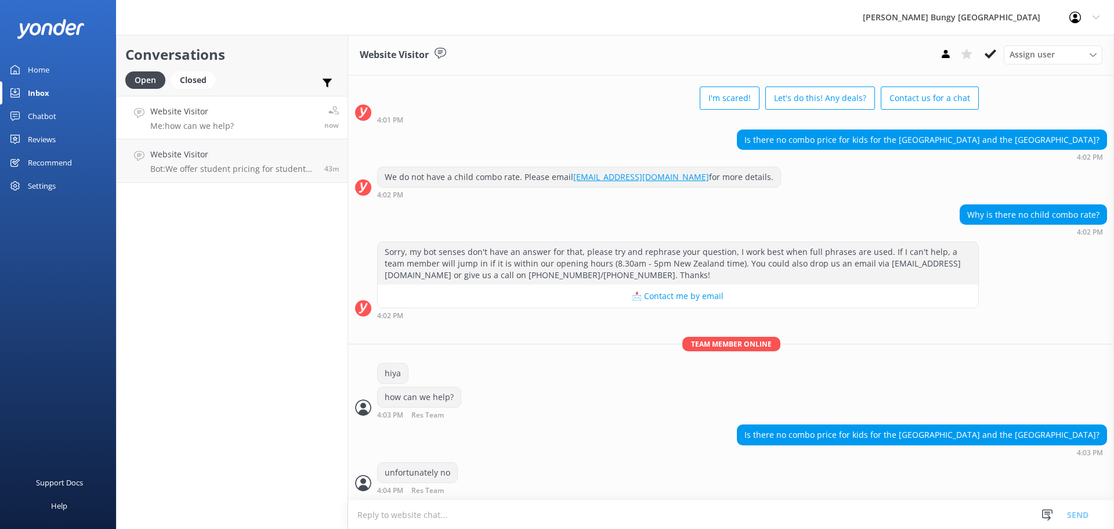
click at [572, 505] on textarea at bounding box center [731, 514] width 766 height 28
type textarea "the combo price is the most discounted rate"
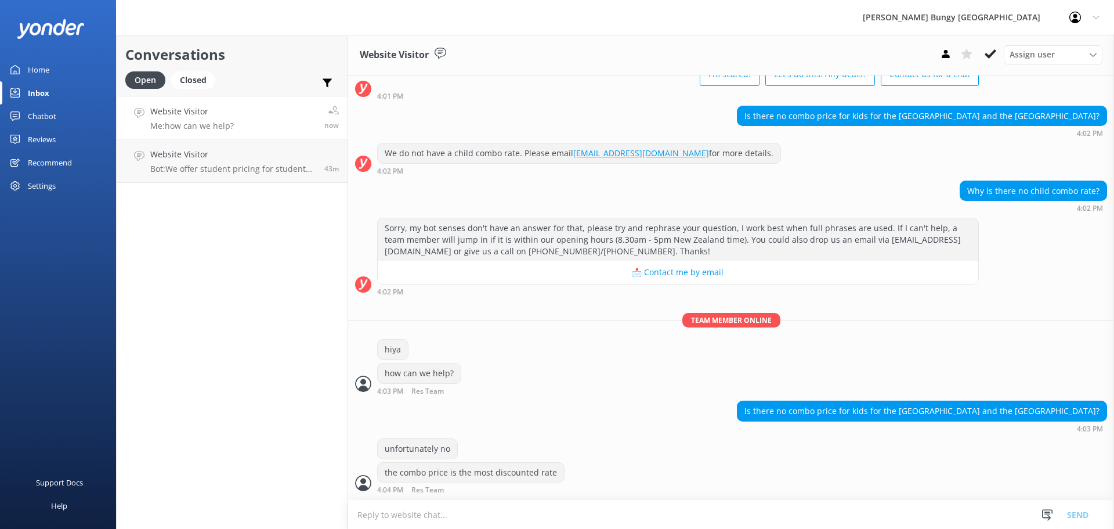
click at [569, 503] on textarea at bounding box center [731, 514] width 766 height 28
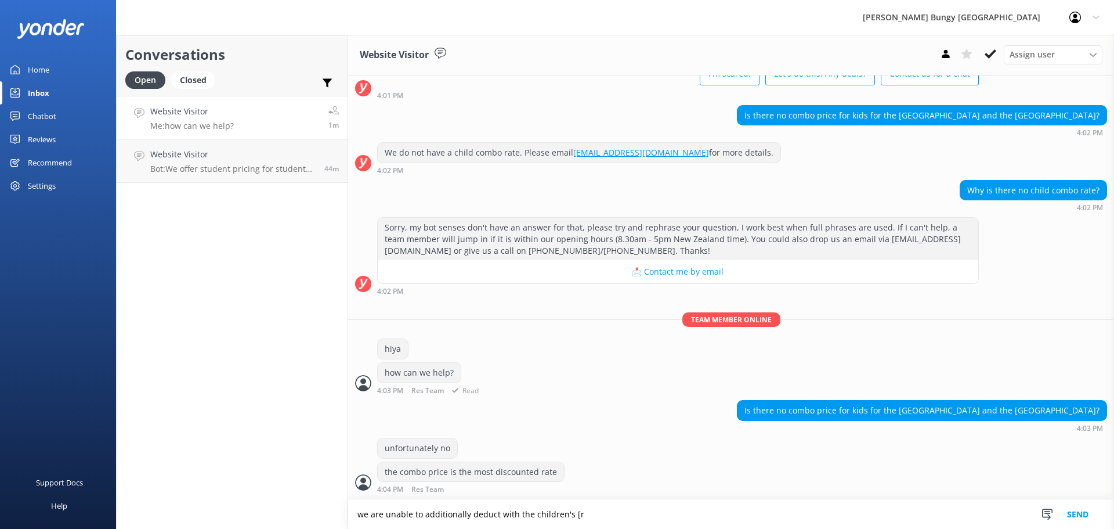
scroll to position [103, 0]
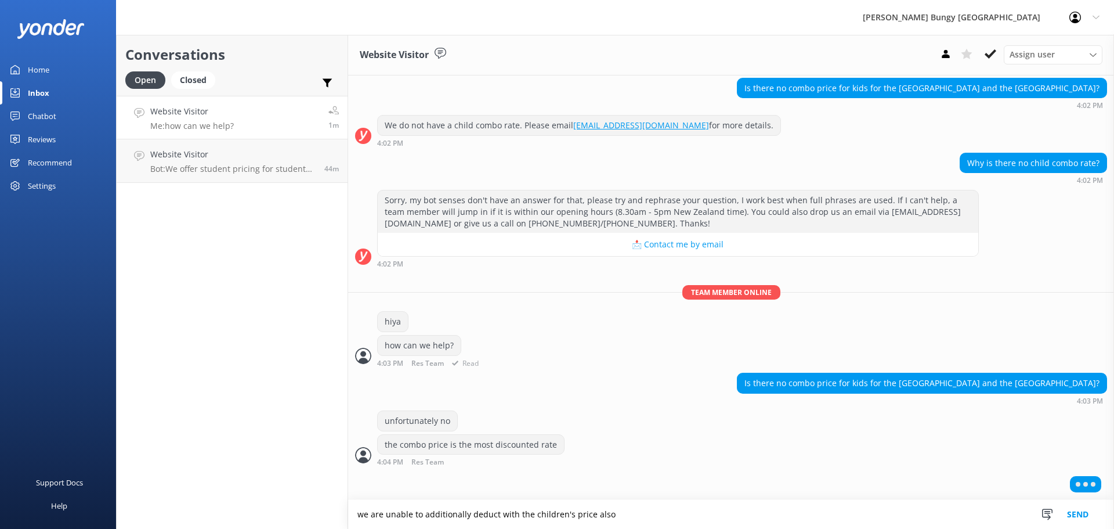
type textarea "we are unable to additionally deduct with the children's price also"
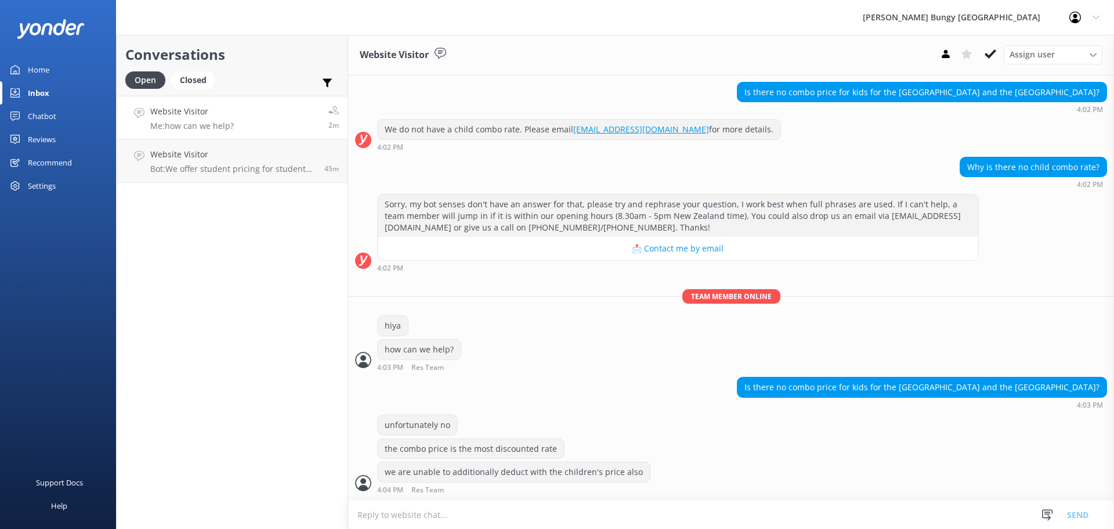
scroll to position [136, 0]
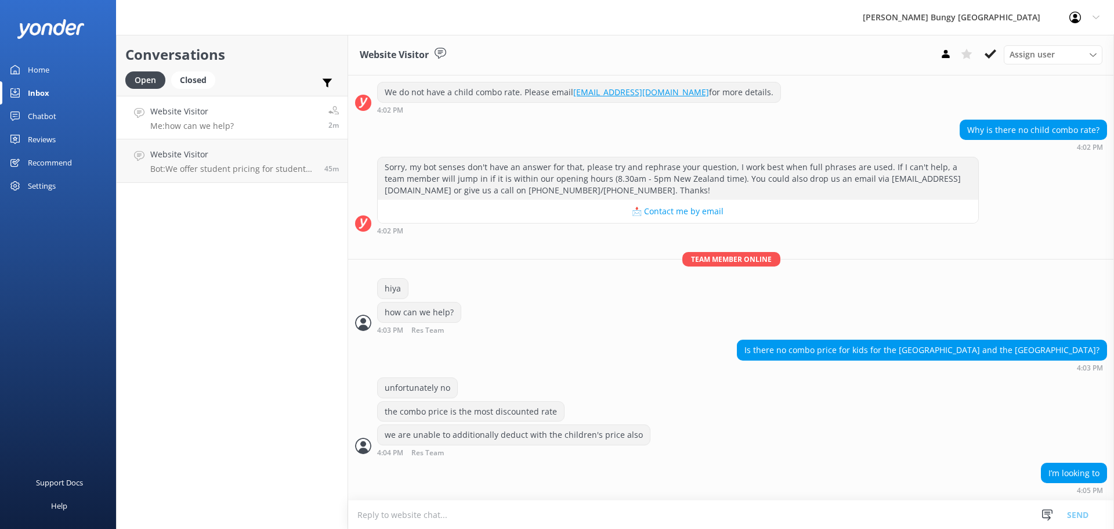
click at [787, 527] on textarea at bounding box center [731, 514] width 766 height 28
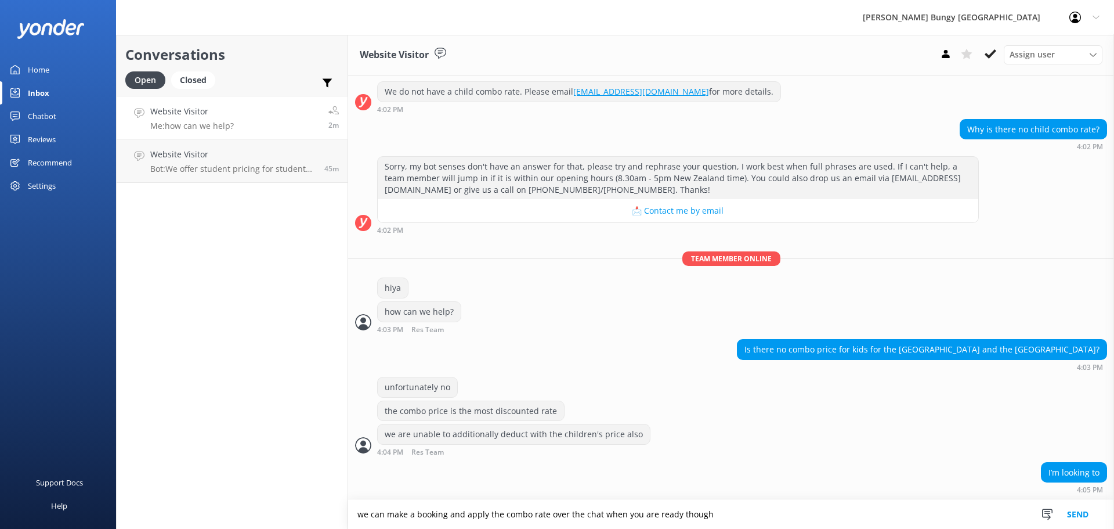
type textarea "we can make a booking and apply the combo rate over the chat when you are ready…"
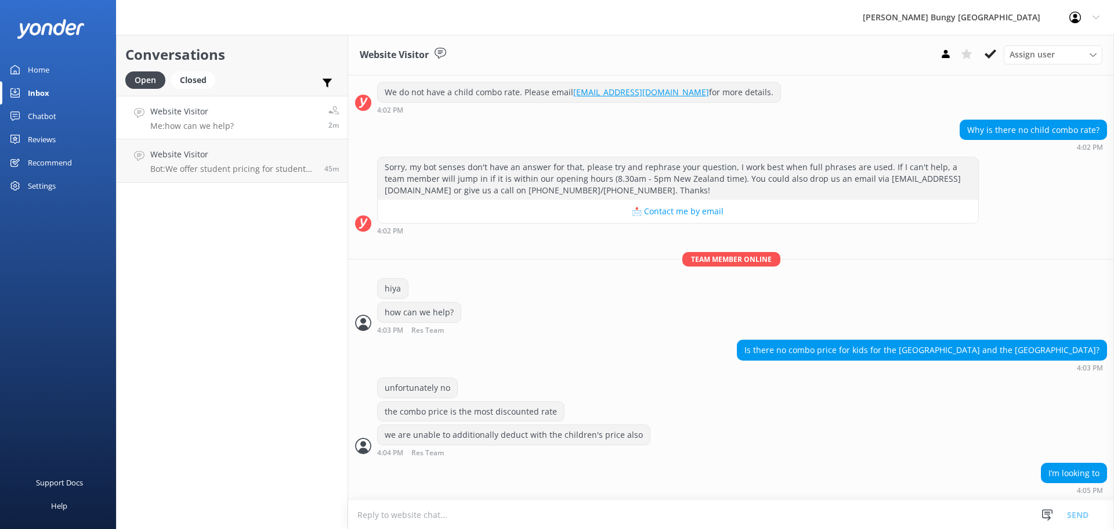
scroll to position [174, 0]
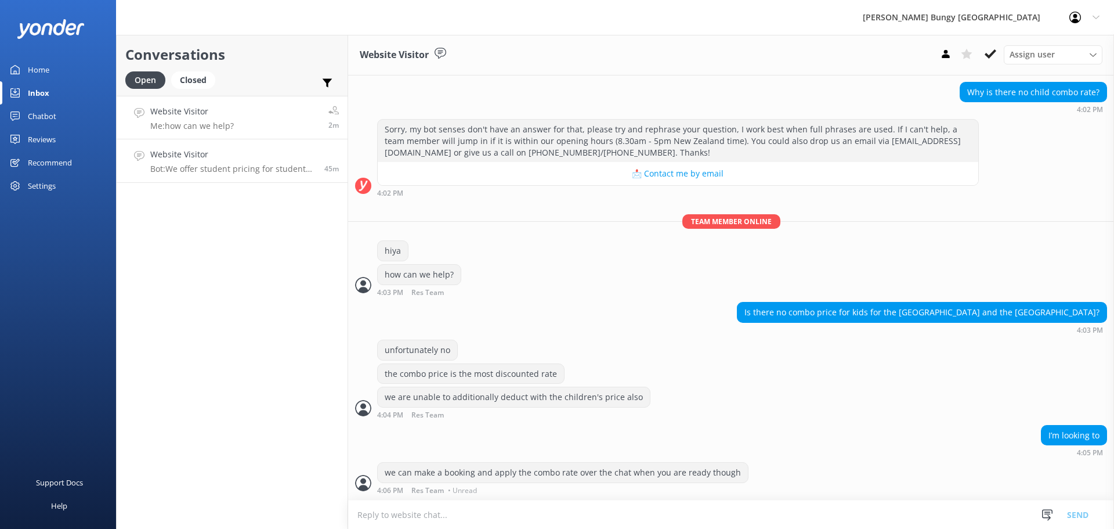
click at [154, 177] on link "Website Visitor Bot: We offer student pricing for students studying in domestic…" at bounding box center [232, 161] width 231 height 44
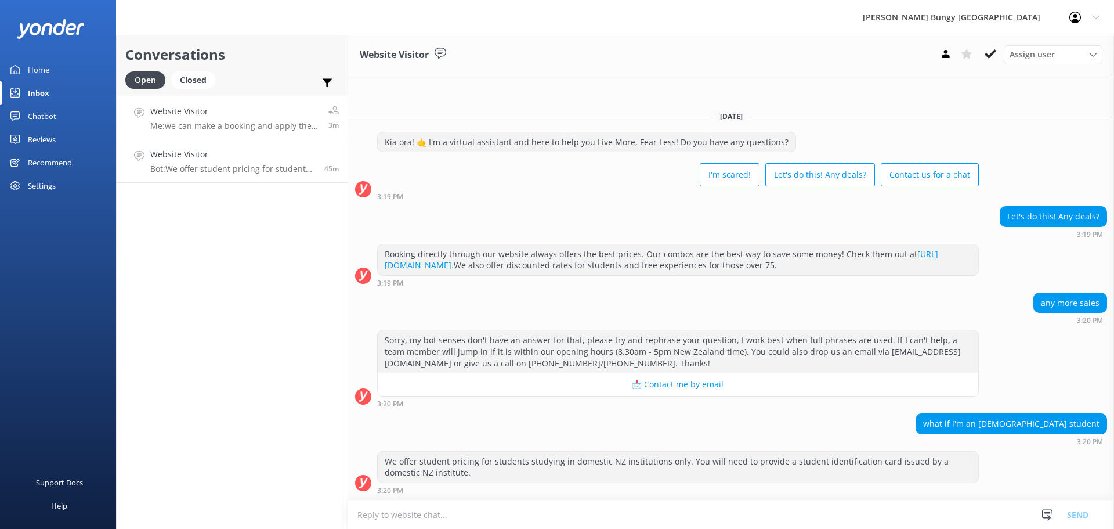
click at [185, 117] on h4 "Website Visitor" at bounding box center [234, 111] width 169 height 13
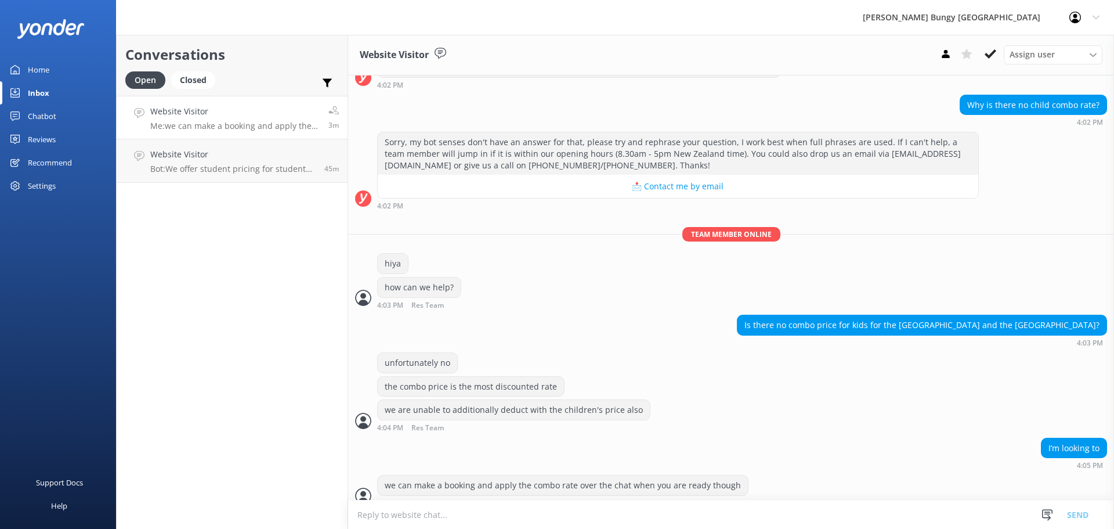
scroll to position [174, 0]
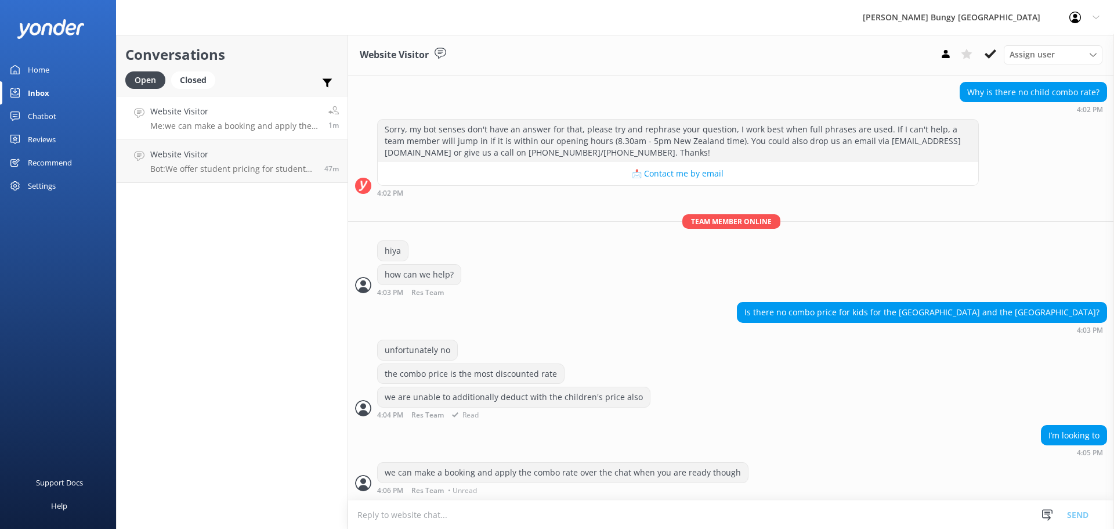
click at [882, 402] on div "we are unable to additionally deduct with the children's price also 4:04 PM Res…" at bounding box center [731, 403] width 766 height 32
click at [187, 150] on h4 "Website Visitor" at bounding box center [232, 154] width 165 height 13
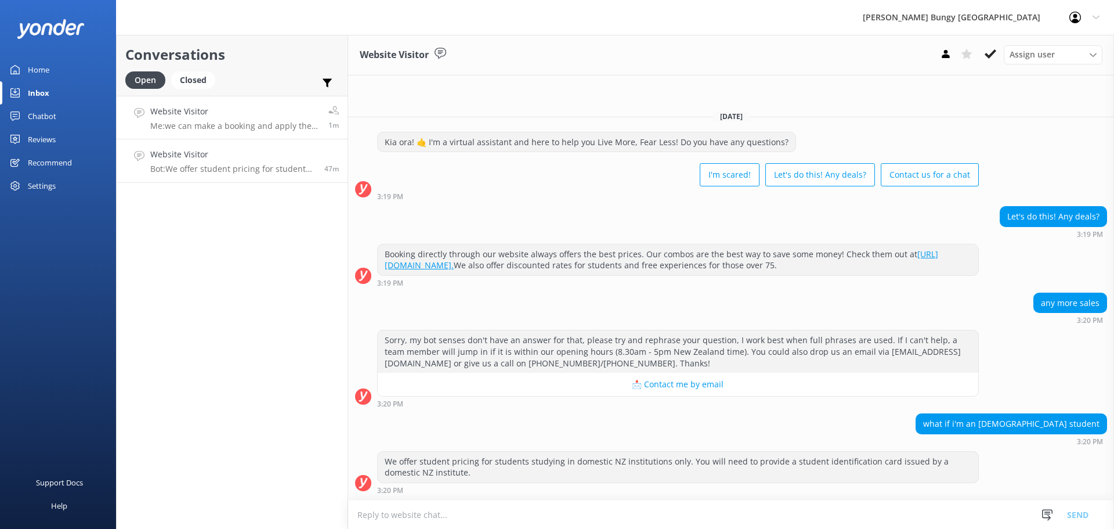
click at [243, 115] on h4 "Website Visitor" at bounding box center [234, 111] width 169 height 13
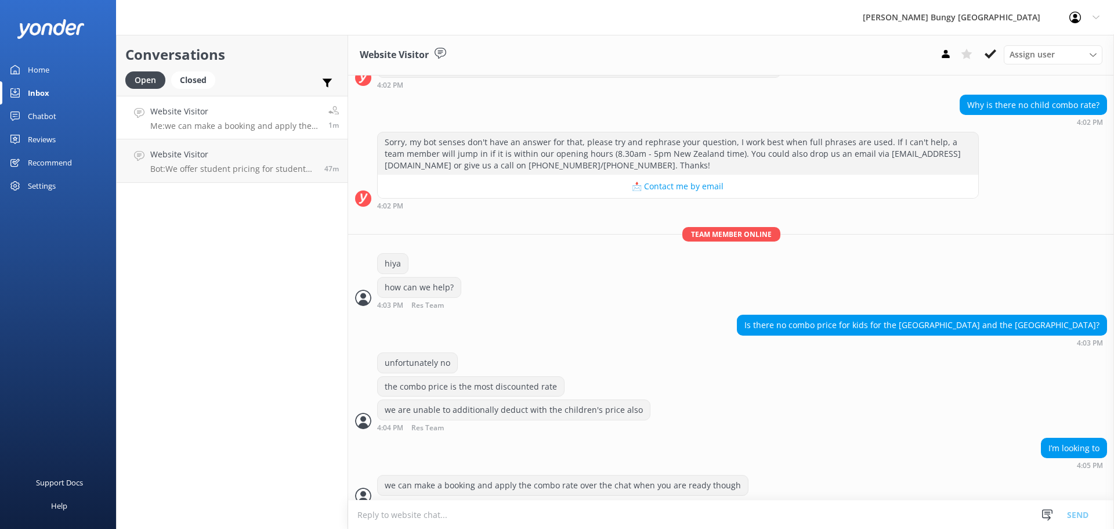
scroll to position [174, 0]
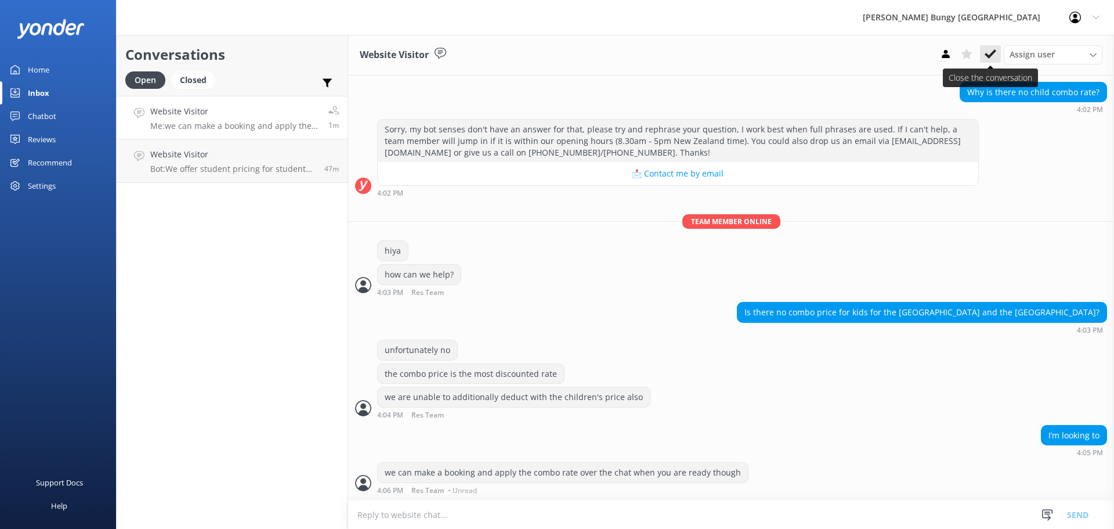
click at [985, 48] on button at bounding box center [990, 53] width 21 height 17
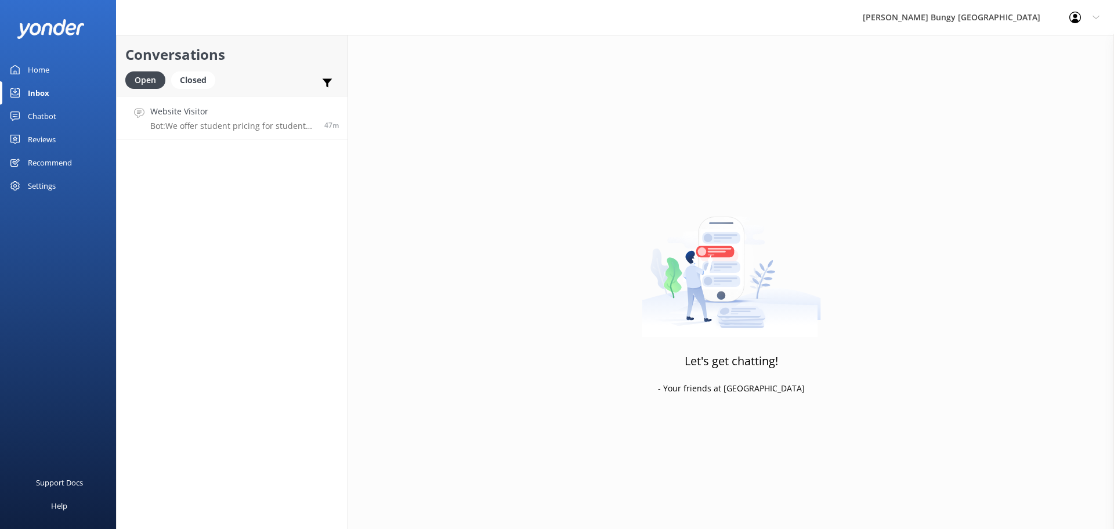
click at [160, 117] on h4 "Website Visitor" at bounding box center [232, 111] width 165 height 13
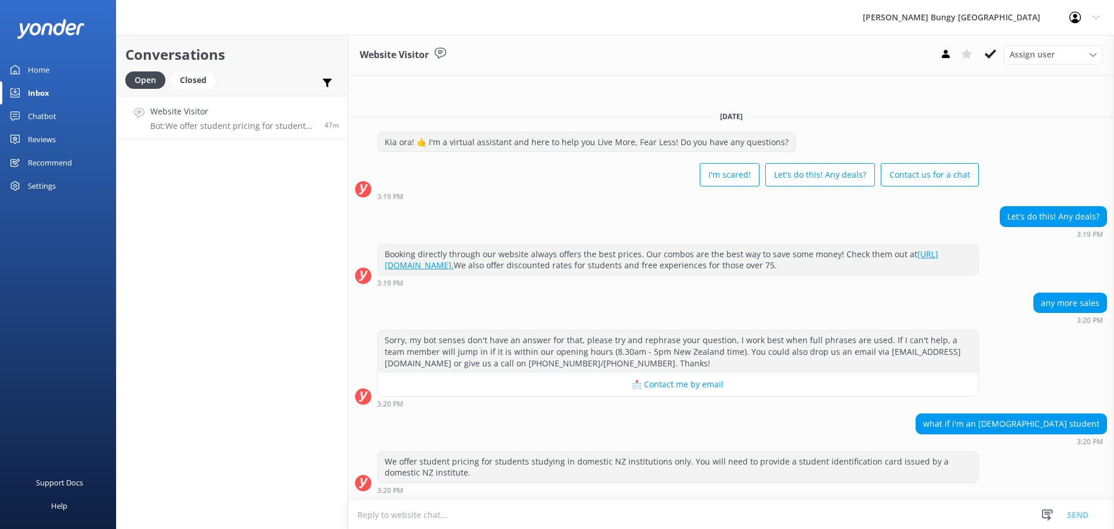
click at [995, 56] on icon at bounding box center [991, 54] width 12 height 12
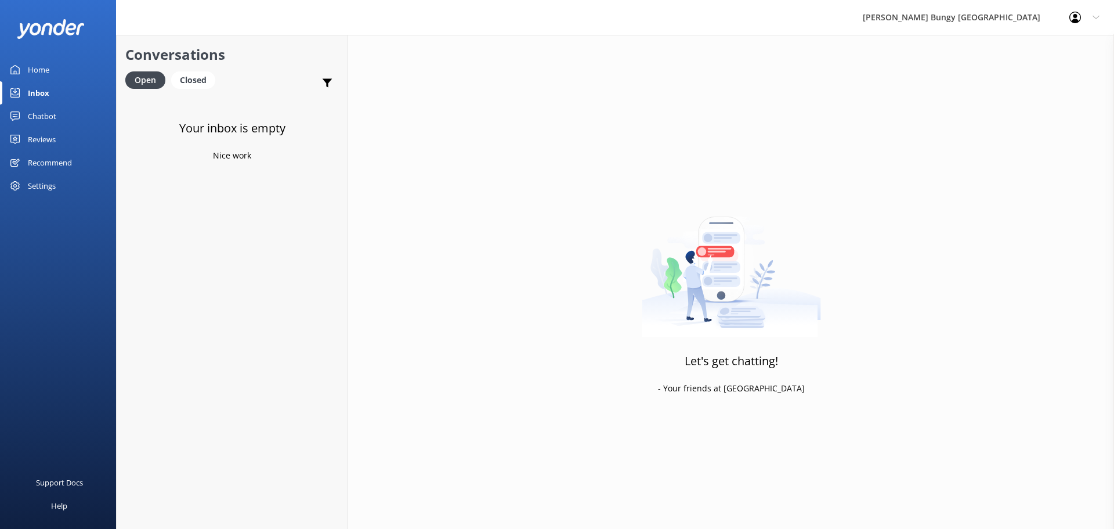
click at [872, 264] on div "Let's get chatting! - Your friends at Yonder" at bounding box center [731, 299] width 766 height 529
drag, startPoint x: 266, startPoint y: 191, endPoint x: 193, endPoint y: 70, distance: 141.7
click at [193, 70] on div "Conversations Open Closed Important Assigned to me Unassigned Your inbox is emp…" at bounding box center [232, 282] width 232 height 494
click at [190, 143] on div "Your inbox is empty Nice work" at bounding box center [232, 360] width 231 height 529
click at [719, 75] on div "Let's get chatting! - Your friends at Yonder" at bounding box center [731, 299] width 766 height 529
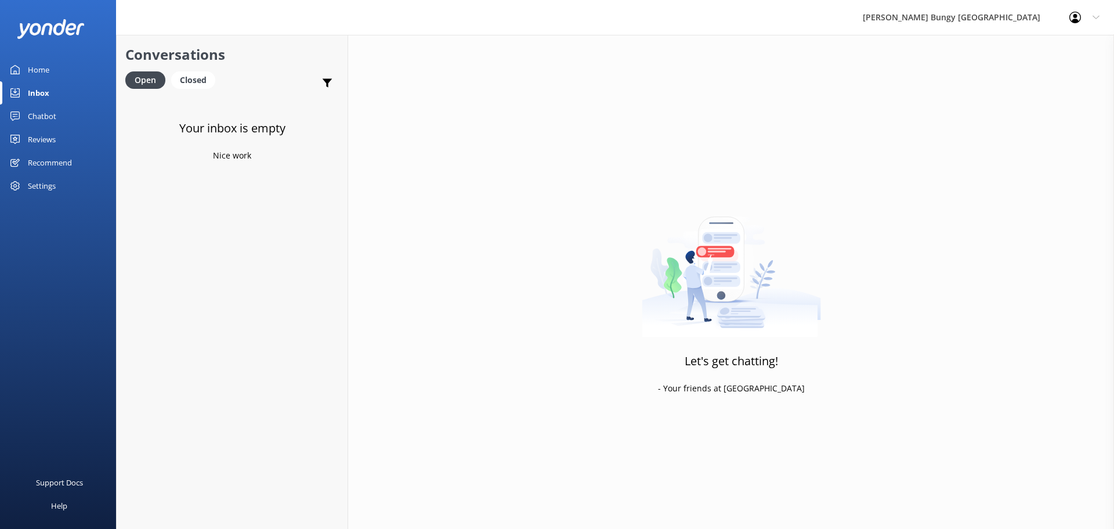
click at [554, 503] on div "Let's get chatting! - Your friends at Yonder" at bounding box center [731, 299] width 766 height 529
click at [937, 174] on div "Let's get chatting! - Your friends at Yonder" at bounding box center [731, 299] width 766 height 529
click at [966, 118] on div "Let's get chatting! - Your friends at Yonder" at bounding box center [731, 299] width 766 height 529
click at [219, 97] on link "Website Visitor Bot: Yes, your group can book different activities, like the bu…" at bounding box center [232, 118] width 231 height 44
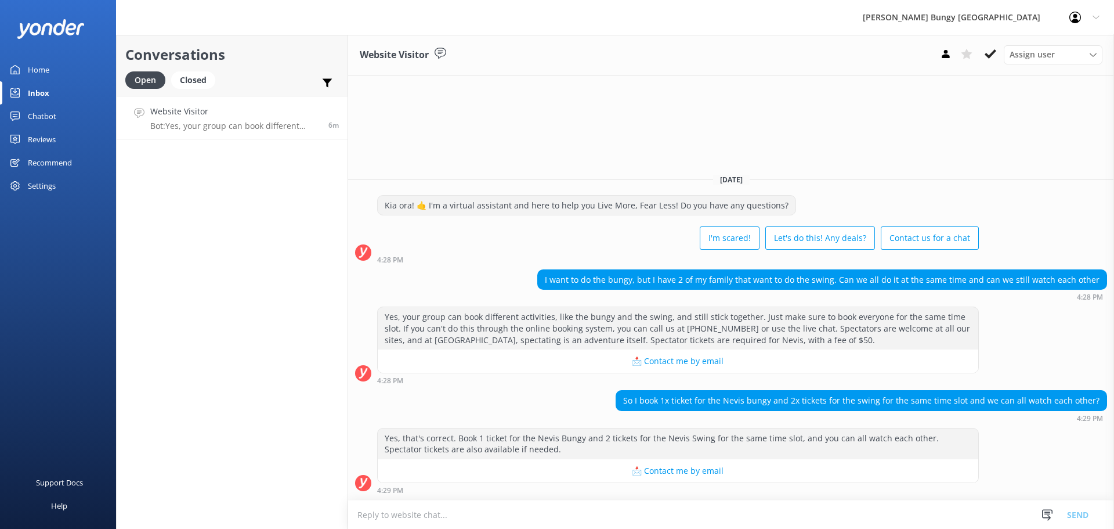
click at [307, 508] on div "Conversations Open Closed Important Assigned to me Unassigned Website Visitor B…" at bounding box center [232, 282] width 232 height 494
click at [222, 118] on h4 "Website Visitor" at bounding box center [232, 111] width 165 height 13
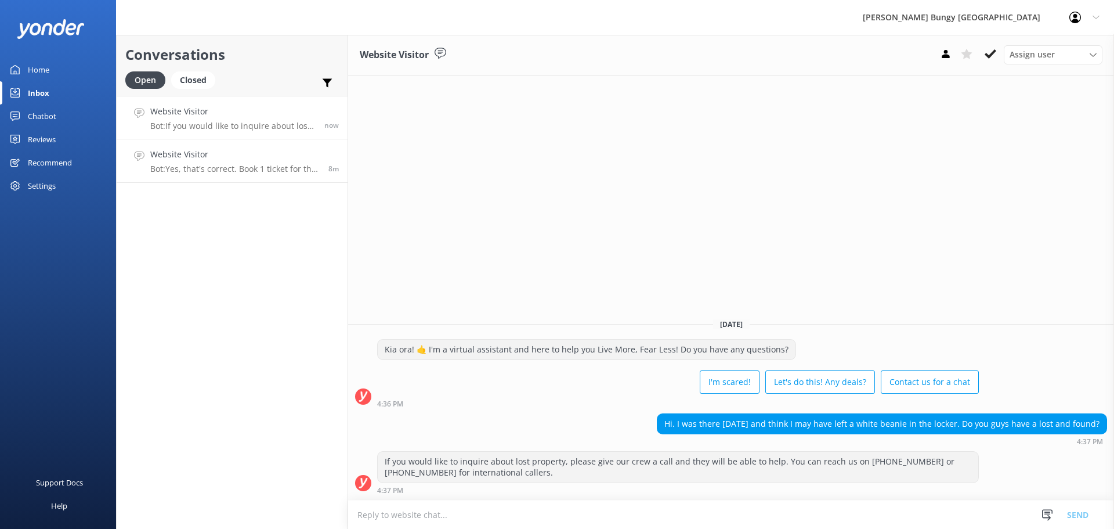
click at [258, 158] on h4 "Website Visitor" at bounding box center [234, 154] width 169 height 13
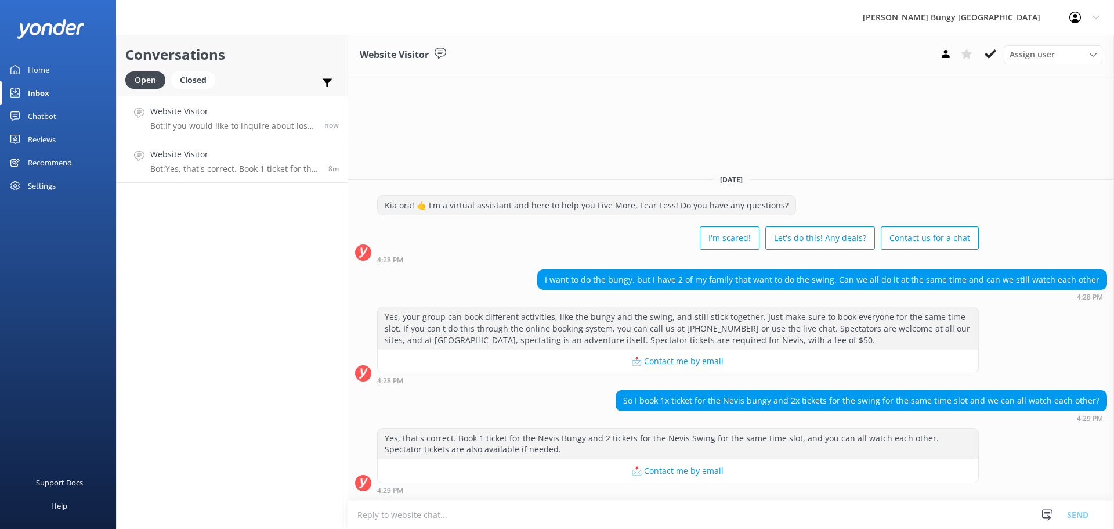
click at [300, 107] on h4 "Website Visitor" at bounding box center [232, 111] width 165 height 13
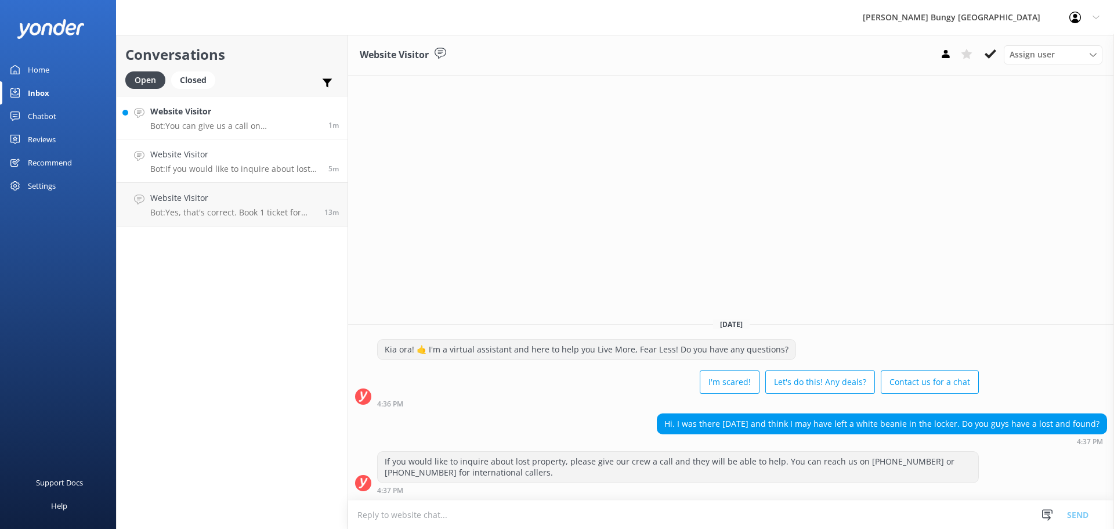
click at [218, 121] on p "Bot: You can give us a call on [PHONE_NUMBER] or [PHONE_NUMBER] to chat with a …" at bounding box center [234, 126] width 169 height 10
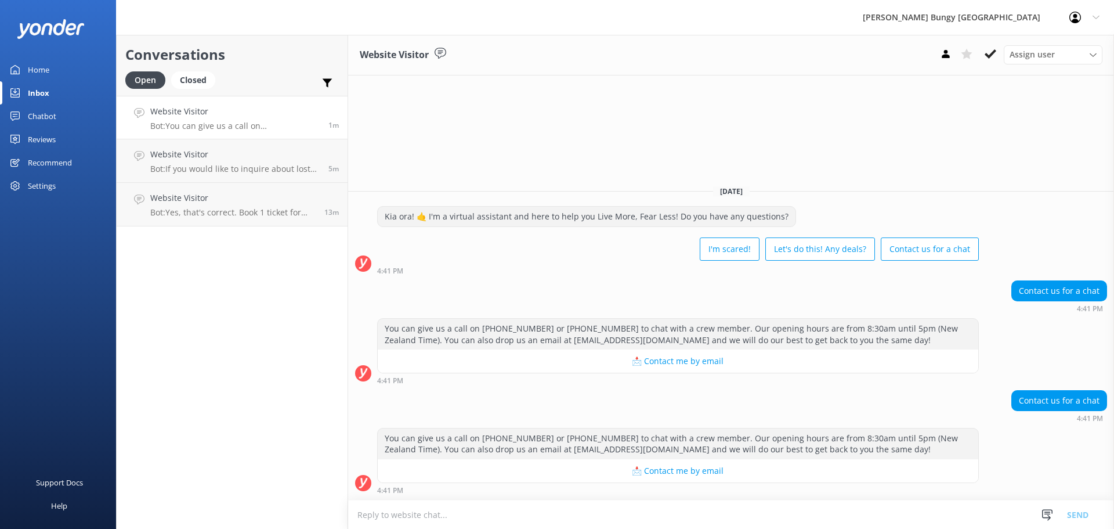
click at [480, 515] on textarea at bounding box center [731, 514] width 766 height 28
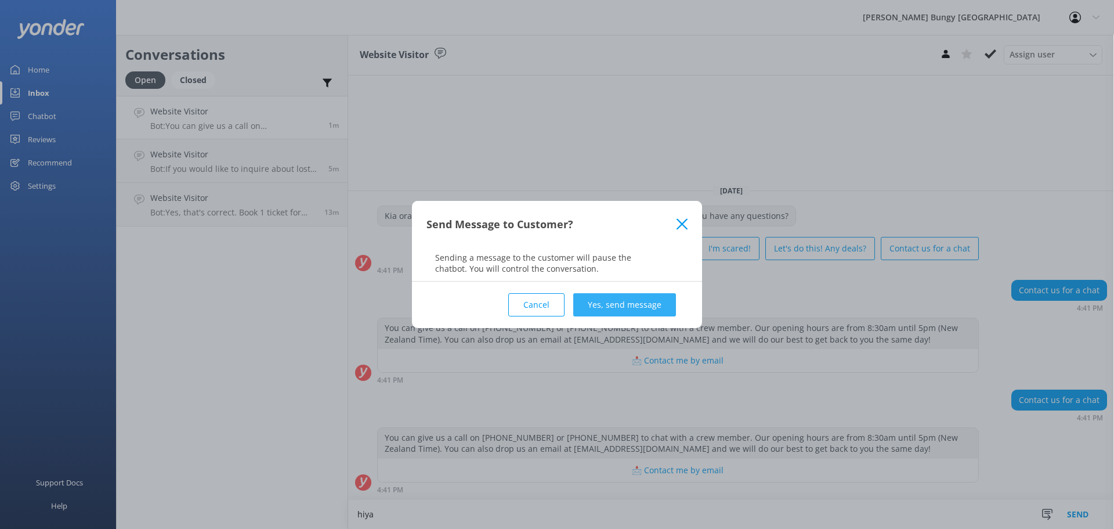
type textarea "hiya"
click at [640, 306] on button "Yes, send message" at bounding box center [624, 304] width 103 height 23
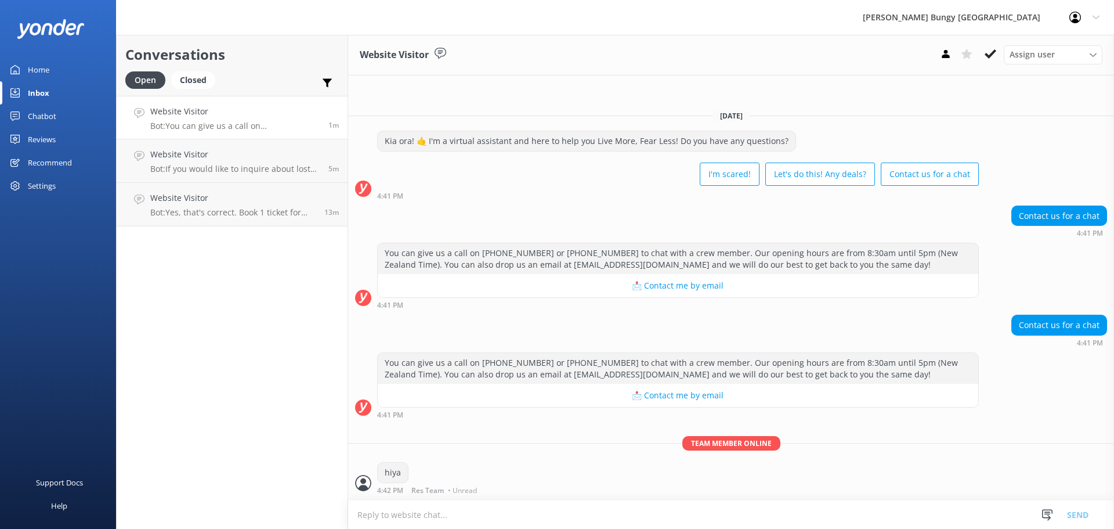
click at [629, 508] on textarea at bounding box center [731, 514] width 766 height 28
type textarea "how can we help?"
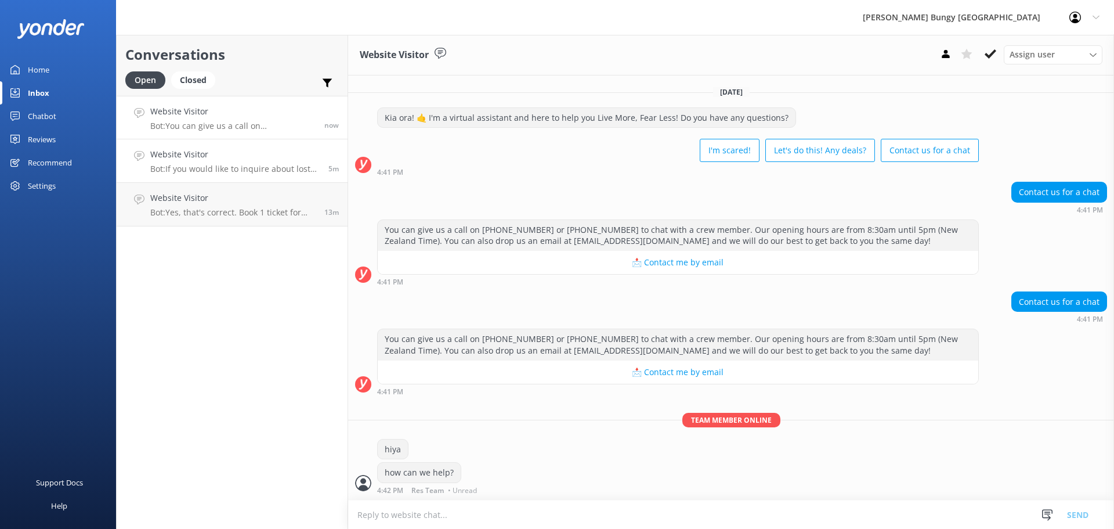
click at [187, 142] on link "Website Visitor Bot: If you would like to inquire about lost property, please g…" at bounding box center [232, 161] width 231 height 44
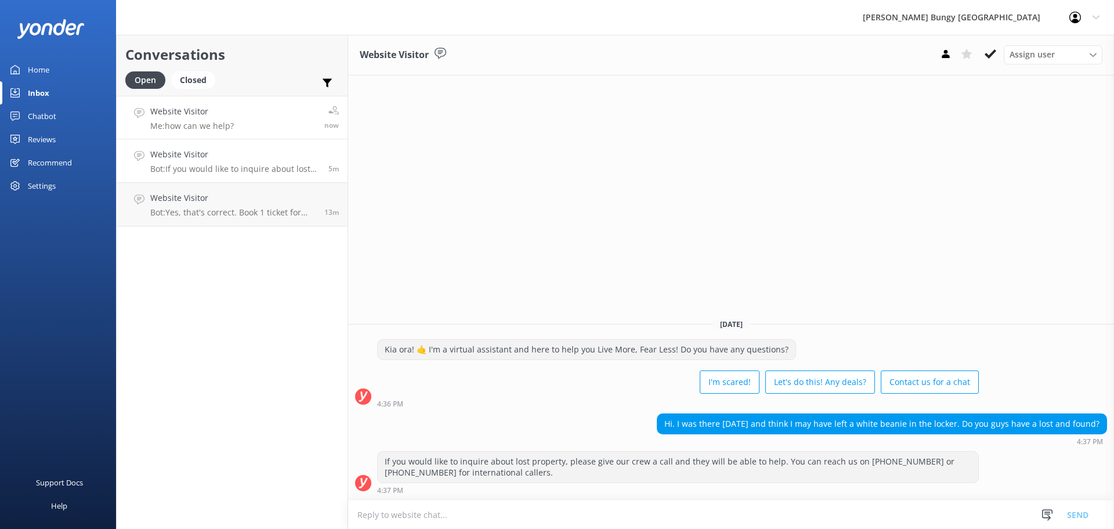
click at [209, 135] on link "Website Visitor Me: how can we help? now" at bounding box center [232, 118] width 231 height 44
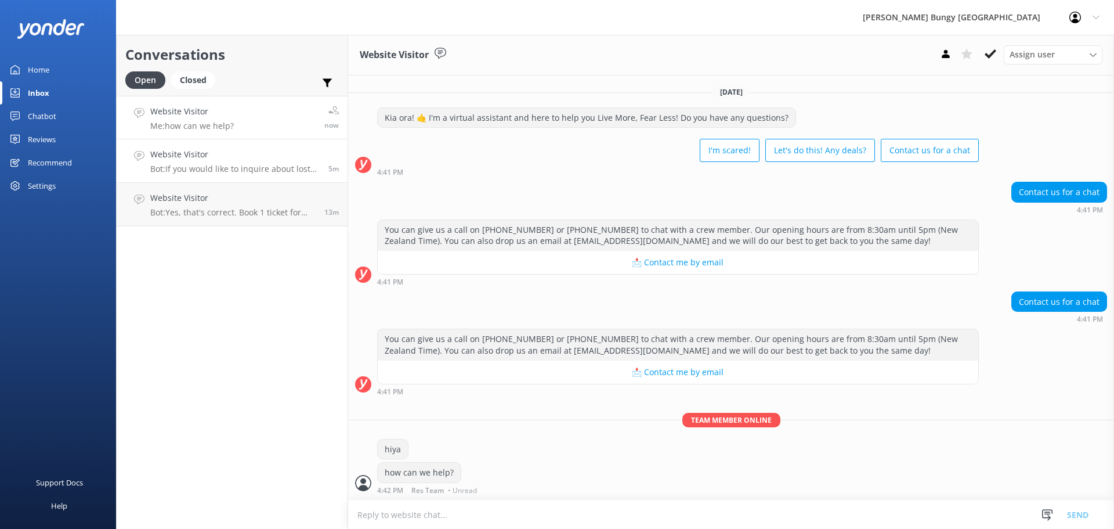
click at [310, 179] on link "Website Visitor Bot: If you would like to inquire about lost property, please g…" at bounding box center [232, 161] width 231 height 44
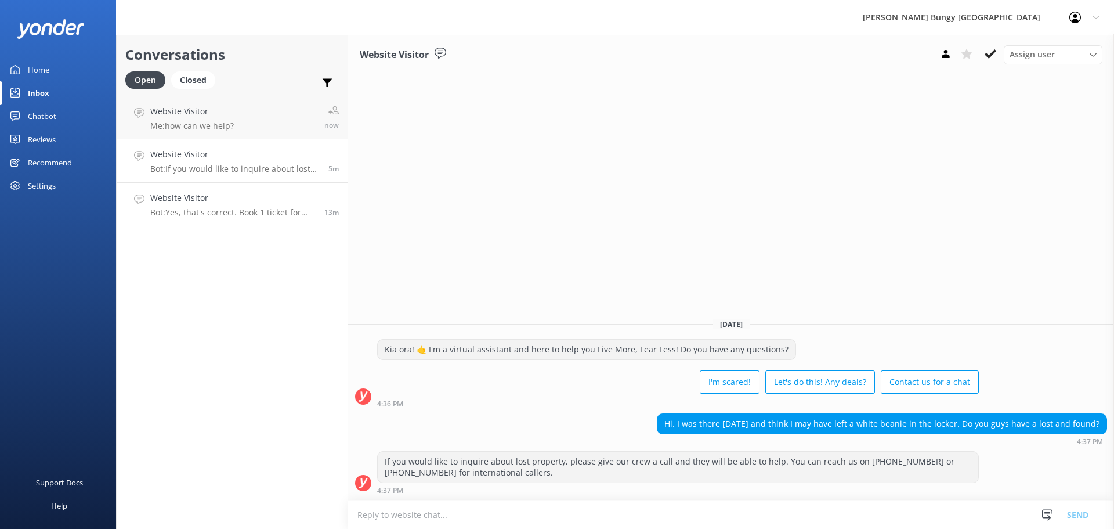
click at [309, 201] on h4 "Website Visitor" at bounding box center [232, 198] width 165 height 13
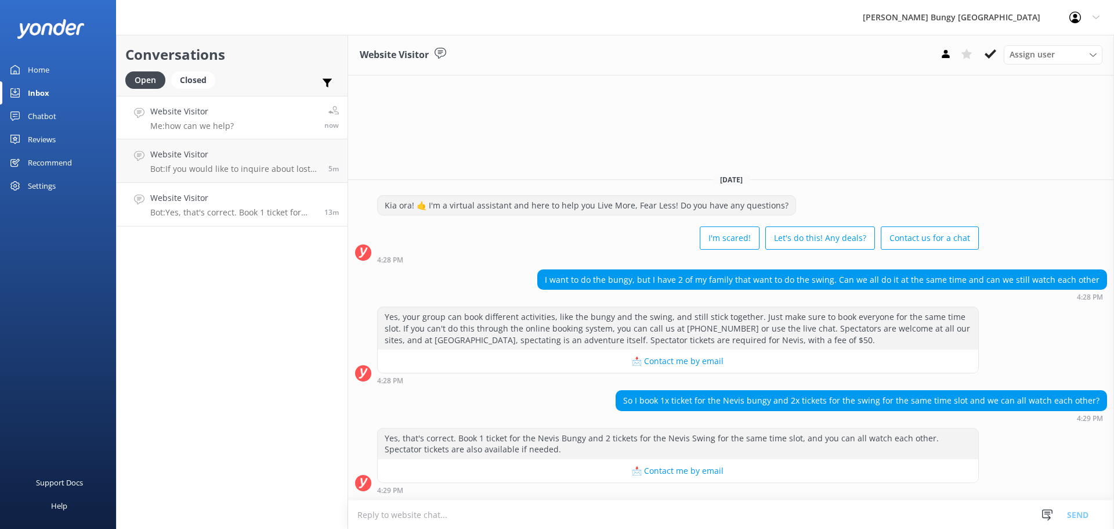
click at [262, 110] on link "Website Visitor Me: how can we help? now" at bounding box center [232, 118] width 231 height 44
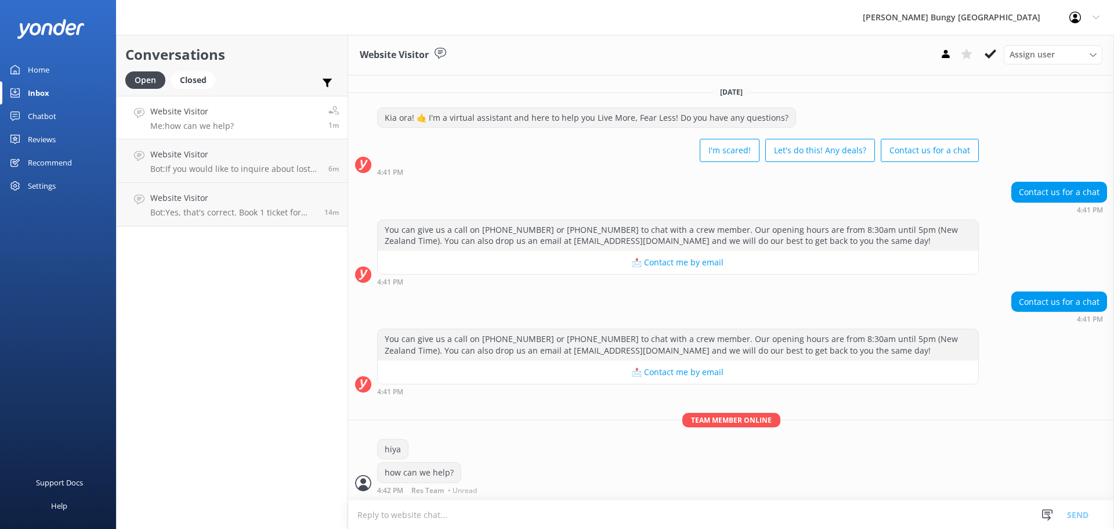
click at [521, 496] on div "Team member online hiya how can we help? 4:42 PM Res Team • Unread" at bounding box center [731, 456] width 766 height 87
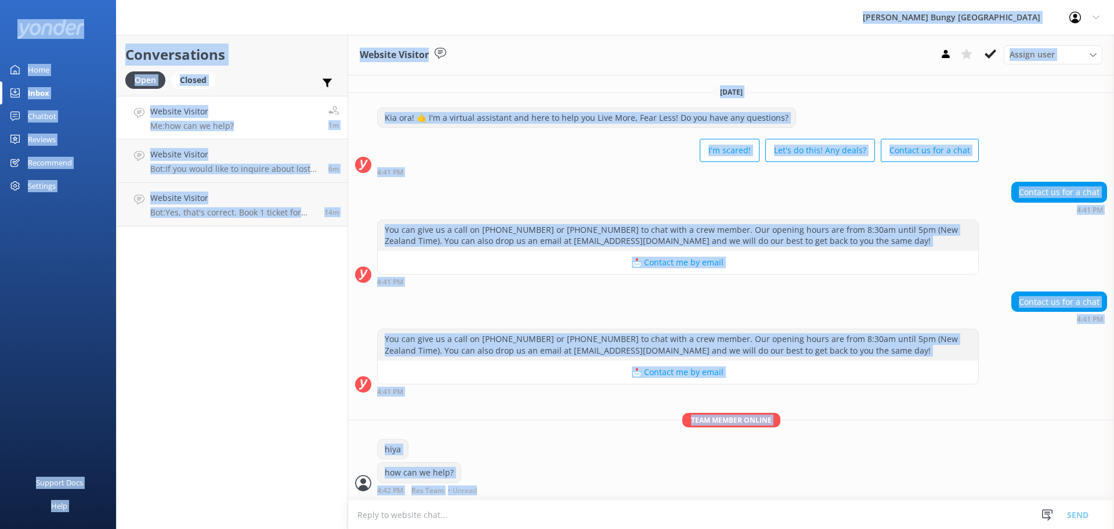
drag, startPoint x: 505, startPoint y: 490, endPoint x: 129, endPoint y: 9, distance: 610.3
click at [129, 35] on div "AJ Hackett Bungy New Zealand Profile Settings Logout Home Inbox Chatbot Content…" at bounding box center [557, 282] width 1114 height 494
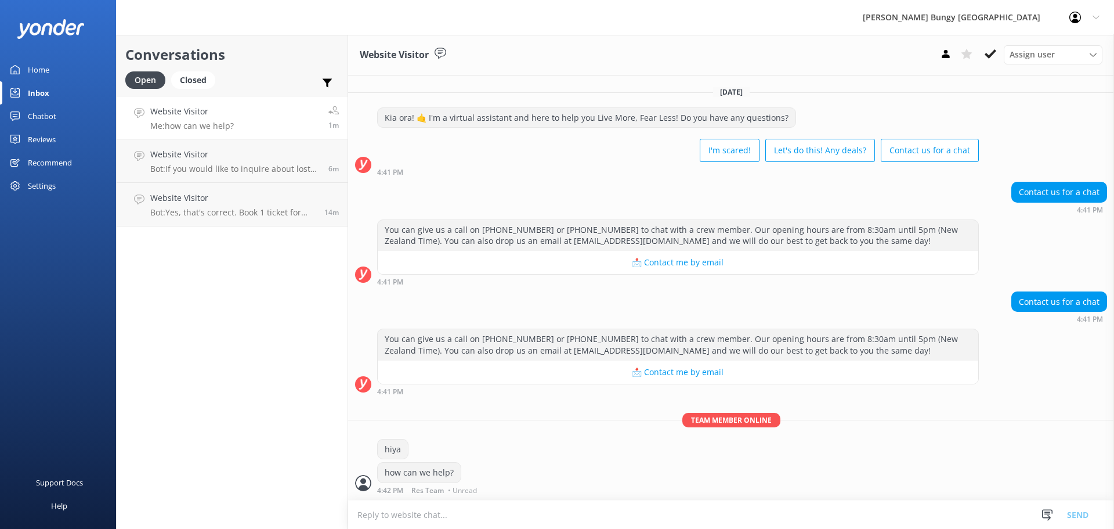
click at [129, 9] on div at bounding box center [72, 17] width 145 height 35
click at [204, 124] on p "Bot: You can give us a call on 0800 286 4958 or +64 3 450 1300 to chat with a c…" at bounding box center [232, 126] width 165 height 10
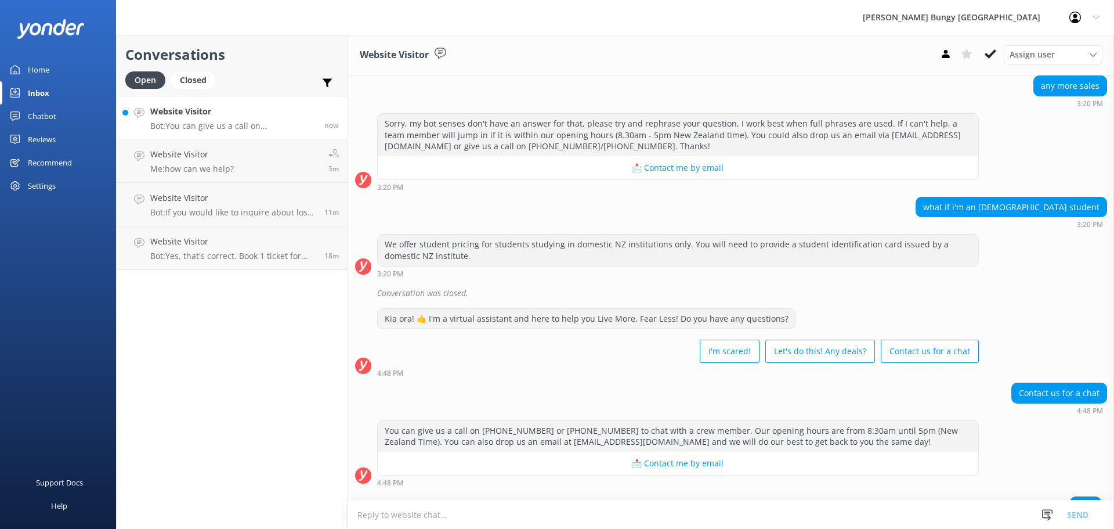
click at [518, 514] on textarea at bounding box center [731, 514] width 766 height 28
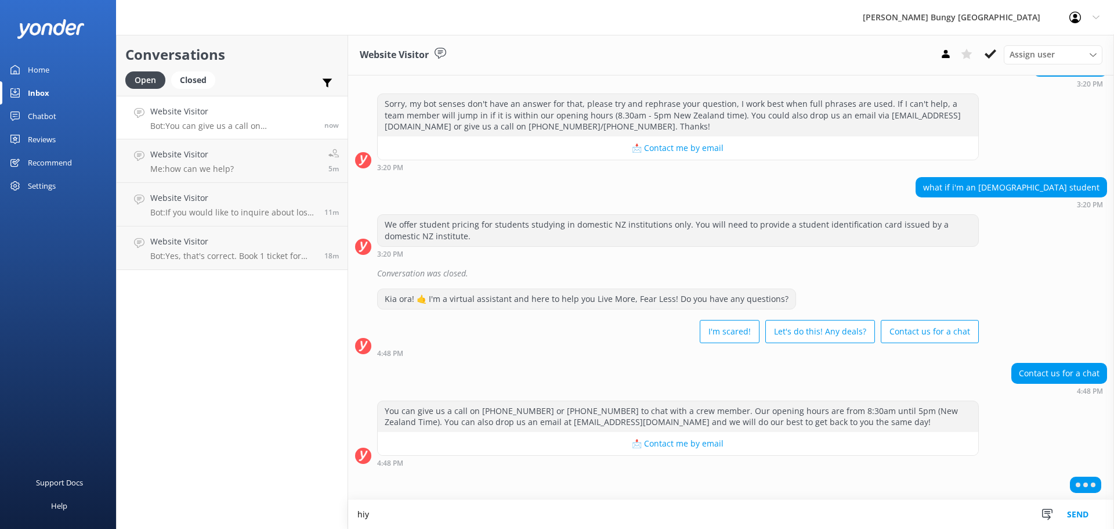
scroll to position [211, 0]
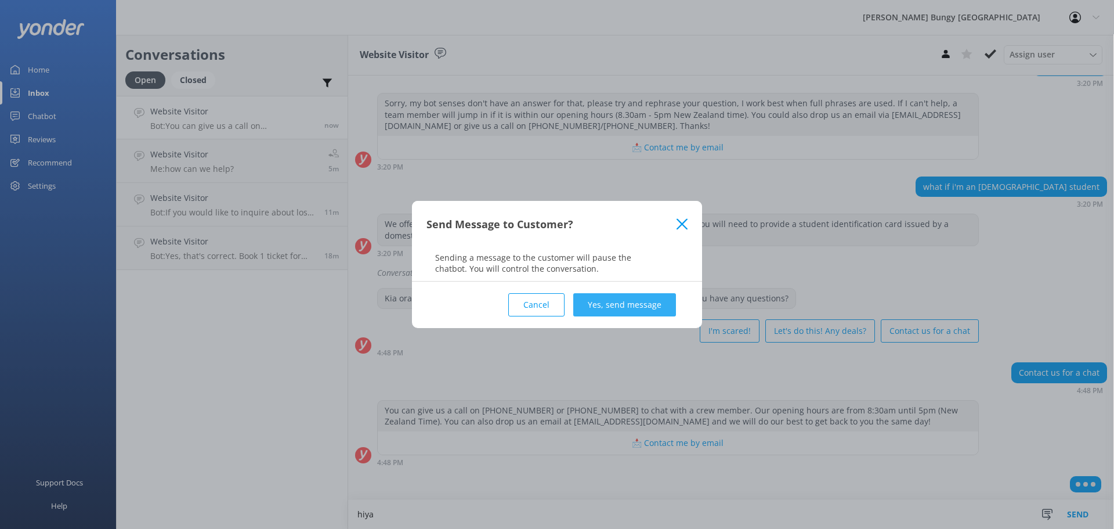
type textarea "hiya"
click at [601, 294] on button "Yes, send message" at bounding box center [624, 304] width 103 height 23
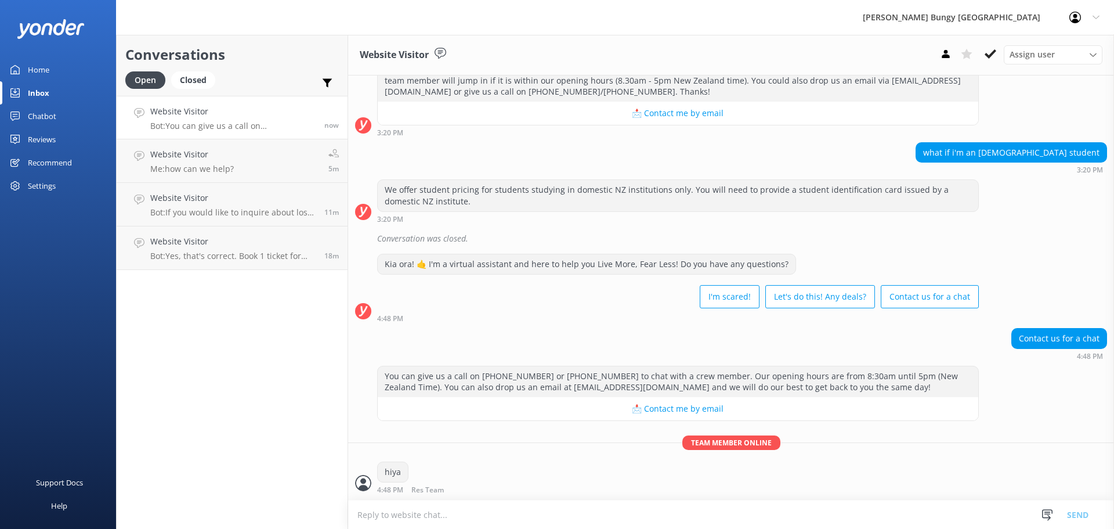
click at [541, 505] on textarea at bounding box center [731, 514] width 766 height 28
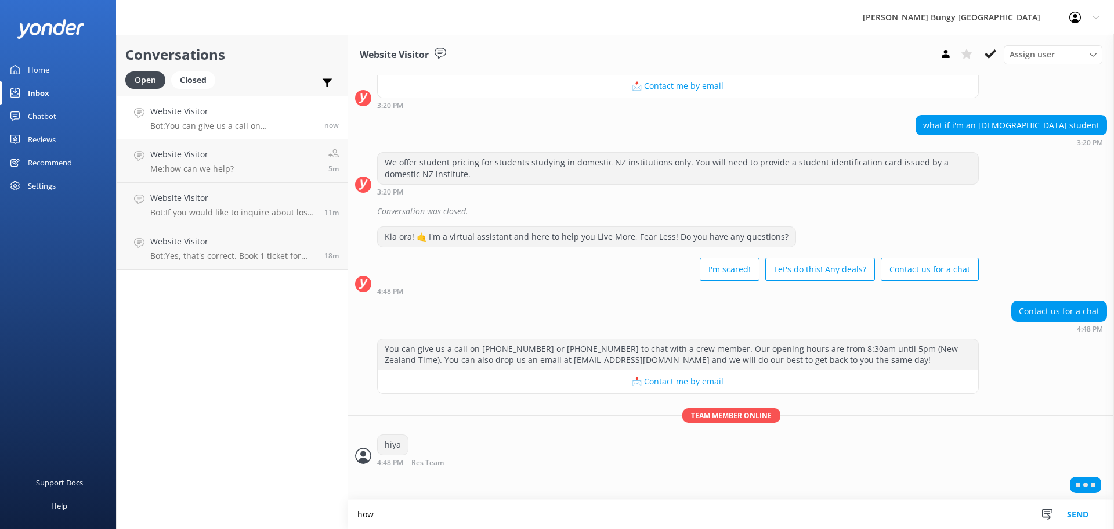
scroll to position [273, 0]
type textarea "how can we help?"
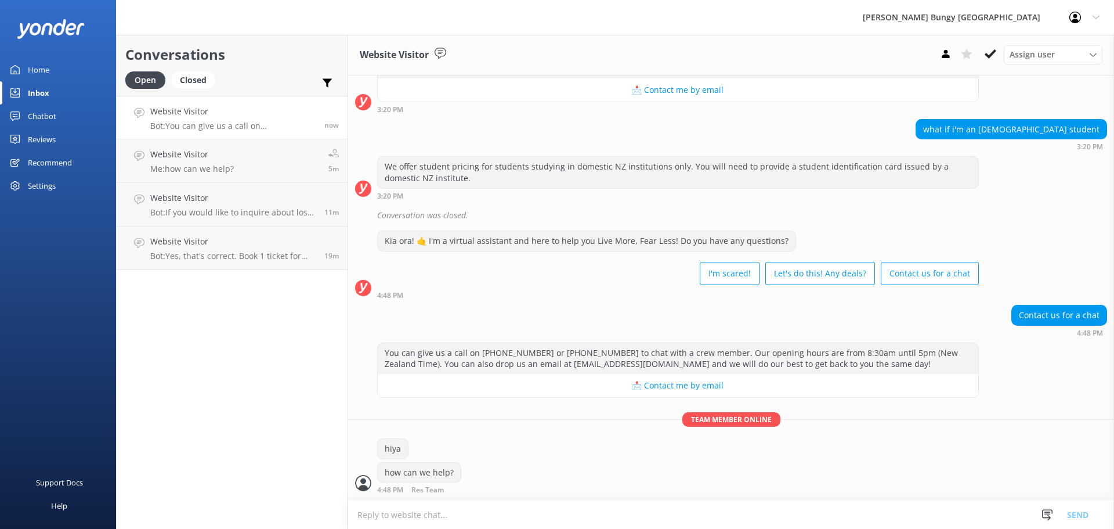
scroll to position [306, 0]
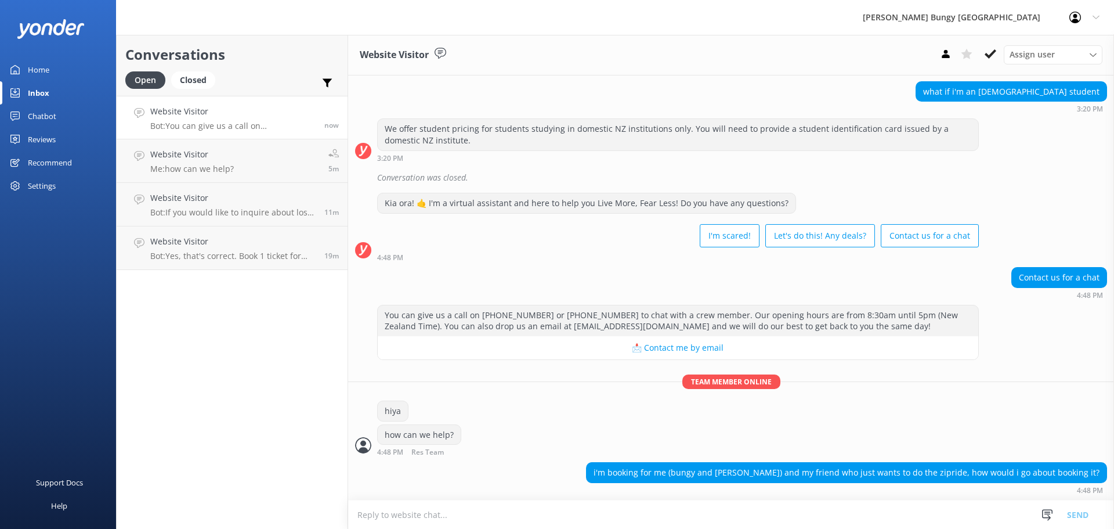
click at [716, 505] on textarea at bounding box center [731, 514] width 766 height 28
click at [160, 117] on h4 "Website Visitor" at bounding box center [232, 111] width 165 height 13
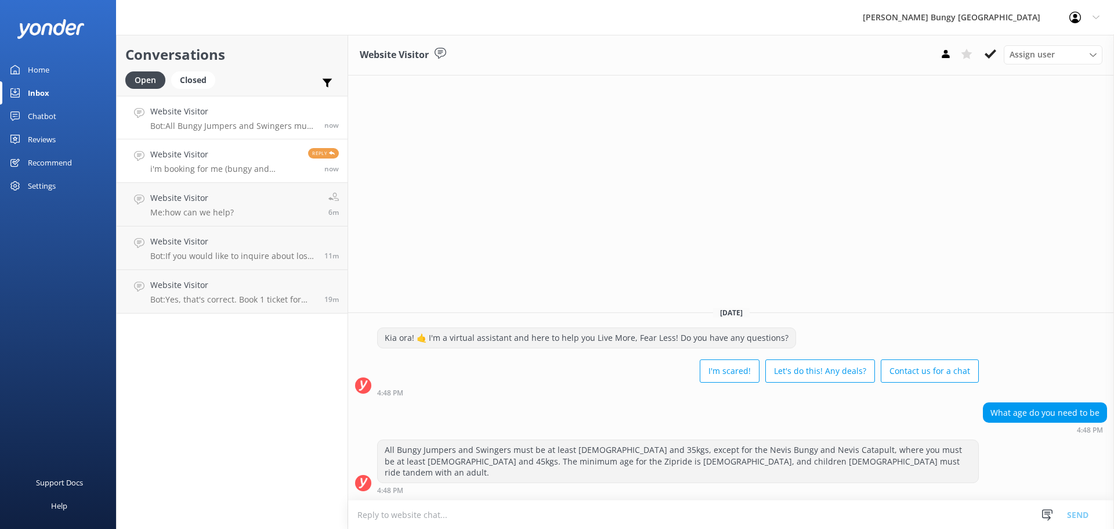
click at [202, 151] on h4 "Website Visitor" at bounding box center [224, 154] width 149 height 13
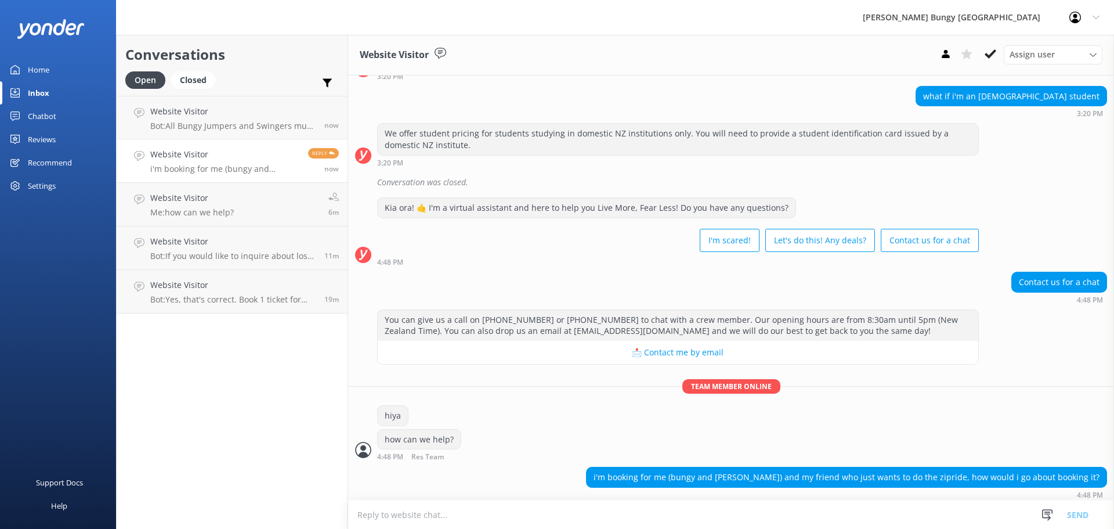
scroll to position [306, 0]
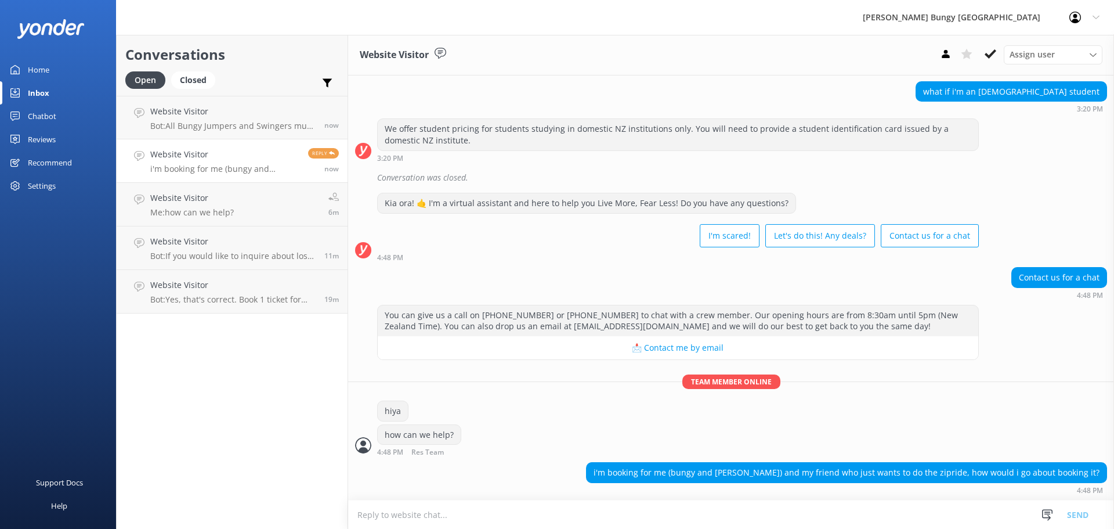
click at [707, 508] on textarea at bounding box center [731, 514] width 766 height 28
type textarea "for this one, just book both for the same time"
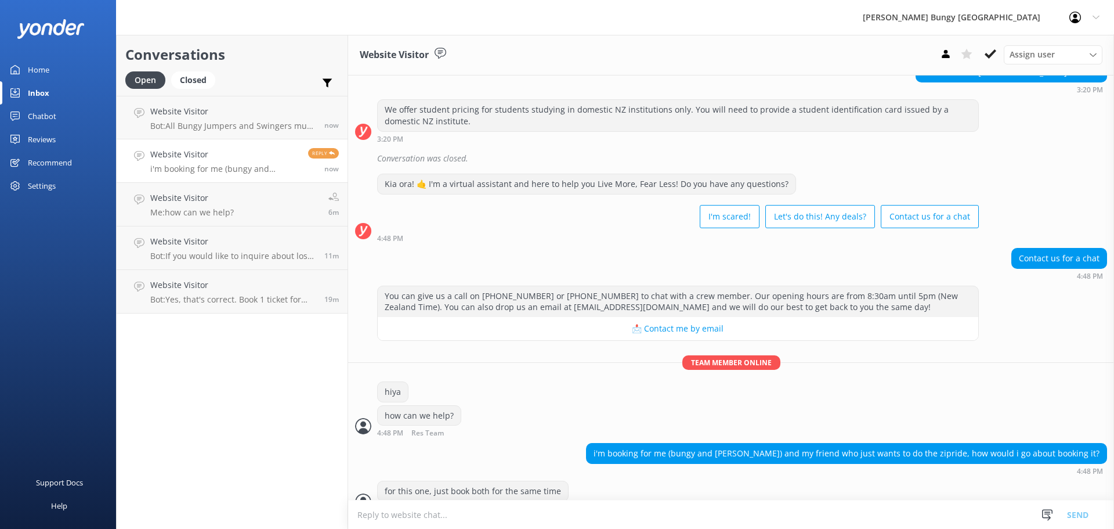
scroll to position [344, 0]
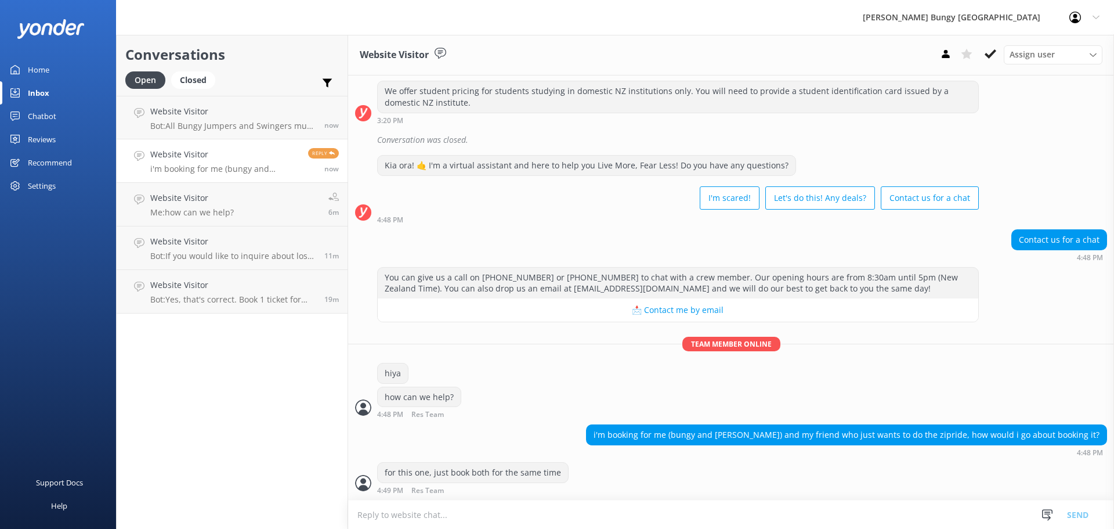
click at [591, 509] on textarea at bounding box center [731, 514] width 766 height 28
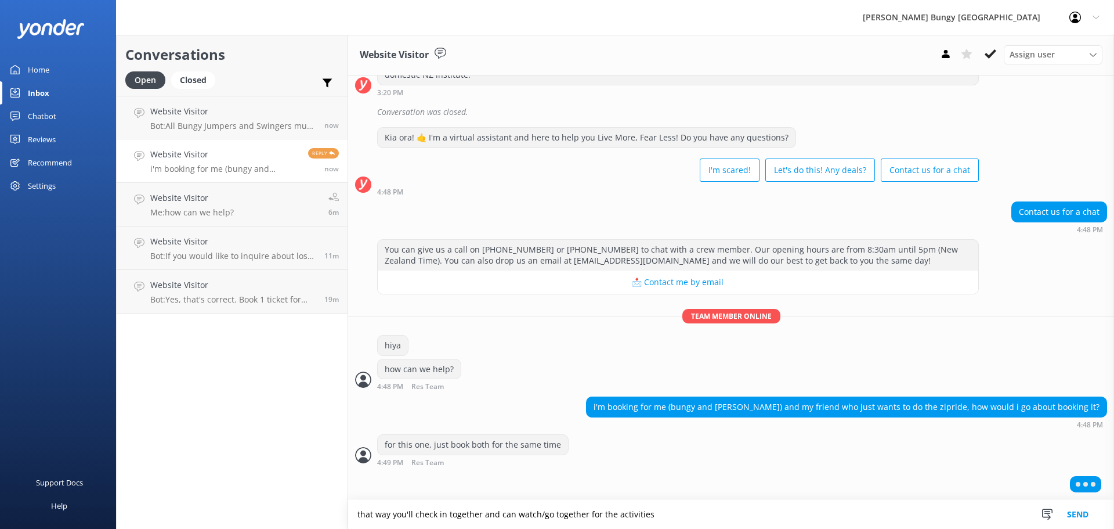
type textarea "that way you'll check in together and can watch/go together for the activities"
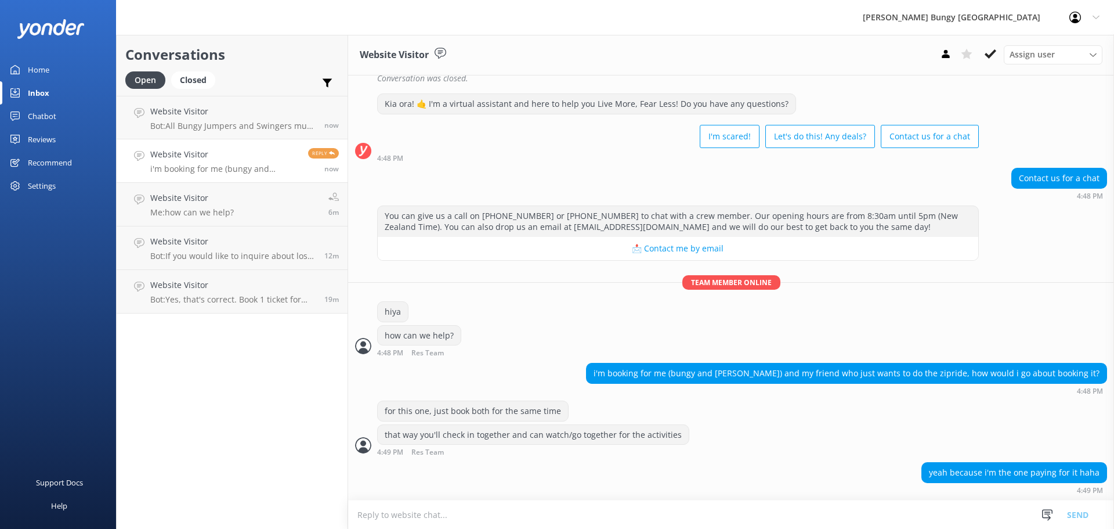
scroll to position [433, 0]
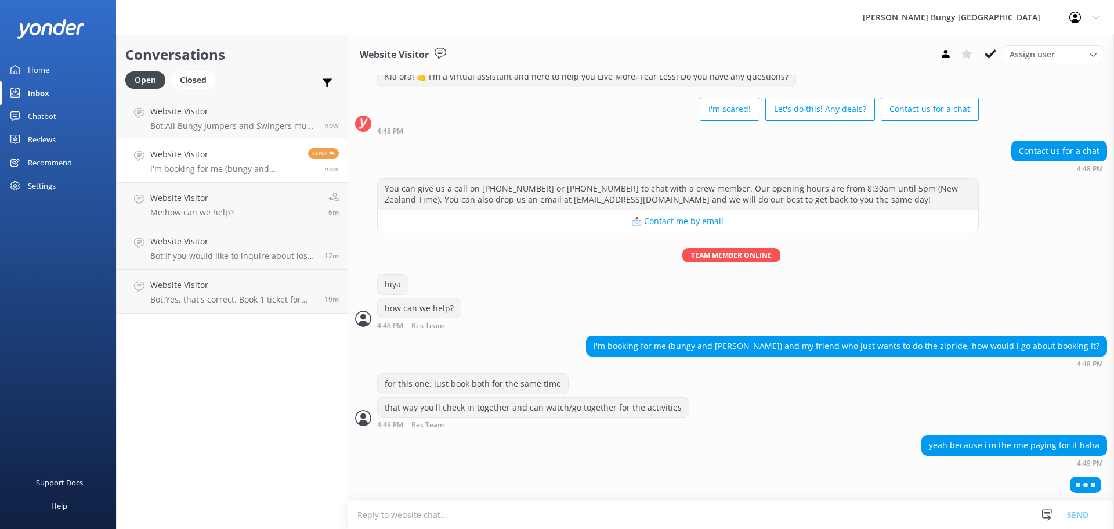
click at [482, 506] on textarea at bounding box center [731, 514] width 766 height 28
click at [448, 443] on div "yeah because i'm the one paying for it haha 4:49 PM" at bounding box center [731, 451] width 766 height 32
click at [230, 251] on p "Bot: If you would like to inquire about lost property, please give our crew a c…" at bounding box center [232, 256] width 165 height 10
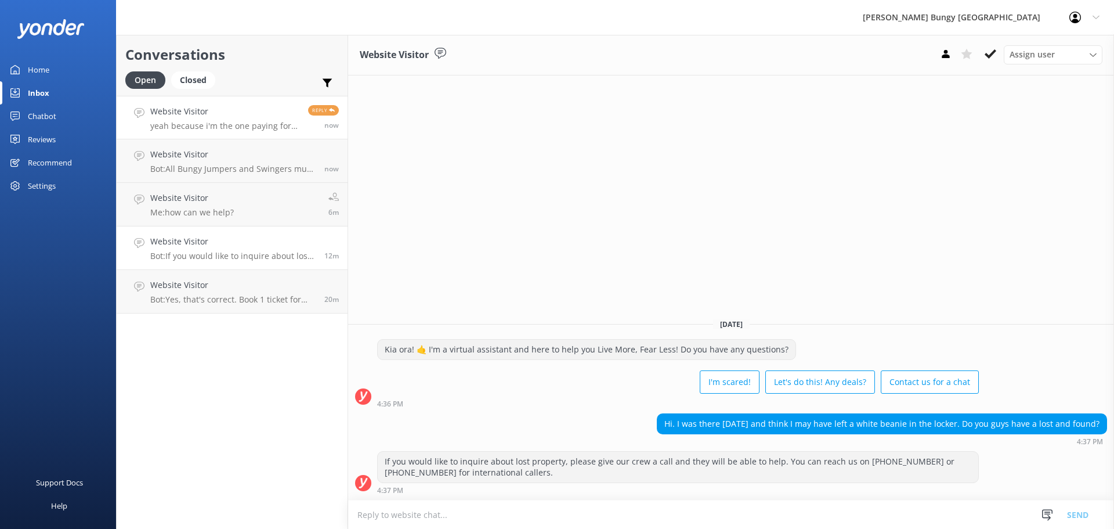
click at [226, 125] on p "yeah because i'm the one paying for it haha" at bounding box center [224, 126] width 149 height 10
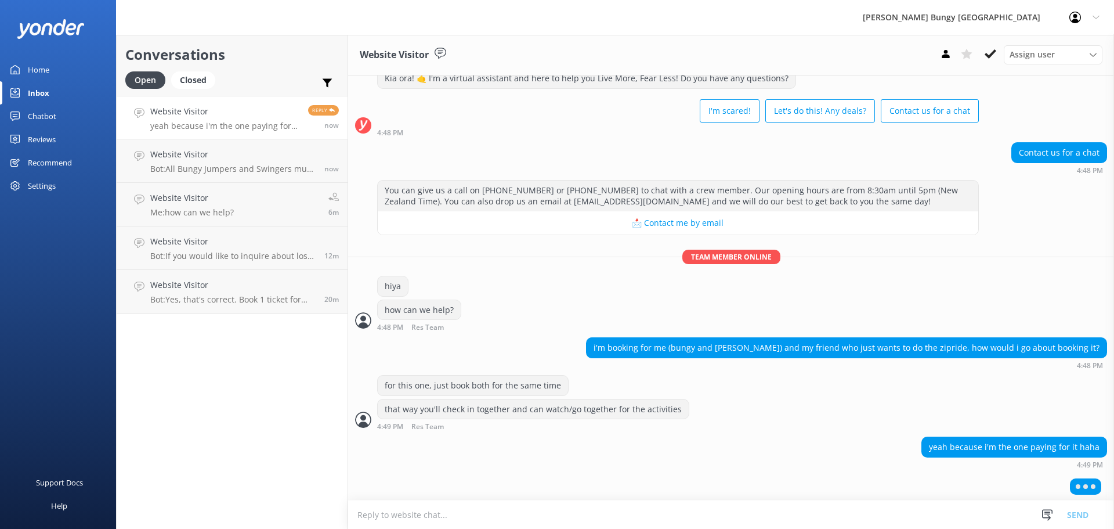
scroll to position [433, 0]
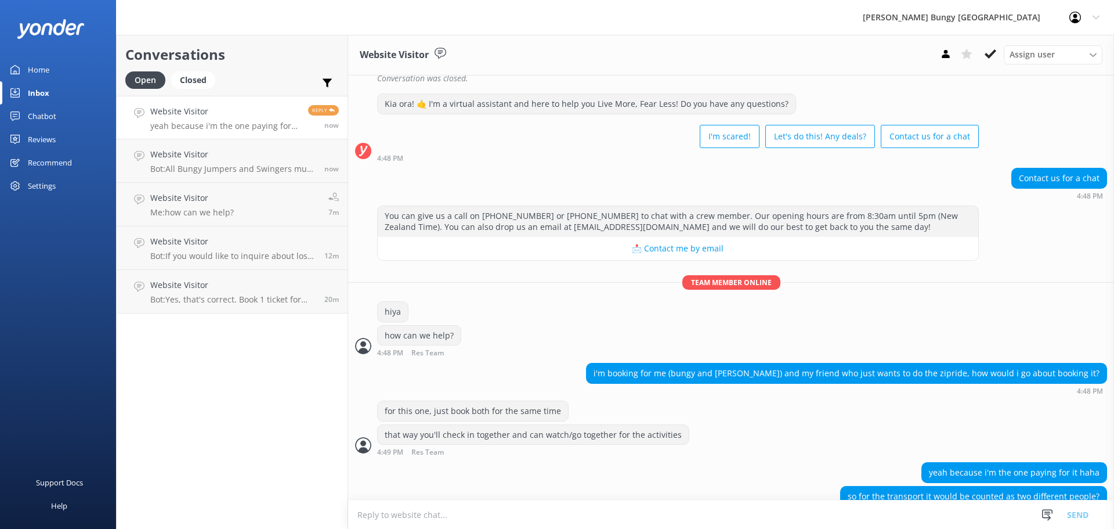
scroll to position [429, 0]
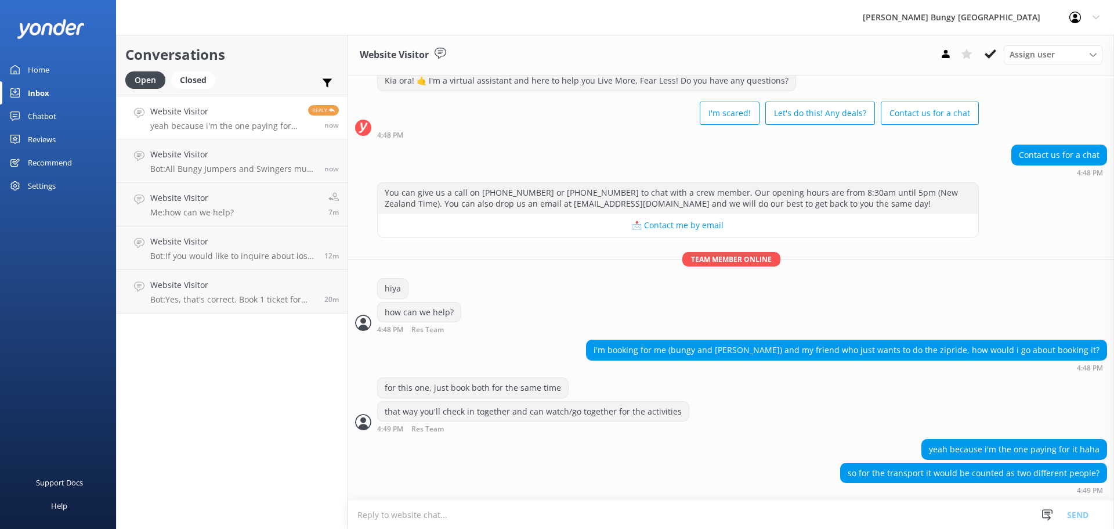
click at [569, 521] on textarea at bounding box center [731, 514] width 766 height 28
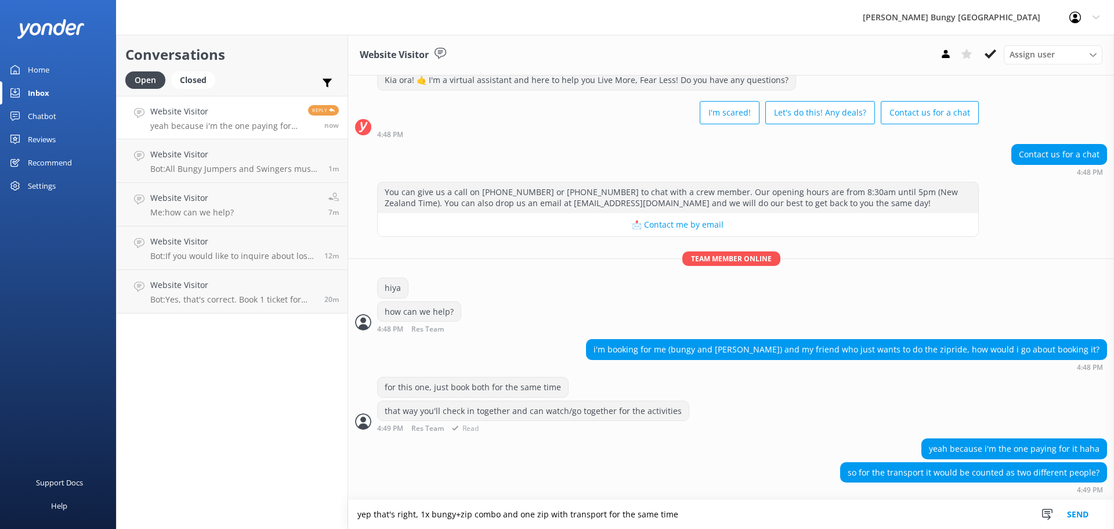
type textarea "yep that's right, 1x bungy+zip combo and one zip with transport for the same ti…"
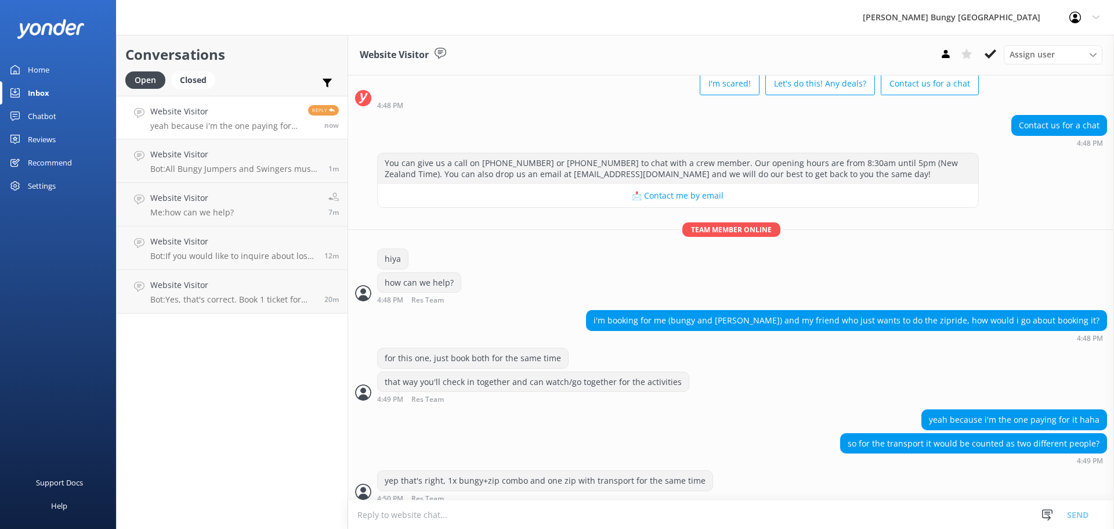
scroll to position [467, 0]
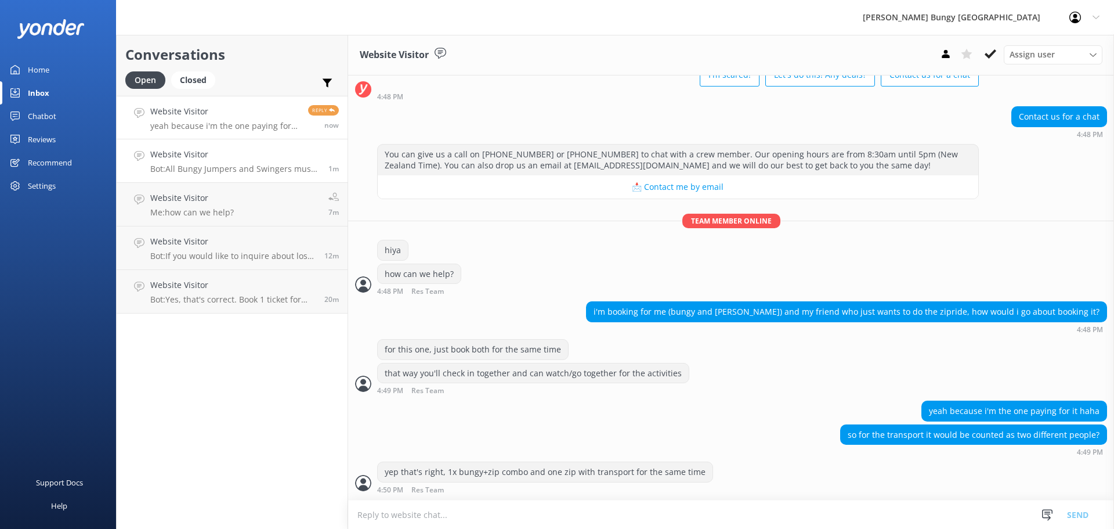
click at [252, 158] on h4 "Website Visitor" at bounding box center [234, 154] width 169 height 13
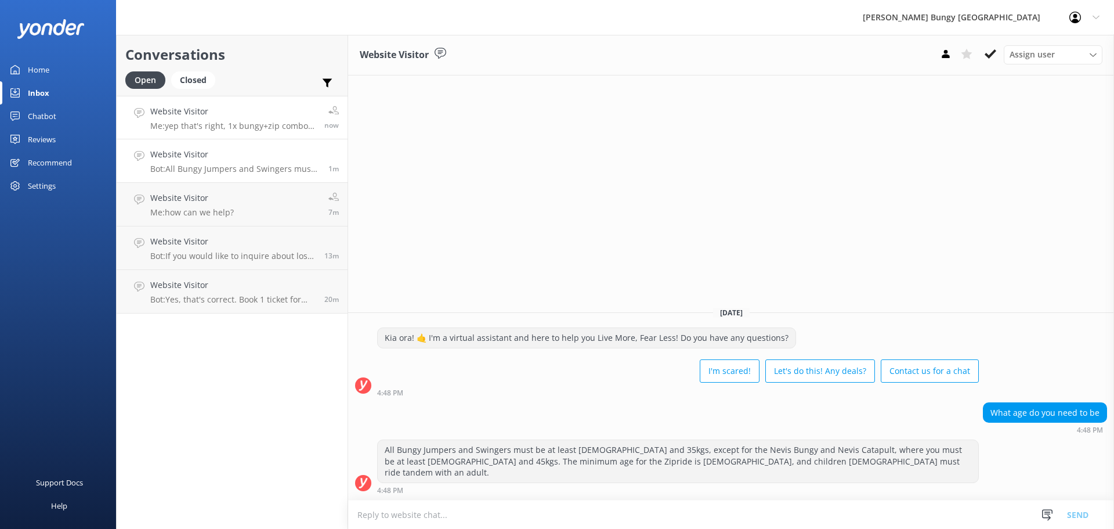
click at [241, 125] on p "Me: yep that's right, 1x bungy+zip combo and one zip with transport for the sam…" at bounding box center [232, 126] width 165 height 10
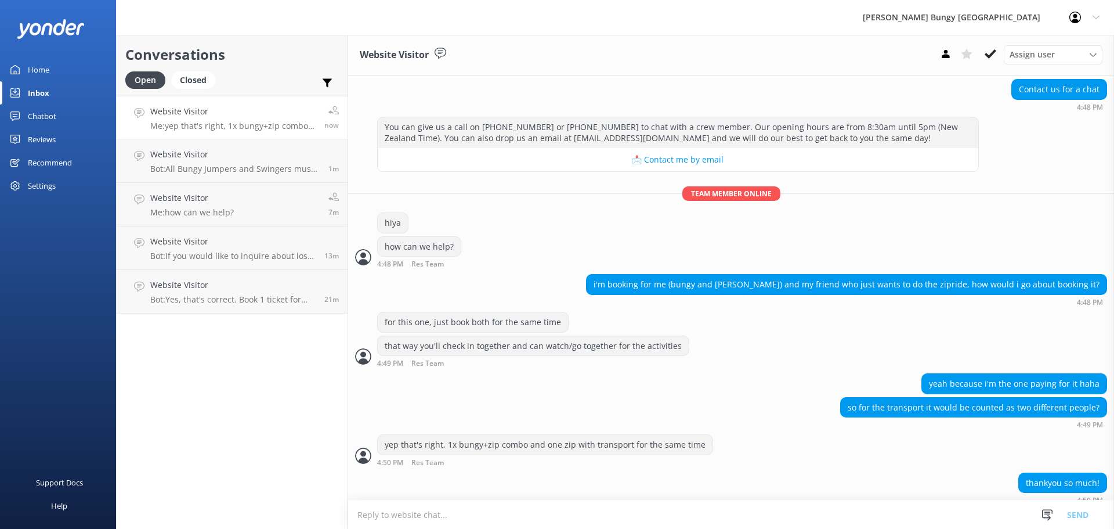
scroll to position [532, 0]
